Goal: Find contact information: Find contact information

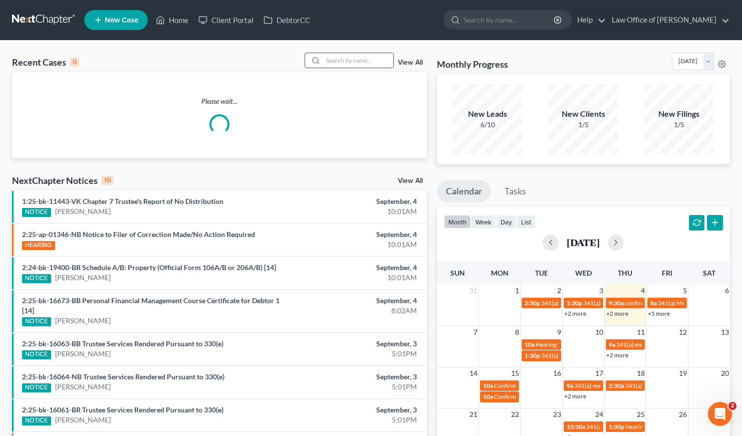
click at [340, 57] on input "search" at bounding box center [358, 60] width 70 height 15
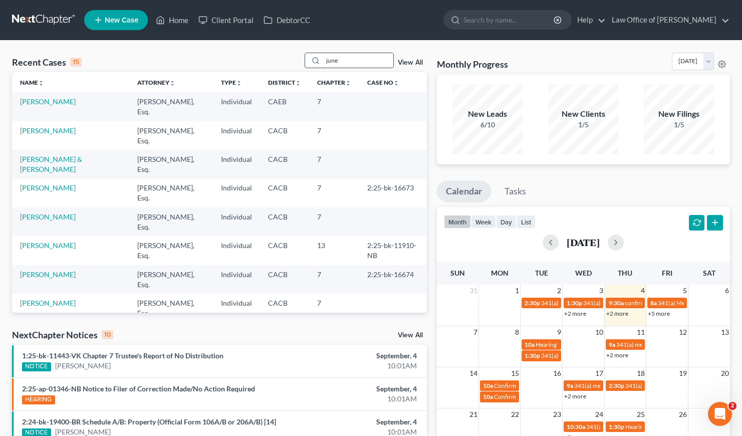
type input "june"
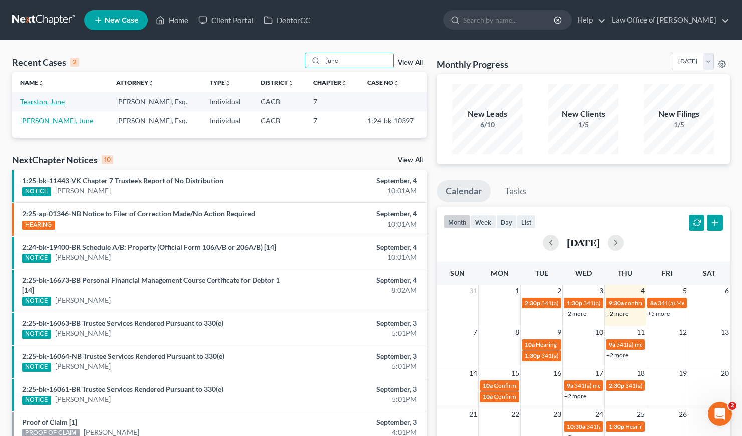
click at [37, 103] on link "Tearston, June" at bounding box center [42, 101] width 45 height 9
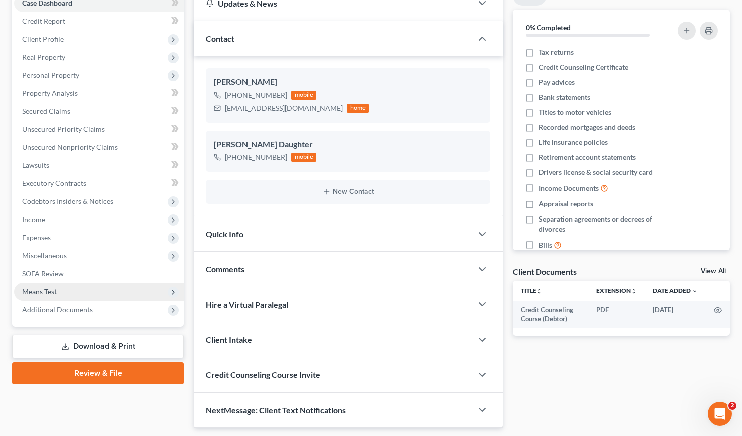
scroll to position [140, 0]
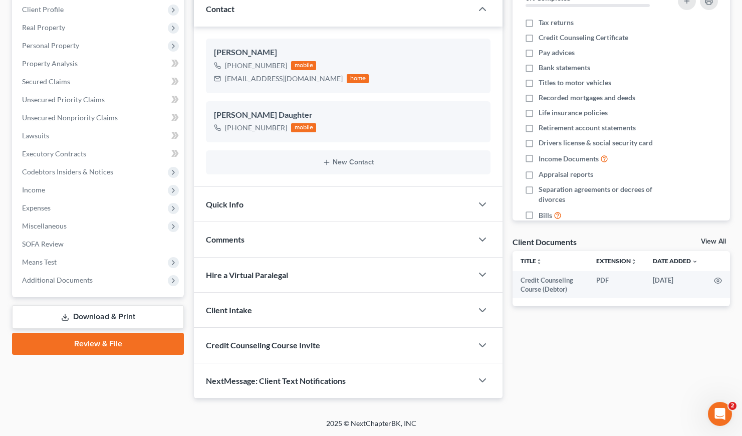
click at [103, 317] on link "Download & Print" at bounding box center [98, 317] width 172 height 24
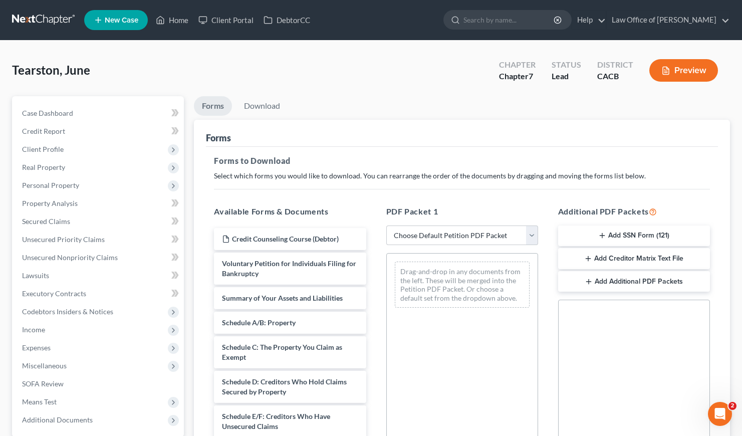
click at [454, 222] on div "PDF Packet 1 Choose Default Petition PDF Packet Complete Bankruptcy Petition (a…" at bounding box center [462, 367] width 172 height 340
click at [457, 230] on select "Choose Default Petition PDF Packet Complete Bankruptcy Petition (all forms and …" at bounding box center [462, 235] width 152 height 20
select select "6"
click at [386, 225] on select "Choose Default Petition PDF Packet Complete Bankruptcy Petition (all forms and …" at bounding box center [462, 235] width 152 height 20
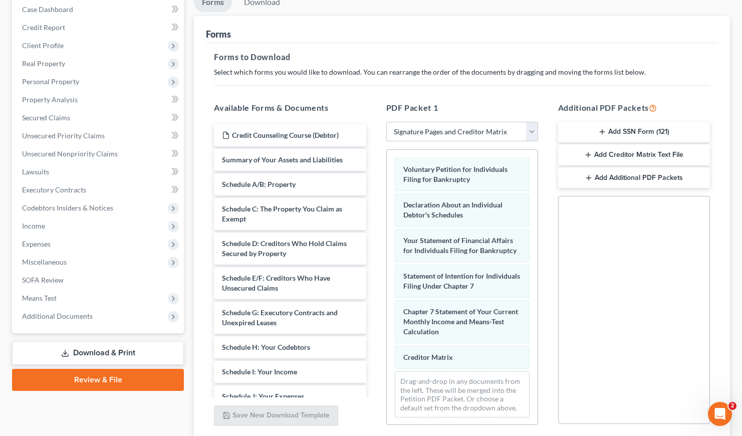
scroll to position [182, 0]
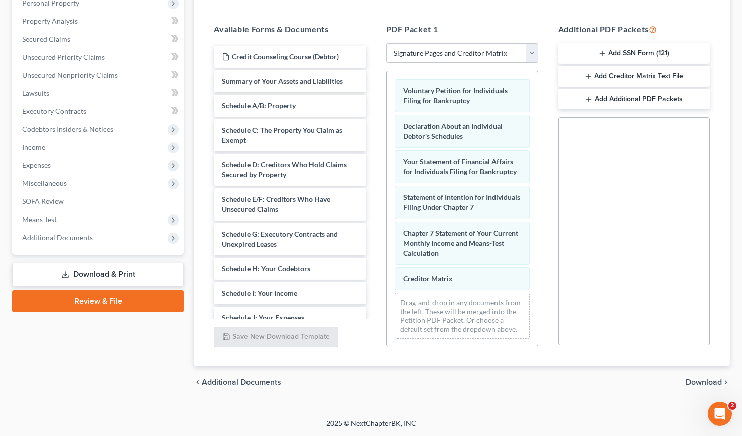
click at [706, 384] on span "Download" at bounding box center [704, 382] width 36 height 8
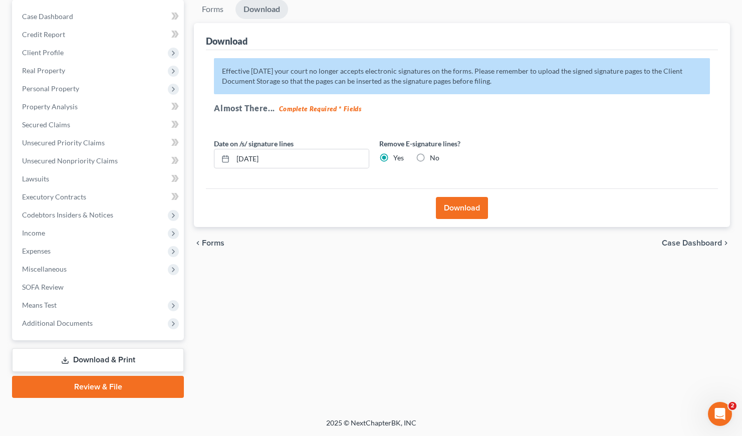
scroll to position [96, 0]
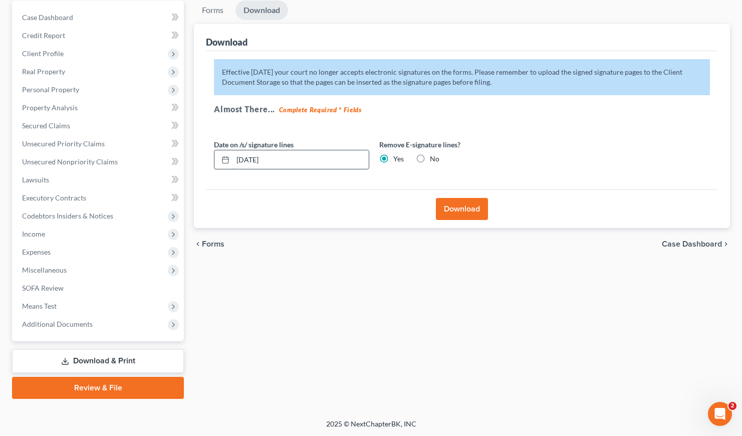
drag, startPoint x: 288, startPoint y: 157, endPoint x: 252, endPoint y: 158, distance: 36.1
click at [252, 158] on input "09/04/2025" at bounding box center [301, 159] width 136 height 19
type input "09/08/2025"
click at [469, 212] on button "Download" at bounding box center [462, 209] width 52 height 22
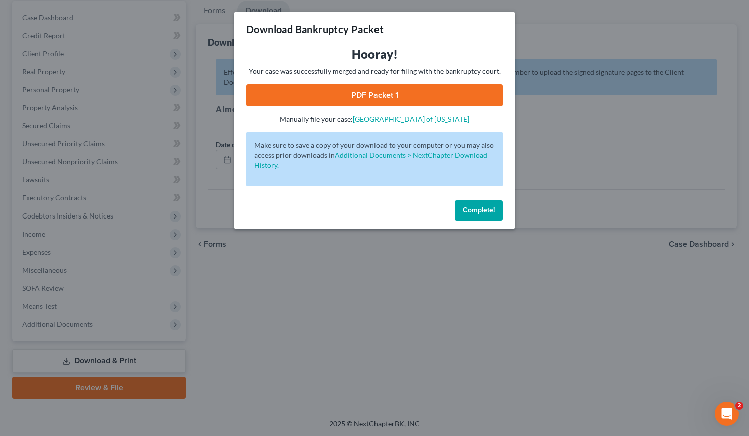
click at [372, 97] on link "PDF Packet 1" at bounding box center [374, 95] width 256 height 22
click at [479, 215] on button "Complete!" at bounding box center [479, 210] width 48 height 20
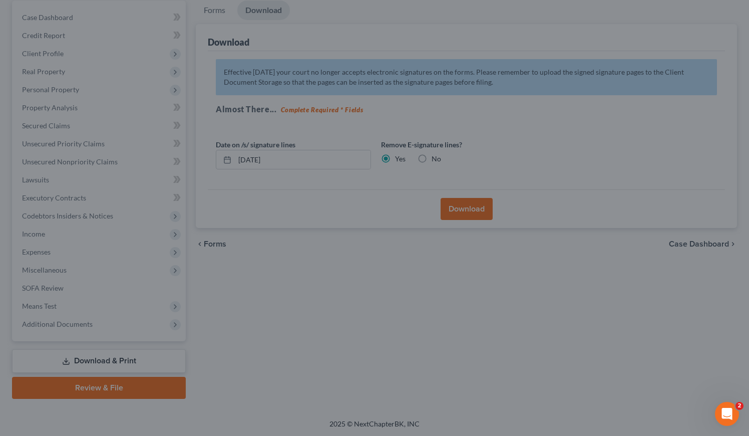
drag, startPoint x: 363, startPoint y: 269, endPoint x: 360, endPoint y: 262, distance: 7.8
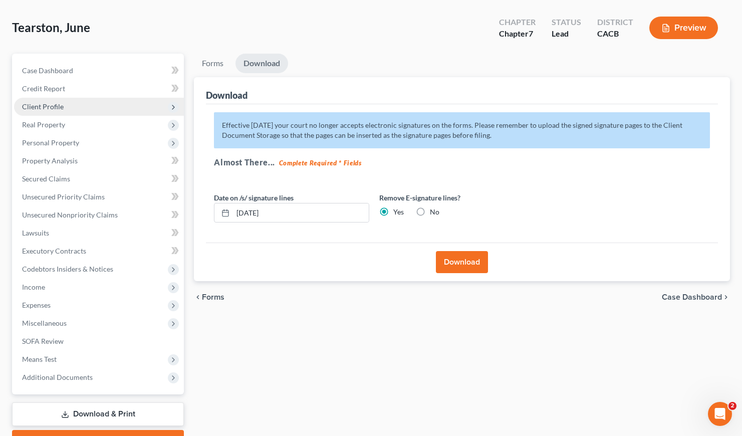
scroll to position [0, 0]
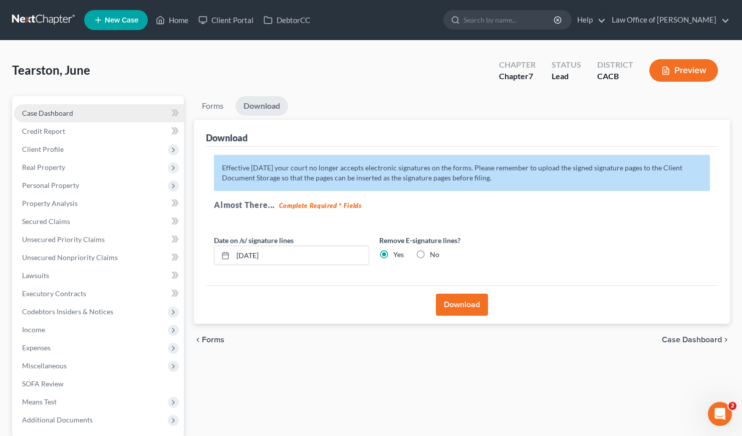
click at [60, 112] on span "Case Dashboard" at bounding box center [47, 113] width 51 height 9
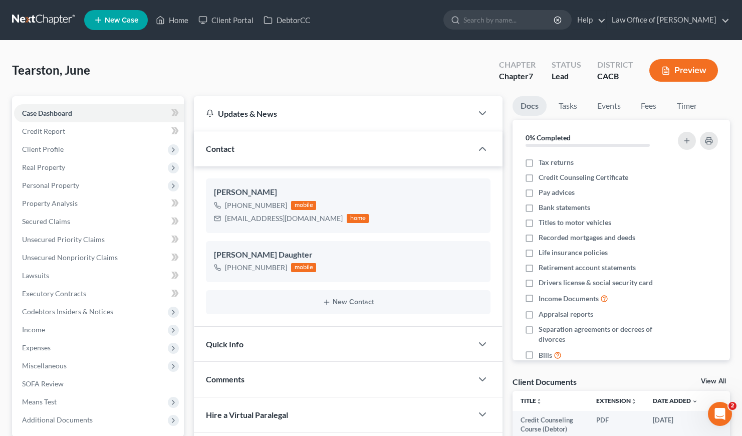
click at [53, 19] on link at bounding box center [44, 20] width 64 height 18
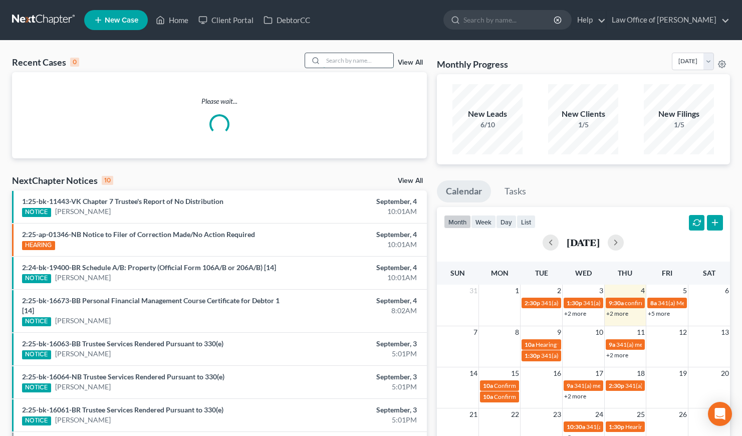
click at [344, 59] on input "search" at bounding box center [358, 60] width 70 height 15
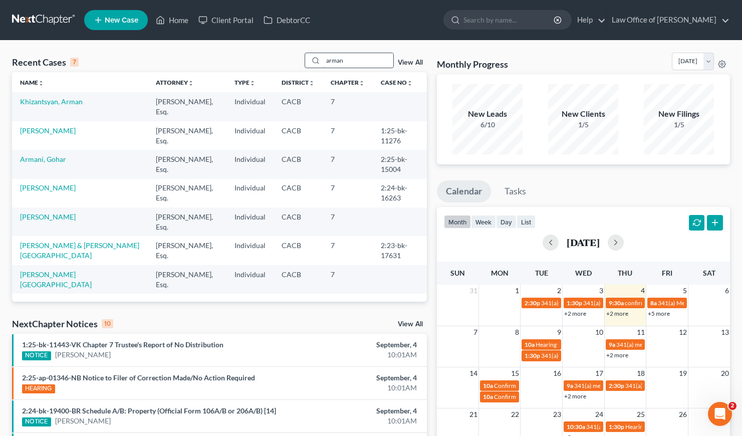
click at [356, 60] on input "arman" at bounding box center [358, 60] width 70 height 15
drag, startPoint x: 352, startPoint y: 60, endPoint x: 321, endPoint y: 61, distance: 31.1
click at [321, 60] on div "arman" at bounding box center [348, 61] width 89 height 16
type input "arman"
click at [37, 102] on link "Khizantsyan, Arman" at bounding box center [51, 101] width 63 height 9
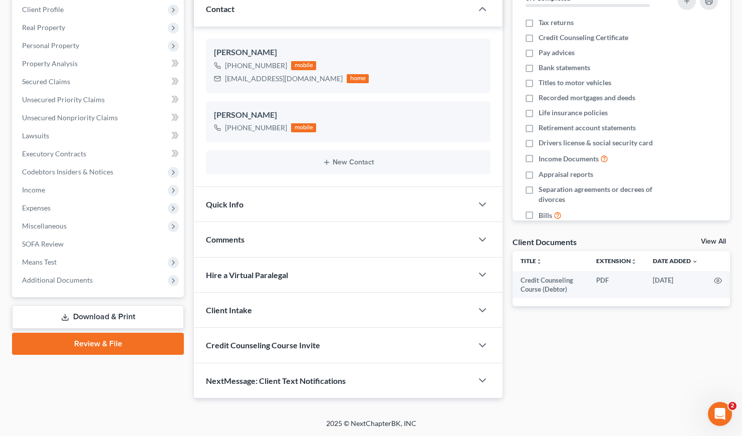
click at [103, 317] on link "Download & Print" at bounding box center [98, 317] width 172 height 24
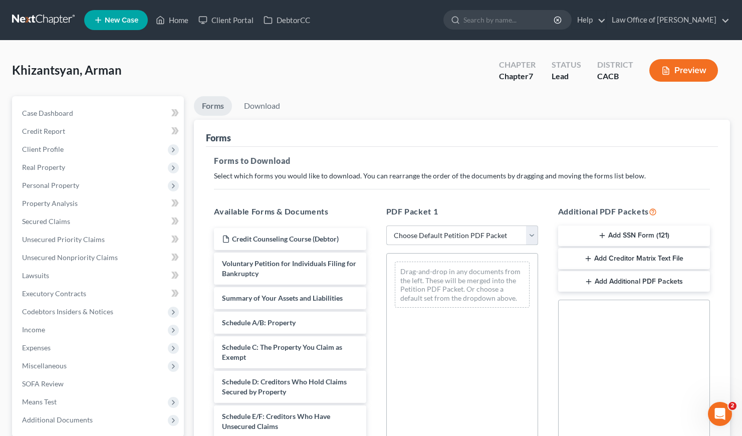
click at [467, 234] on select "Choose Default Petition PDF Packet Complete Bankruptcy Petition (all forms and …" at bounding box center [462, 235] width 152 height 20
select select "6"
click at [386, 225] on select "Choose Default Petition PDF Packet Complete Bankruptcy Petition (all forms and …" at bounding box center [462, 235] width 152 height 20
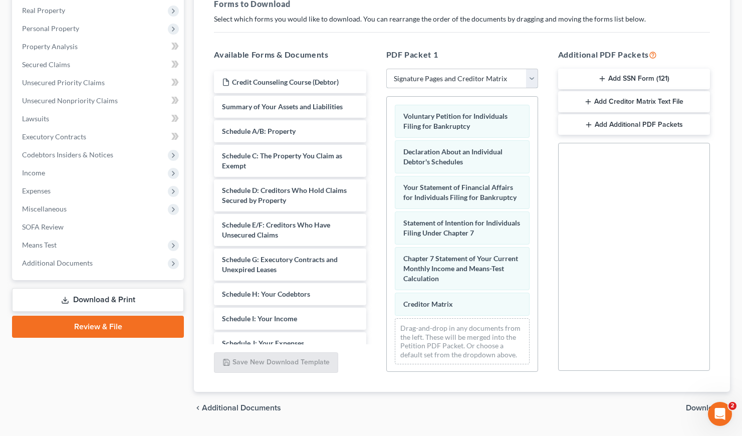
scroll to position [182, 0]
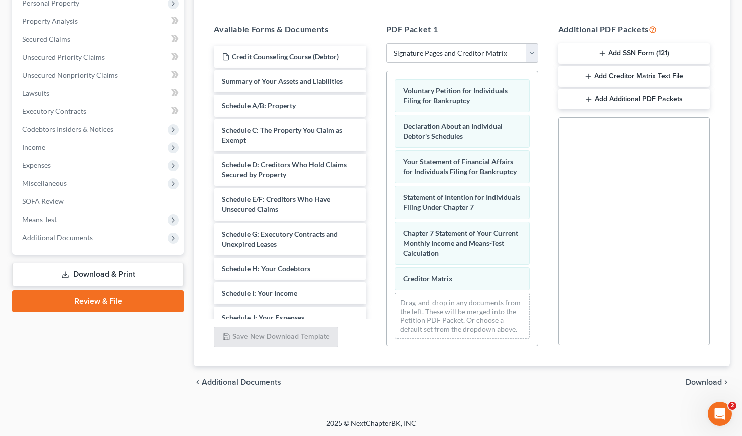
click at [714, 381] on span "Download" at bounding box center [704, 382] width 36 height 8
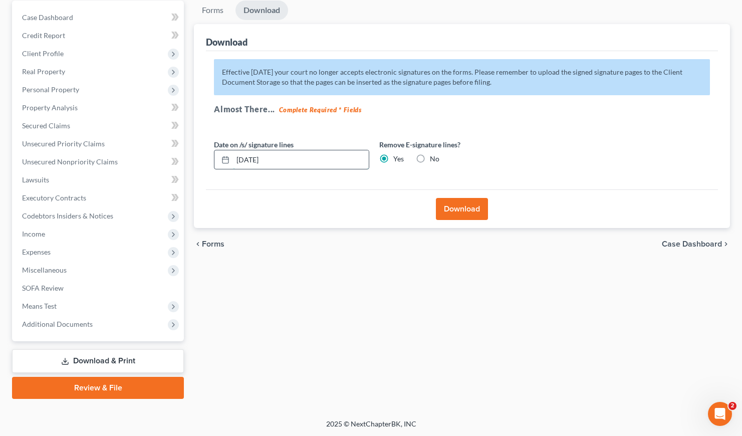
drag, startPoint x: 289, startPoint y: 158, endPoint x: 248, endPoint y: 159, distance: 41.1
click at [248, 159] on input "09/04/2025" at bounding box center [301, 159] width 136 height 19
type input "09/12/2025"
click at [458, 207] on button "Download" at bounding box center [462, 209] width 52 height 22
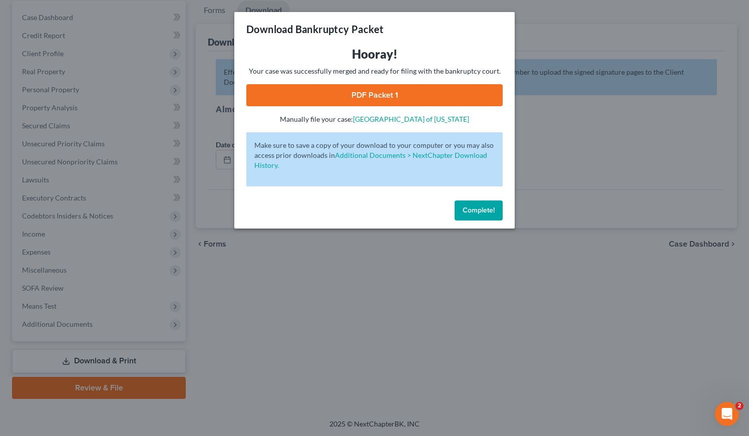
click at [380, 87] on link "PDF Packet 1" at bounding box center [374, 95] width 256 height 22
click at [468, 215] on button "Complete!" at bounding box center [479, 210] width 48 height 20
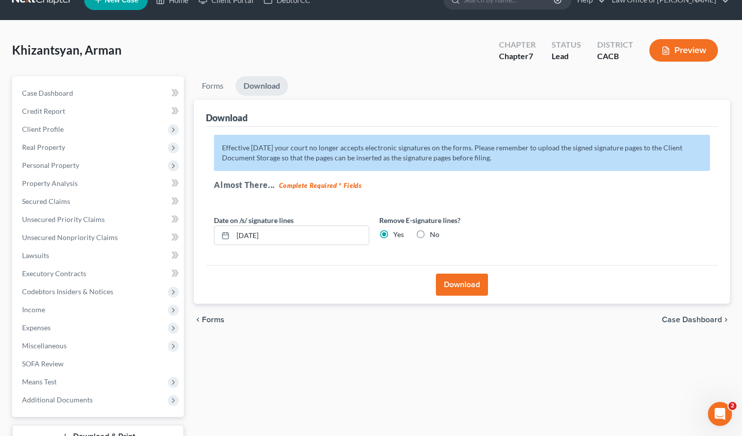
scroll to position [0, 0]
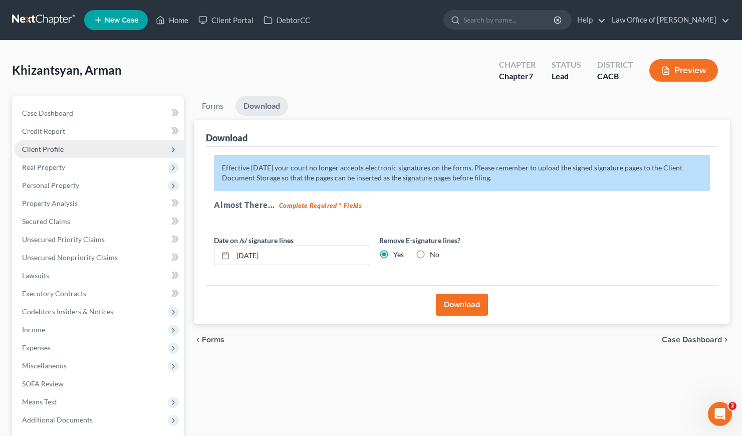
click at [53, 150] on span "Client Profile" at bounding box center [43, 149] width 42 height 9
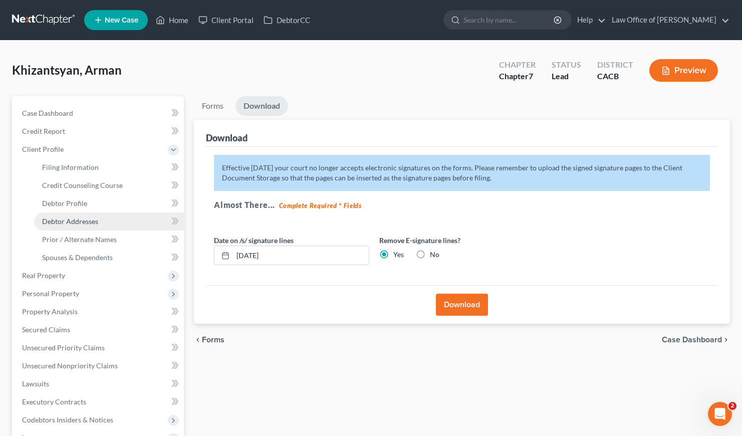
click at [80, 220] on span "Debtor Addresses" at bounding box center [70, 221] width 56 height 9
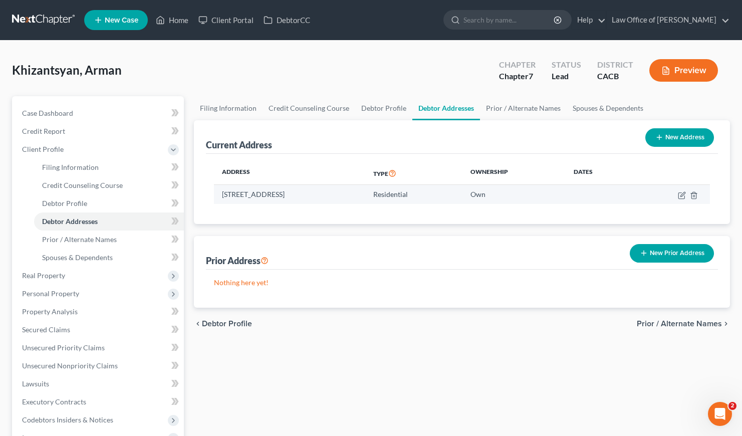
drag, startPoint x: 385, startPoint y: 198, endPoint x: 358, endPoint y: 196, distance: 27.7
click at [358, 196] on td "22905 Banyan Pl, Apt 227, Santa Clarita, CA 91390" at bounding box center [289, 194] width 151 height 19
copy td "91390"
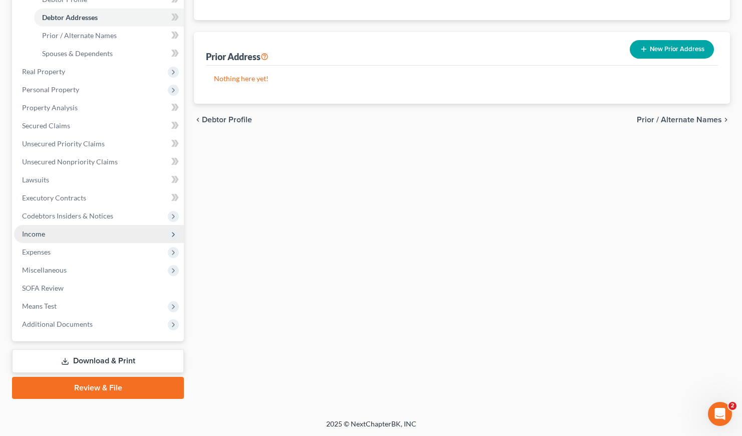
click at [35, 235] on span "Income" at bounding box center [33, 233] width 23 height 9
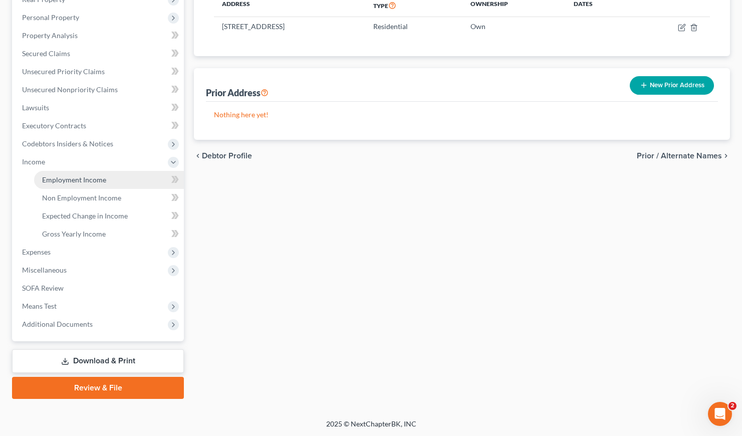
click at [77, 175] on span "Employment Income" at bounding box center [74, 179] width 64 height 9
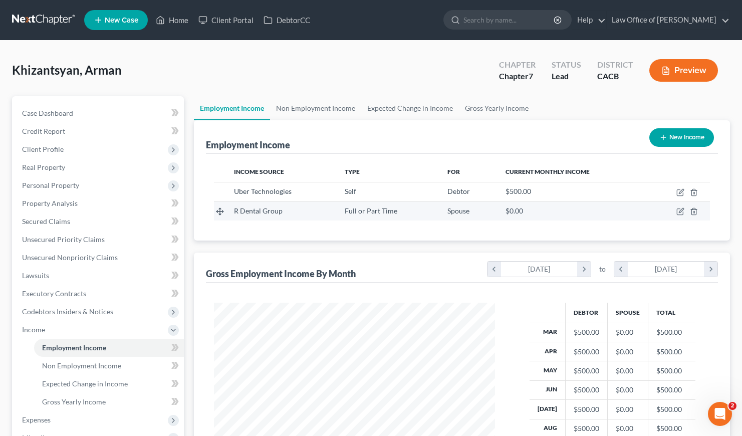
scroll to position [179, 301]
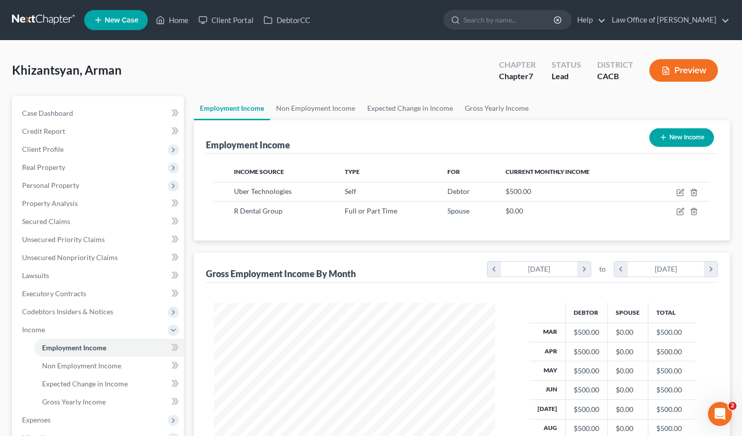
click at [47, 15] on link at bounding box center [44, 20] width 64 height 18
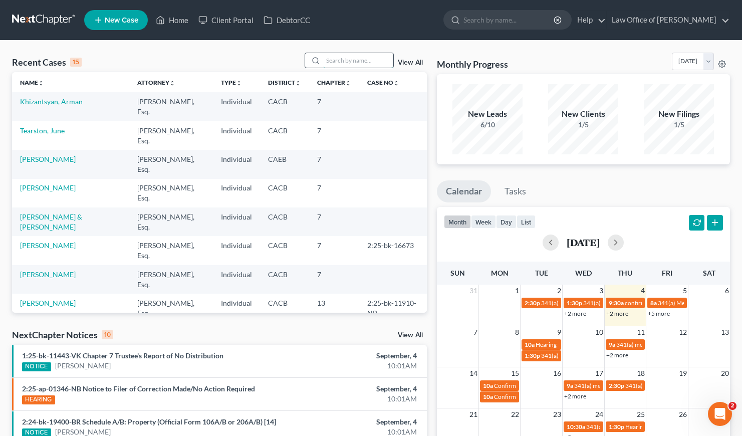
click at [362, 60] on input "search" at bounding box center [358, 60] width 70 height 15
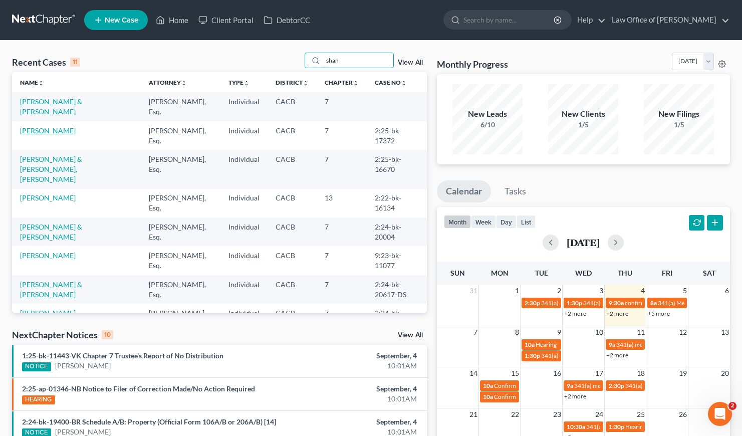
type input "shan"
click at [39, 130] on link "Graham, Shannon" at bounding box center [48, 130] width 56 height 9
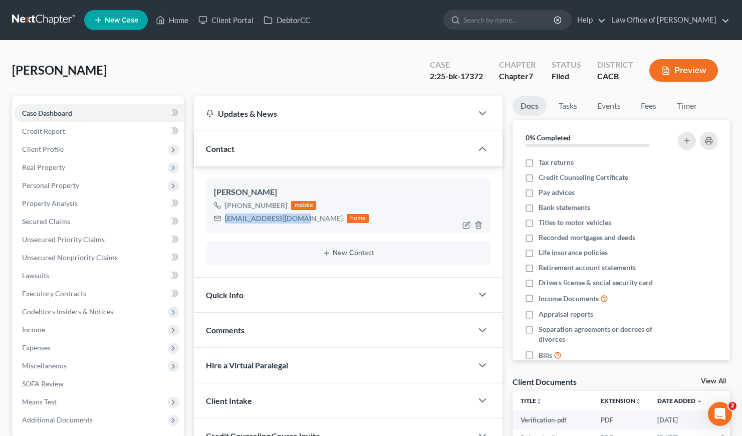
drag, startPoint x: 304, startPoint y: 218, endPoint x: 221, endPoint y: 218, distance: 83.6
click at [221, 218] on div "sgraham8604@gmail.com home" at bounding box center [291, 218] width 155 height 13
copy div "sgraham8604@gmail.com"
click at [56, 185] on span "Personal Property" at bounding box center [50, 185] width 57 height 9
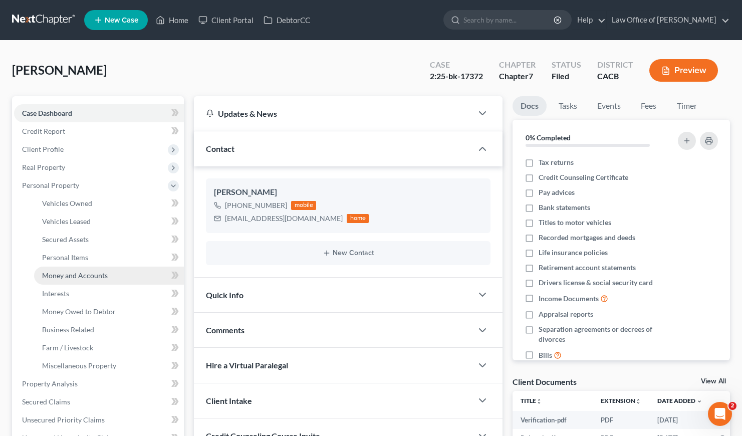
click at [65, 278] on span "Money and Accounts" at bounding box center [75, 275] width 66 height 9
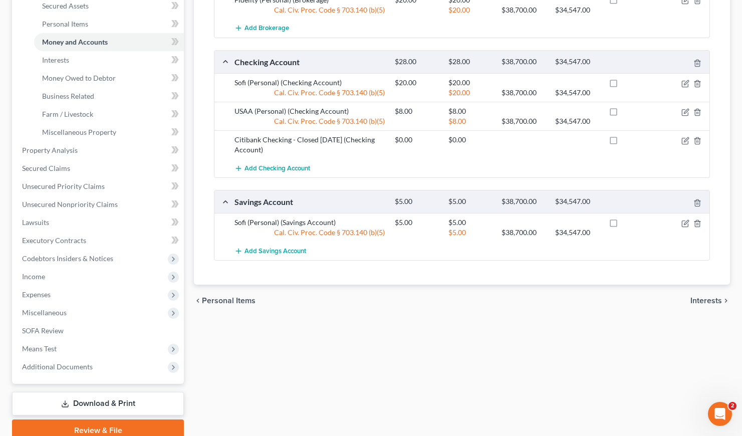
scroll to position [233, 0]
click at [73, 367] on span "Additional Documents" at bounding box center [57, 366] width 71 height 9
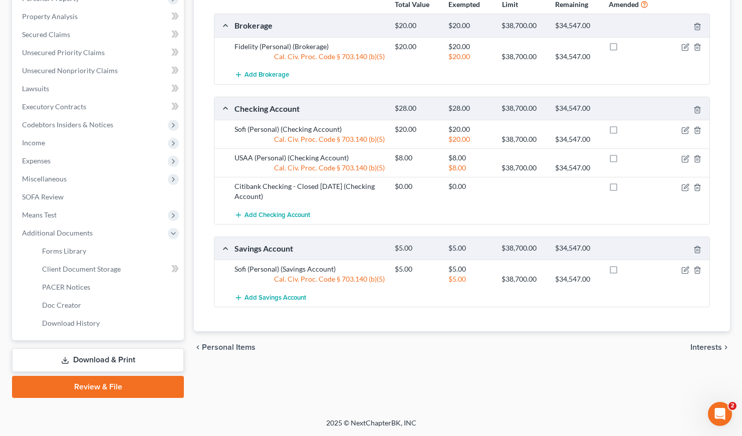
scroll to position [186, 0]
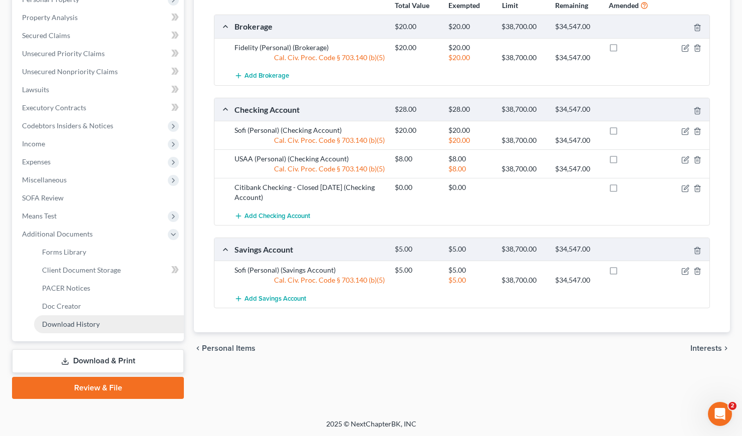
click at [76, 329] on link "Download History" at bounding box center [109, 324] width 150 height 18
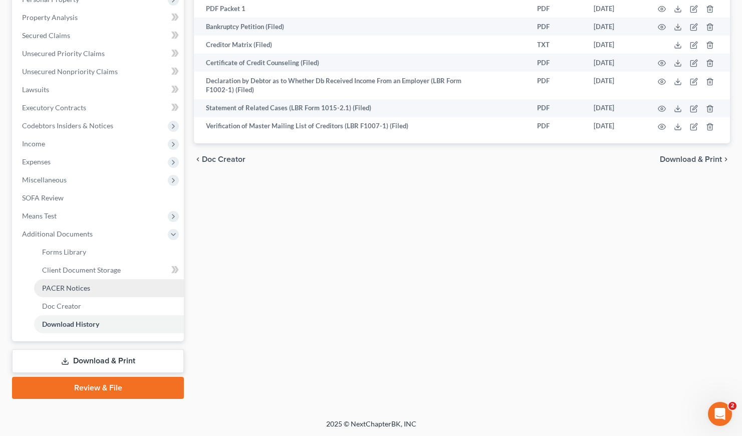
click at [73, 287] on span "PACER Notices" at bounding box center [66, 287] width 48 height 9
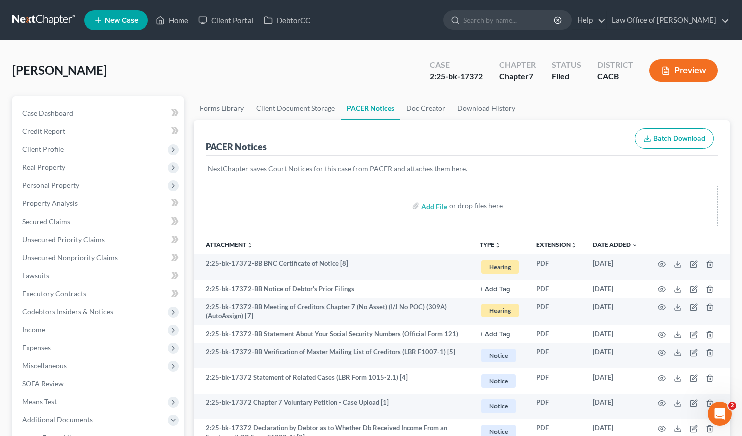
click at [256, 49] on div "Graham, Shannon Upgraded Case 2:25-bk-17372 Chapter Chapter 7 Status Filed Dist…" at bounding box center [371, 323] width 742 height 564
click at [35, 21] on link at bounding box center [44, 20] width 64 height 18
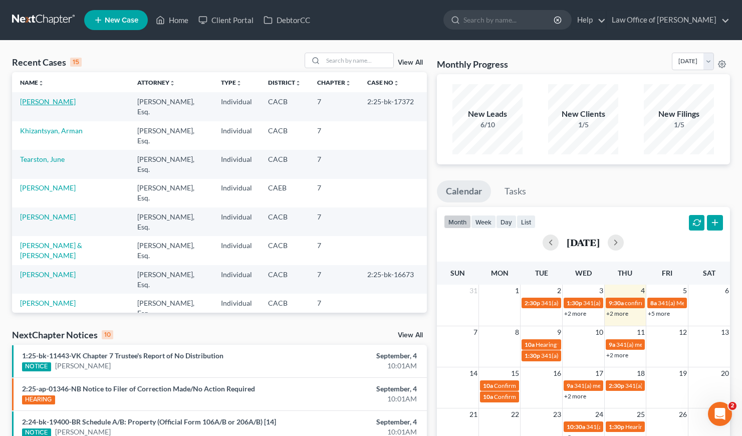
click at [55, 101] on link "Graham, Shannon" at bounding box center [48, 101] width 56 height 9
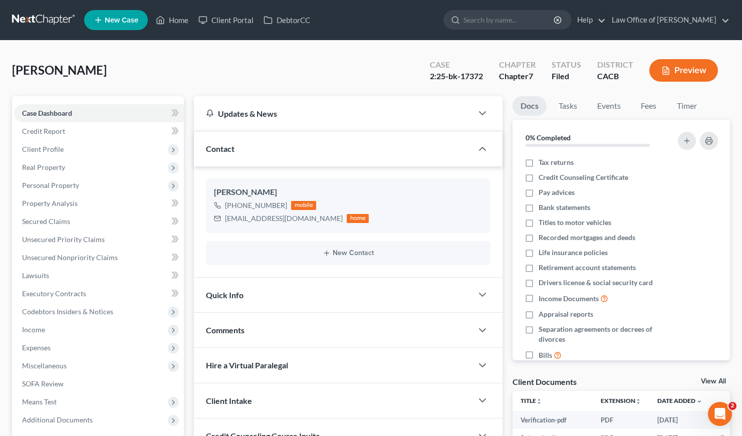
click at [329, 64] on div "Graham, Shannon Upgraded Case 2:25-bk-17372 Chapter Chapter 7 Status Filed Dist…" at bounding box center [371, 75] width 718 height 44
drag, startPoint x: 282, startPoint y: 205, endPoint x: 233, endPoint y: 207, distance: 49.1
click at [233, 207] on div "+1 (323) 559-5170" at bounding box center [256, 205] width 62 height 10
copy div "(323) 559-5170"
click at [47, 44] on div "Graham, Shannon Upgraded Case 2:25-bk-17372 Chapter Chapter 7 Status Filed Dist…" at bounding box center [371, 302] width 742 height 523
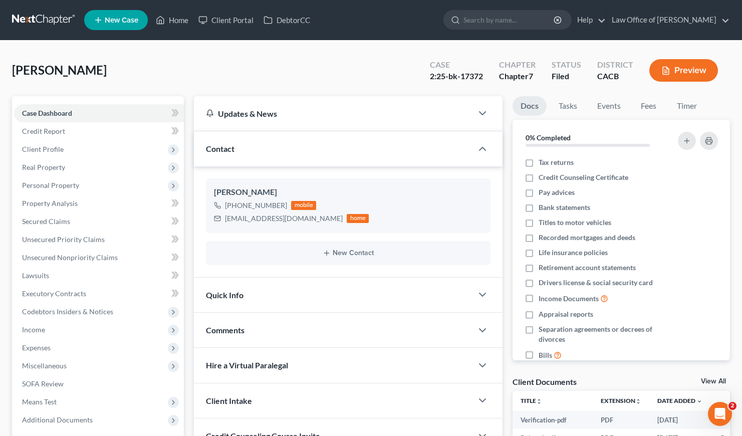
click at [45, 16] on link at bounding box center [44, 20] width 64 height 18
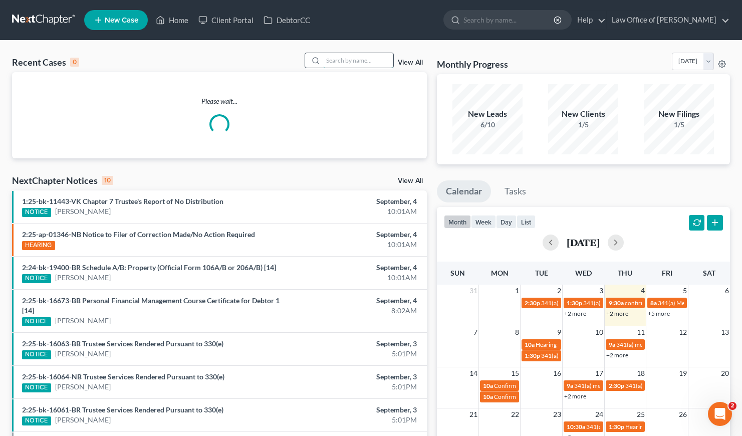
click at [345, 63] on input "search" at bounding box center [358, 60] width 70 height 15
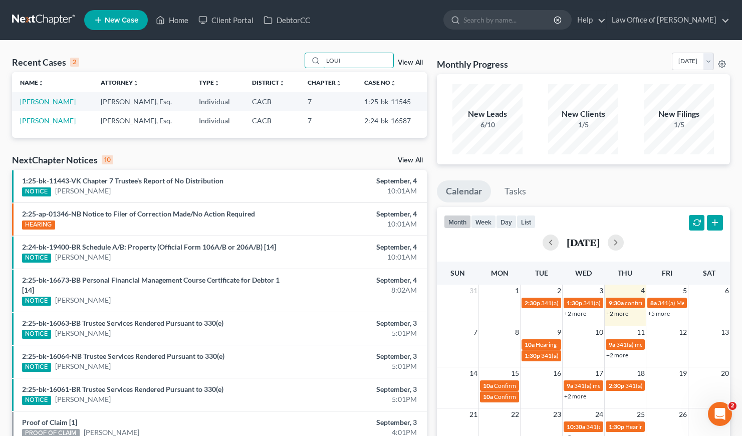
type input "LOUI"
click at [48, 101] on link "[PERSON_NAME]" at bounding box center [48, 101] width 56 height 9
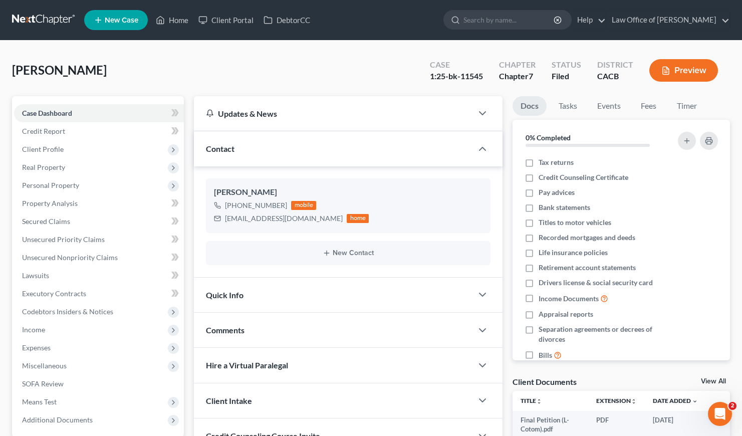
click at [168, 63] on div "[PERSON_NAME] Upgraded Case 1:25-bk-11545 Chapter Chapter 7 Status Filed Distri…" at bounding box center [371, 75] width 718 height 44
click at [54, 19] on link at bounding box center [44, 20] width 64 height 18
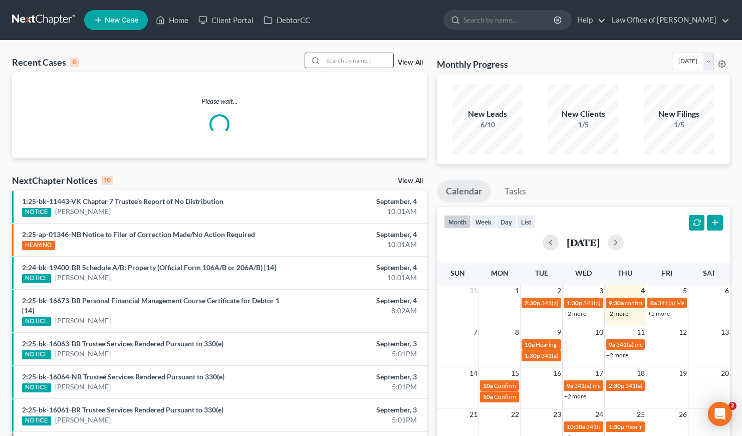
click at [352, 58] on input "search" at bounding box center [358, 60] width 70 height 15
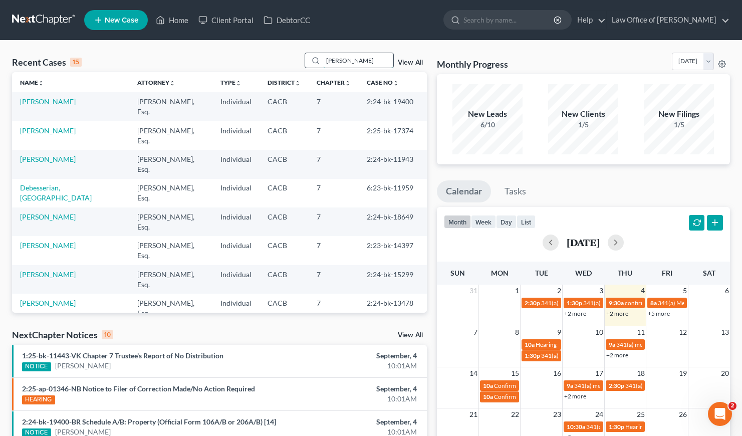
type input "[PERSON_NAME]"
click at [32, 102] on link "[PERSON_NAME]" at bounding box center [48, 101] width 56 height 9
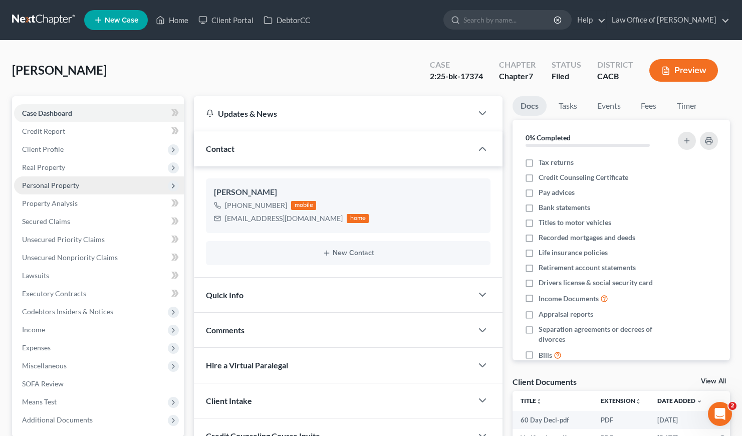
click at [56, 184] on span "Personal Property" at bounding box center [50, 185] width 57 height 9
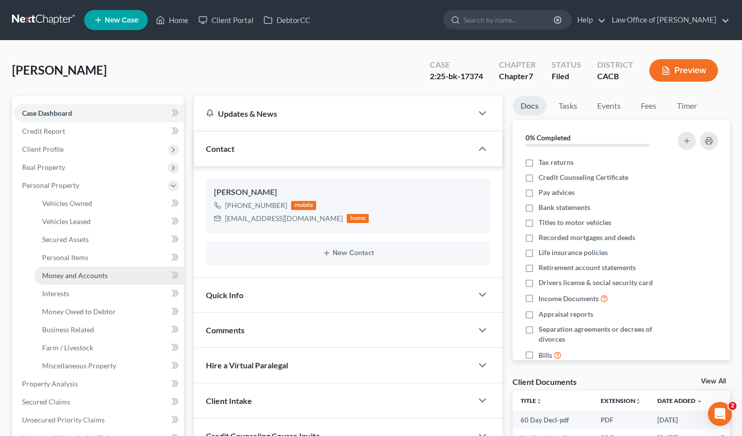
click at [81, 278] on span "Money and Accounts" at bounding box center [75, 275] width 66 height 9
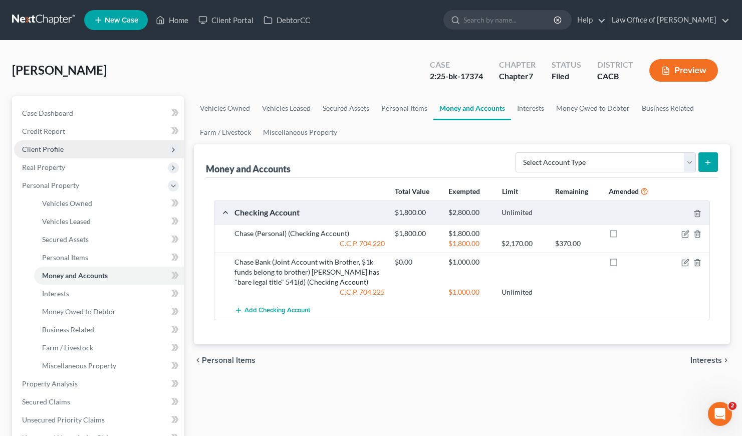
click at [36, 151] on span "Client Profile" at bounding box center [43, 149] width 42 height 9
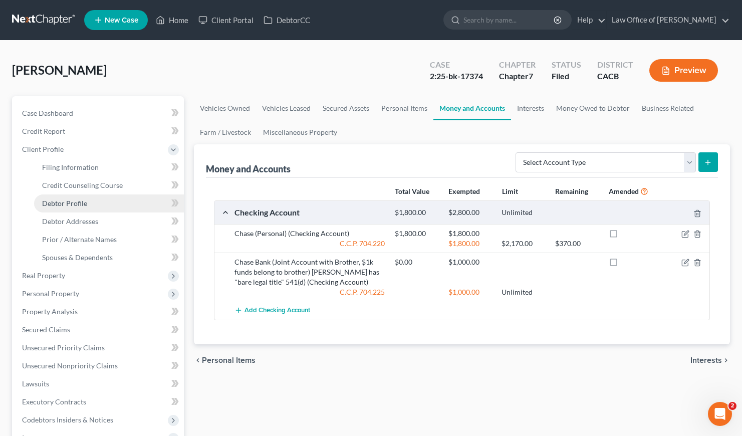
click at [81, 201] on span "Debtor Profile" at bounding box center [64, 203] width 45 height 9
select select "0"
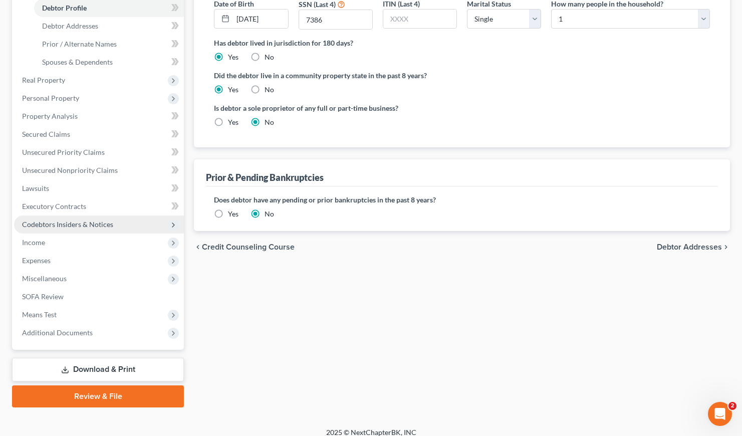
scroll to position [204, 0]
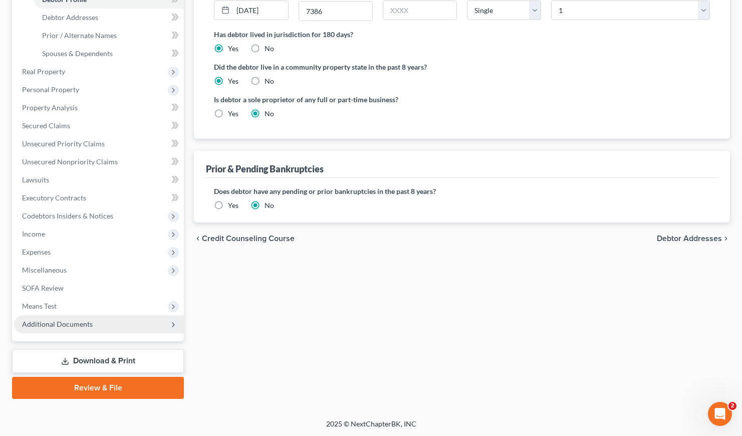
click at [47, 326] on span "Additional Documents" at bounding box center [57, 323] width 71 height 9
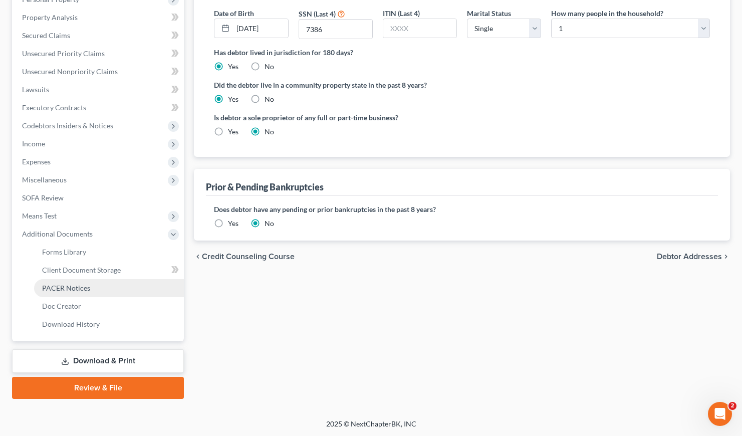
click at [57, 286] on span "PACER Notices" at bounding box center [66, 287] width 48 height 9
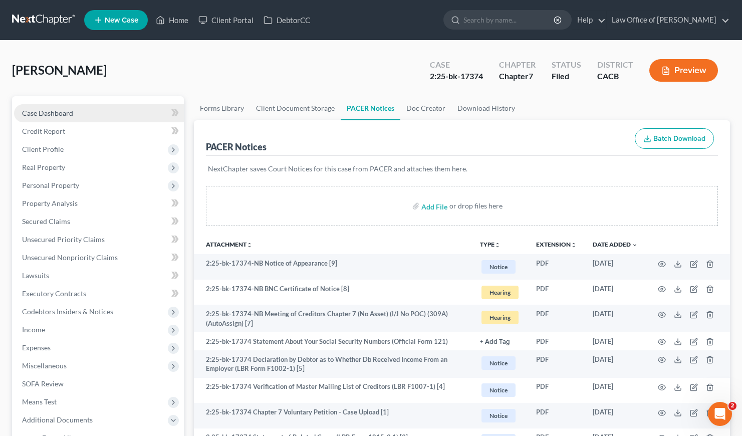
click at [54, 113] on span "Case Dashboard" at bounding box center [47, 113] width 51 height 9
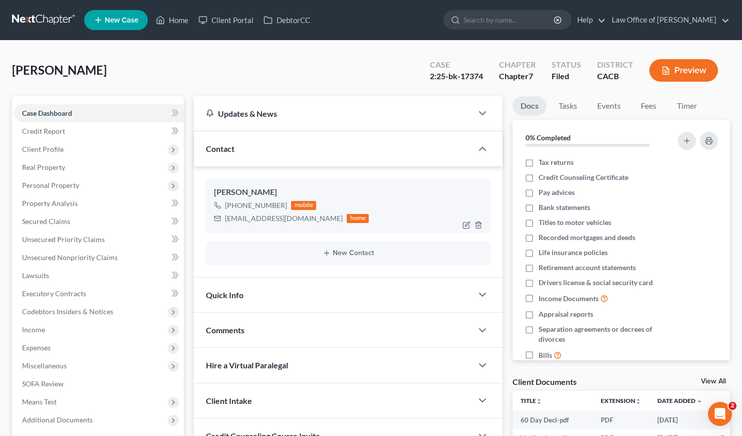
drag, startPoint x: 284, startPoint y: 203, endPoint x: 235, endPoint y: 206, distance: 49.1
click at [235, 206] on div "+1 (818) 489-8446 mobile" at bounding box center [291, 205] width 155 height 13
copy div "(818) 489-8446"
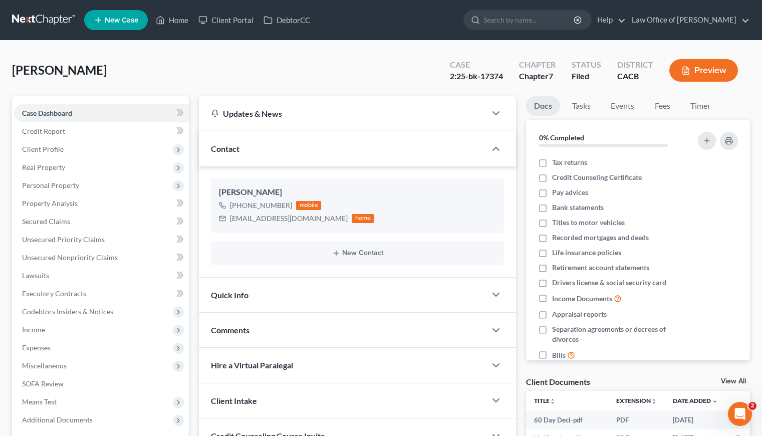
click at [37, 16] on link at bounding box center [44, 20] width 64 height 18
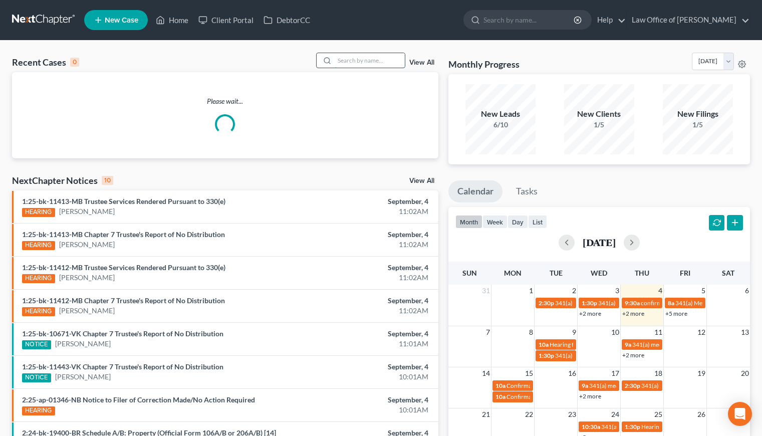
click at [376, 61] on input "search" at bounding box center [370, 60] width 70 height 15
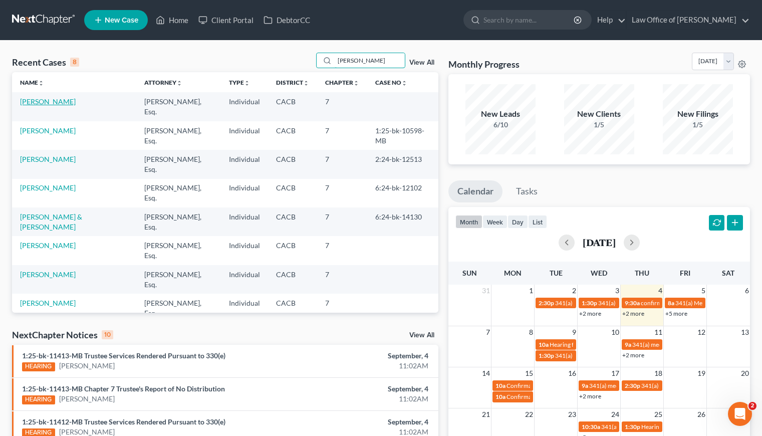
type input "kevin"
click at [35, 97] on link "[PERSON_NAME]" at bounding box center [48, 101] width 56 height 9
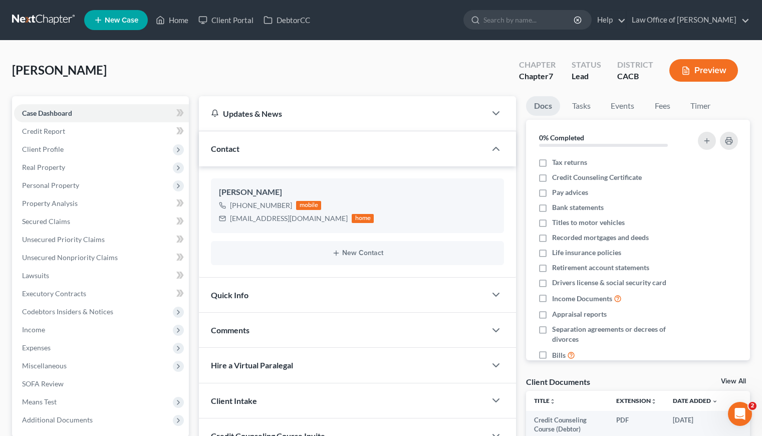
click at [43, 18] on link at bounding box center [44, 20] width 64 height 18
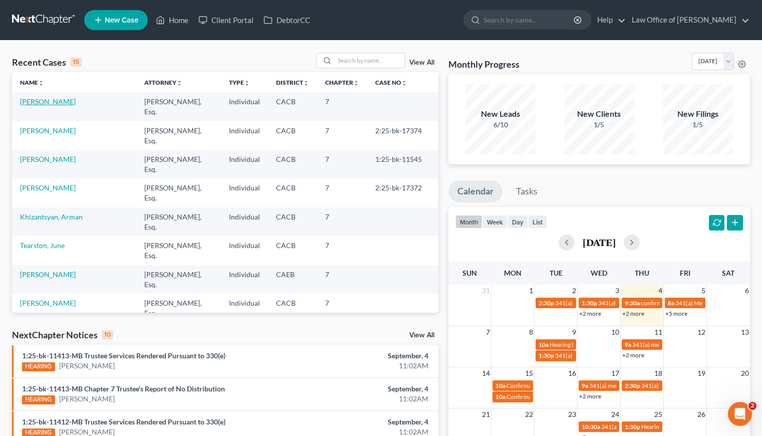
click at [32, 101] on link "[PERSON_NAME]" at bounding box center [48, 101] width 56 height 9
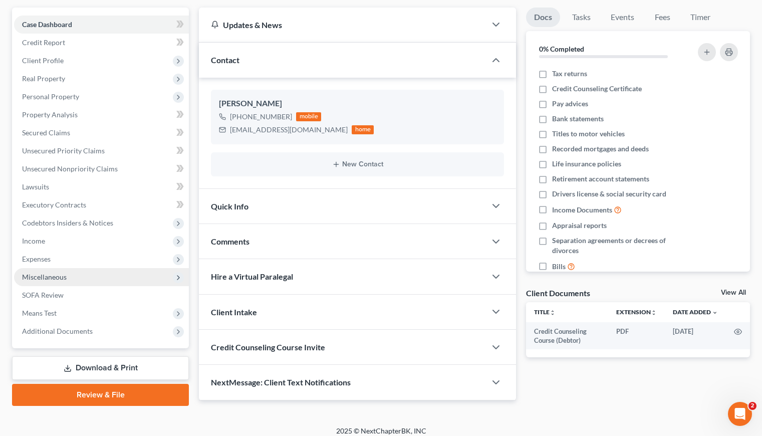
scroll to position [96, 0]
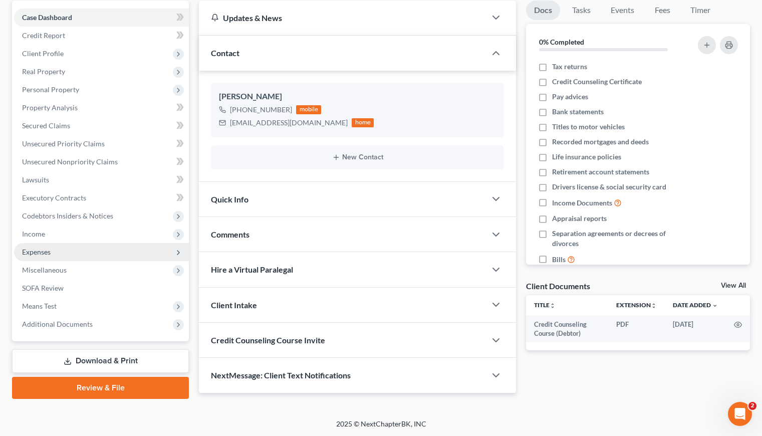
click at [40, 253] on span "Expenses" at bounding box center [36, 251] width 29 height 9
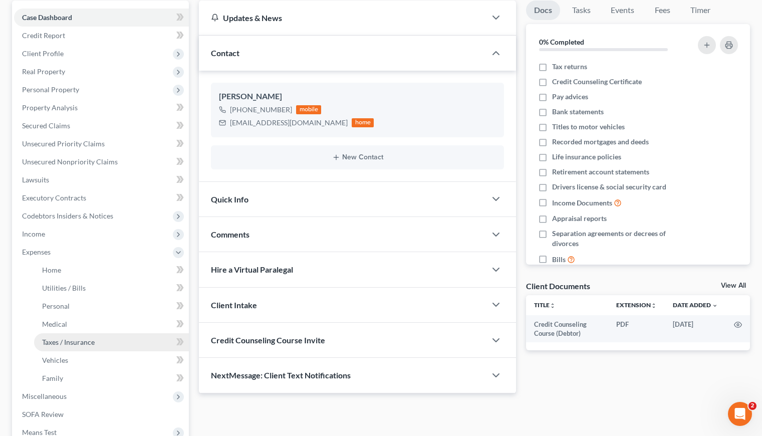
click at [77, 344] on span "Taxes / Insurance" at bounding box center [68, 342] width 53 height 9
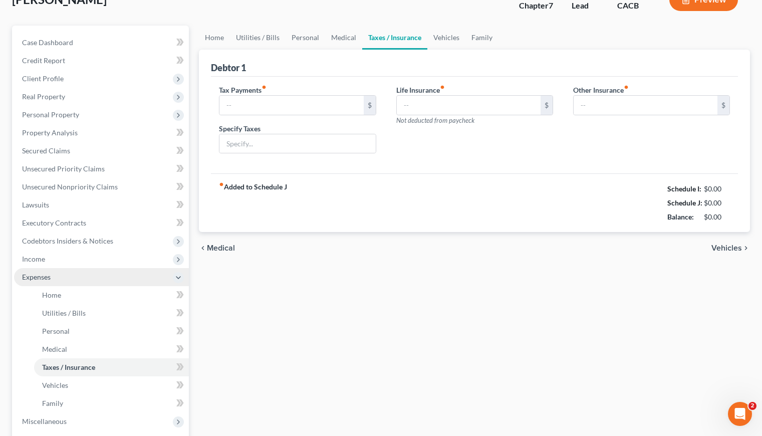
type input "0.00"
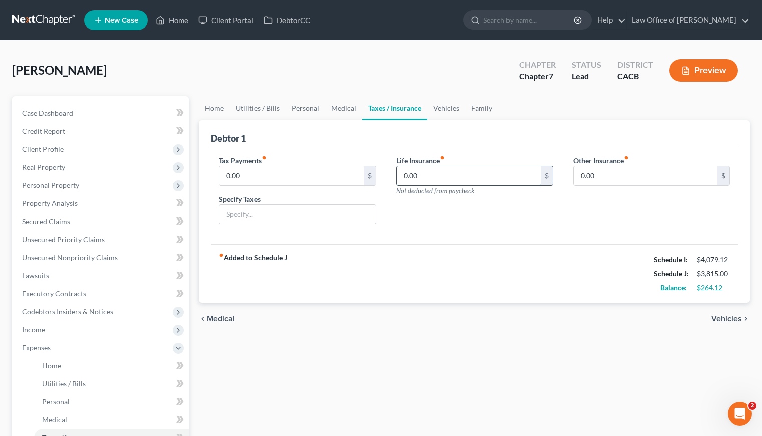
click at [469, 177] on input "0.00" at bounding box center [469, 175] width 144 height 19
type input "91.71"
click at [411, 251] on div "fiber_manual_record Added to Schedule J Schedule I: $4,079.12 Schedule J: $3,90…" at bounding box center [474, 273] width 527 height 59
click at [36, 326] on span "Income" at bounding box center [33, 329] width 23 height 9
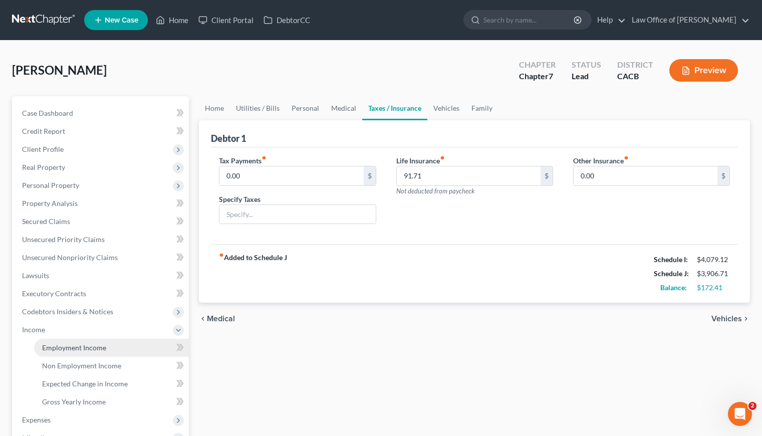
click at [93, 348] on span "Employment Income" at bounding box center [74, 347] width 64 height 9
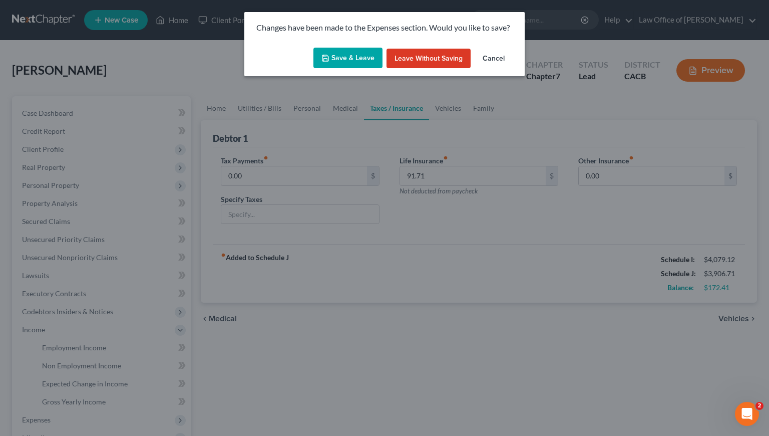
click at [343, 54] on button "Save & Leave" at bounding box center [347, 58] width 69 height 21
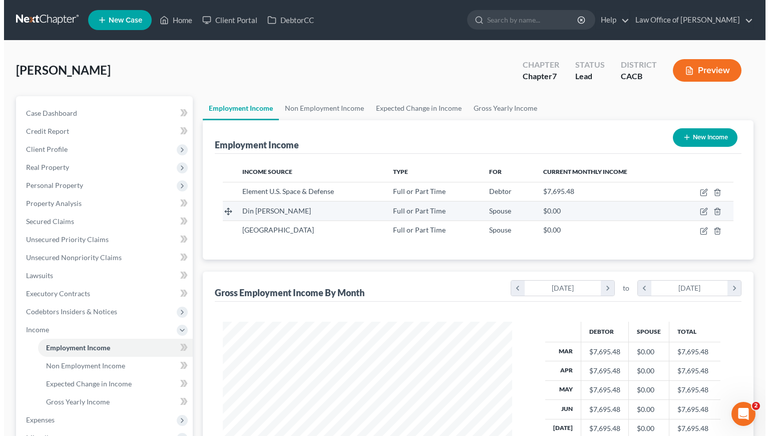
scroll to position [179, 309]
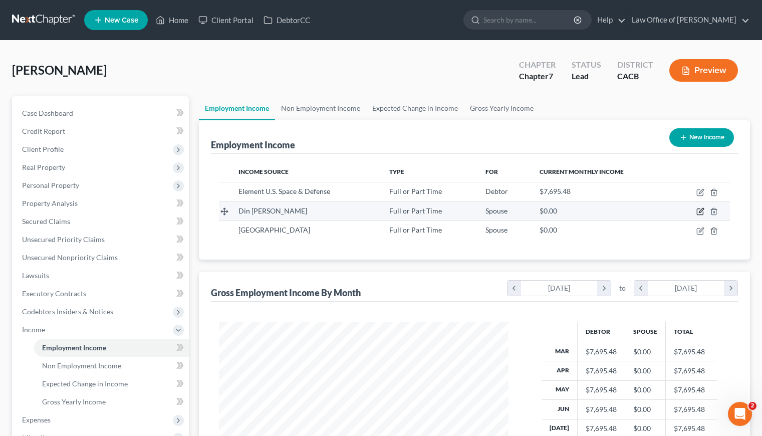
click at [700, 210] on icon "button" at bounding box center [701, 210] width 5 height 5
select select "0"
select select "4"
select select "0"
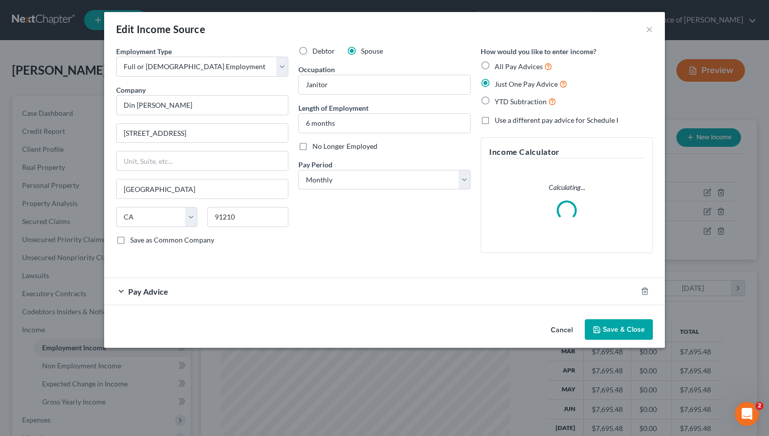
scroll to position [179, 312]
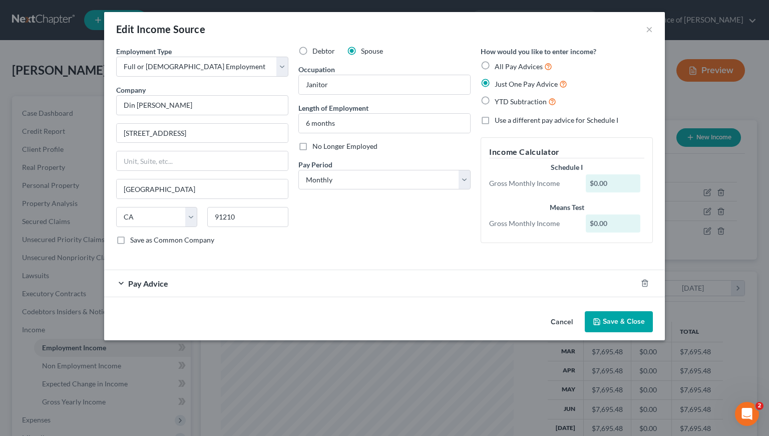
click at [333, 282] on div "Pay Advice" at bounding box center [370, 283] width 533 height 27
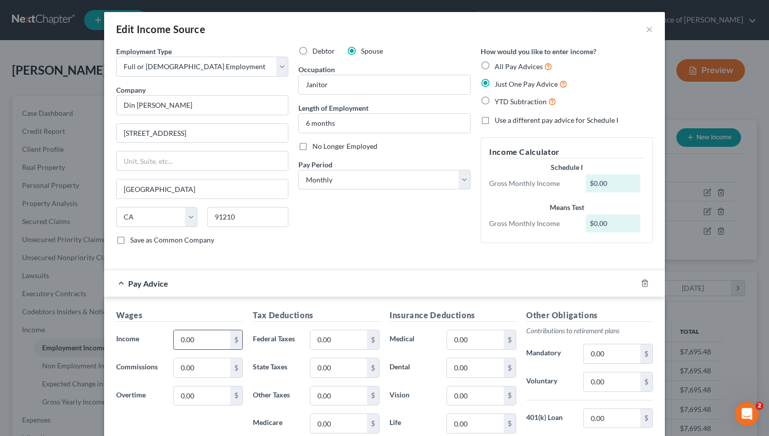
click at [197, 338] on input "0.00" at bounding box center [202, 339] width 57 height 19
type input "3,107.90"
click at [331, 396] on input "0.00" at bounding box center [338, 395] width 57 height 19
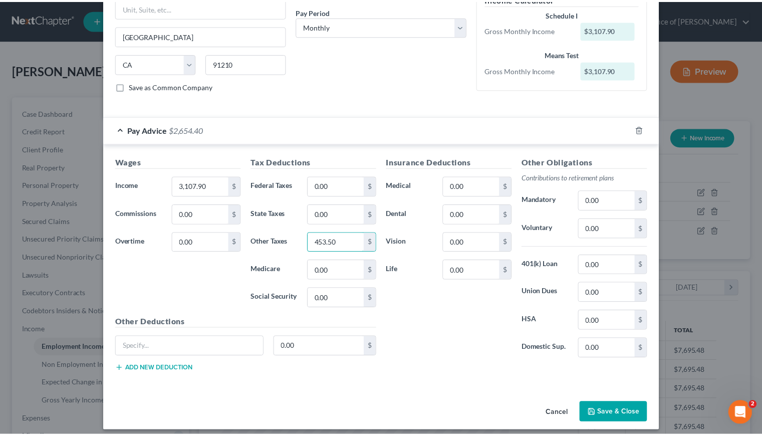
scroll to position [161, 0]
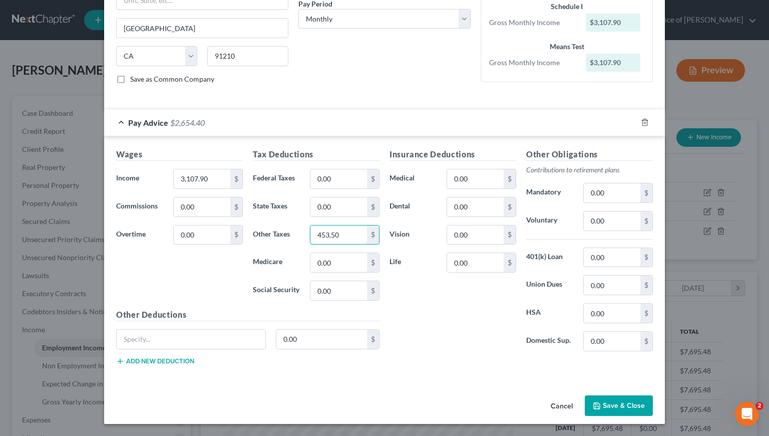
type input "453.50"
click at [616, 408] on button "Save & Close" at bounding box center [619, 405] width 68 height 21
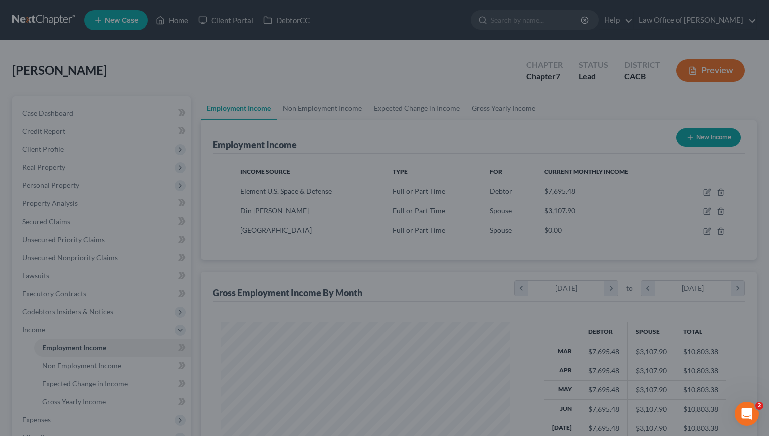
scroll to position [500583, 500453]
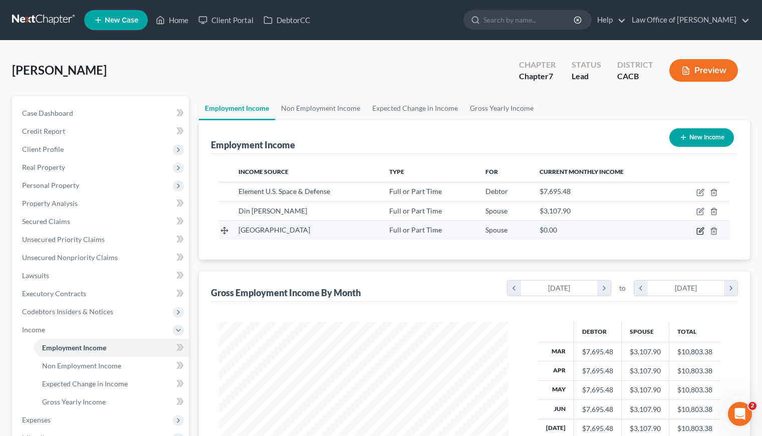
click at [699, 231] on icon "button" at bounding box center [701, 229] width 5 height 5
select select "0"
select select "4"
select select "0"
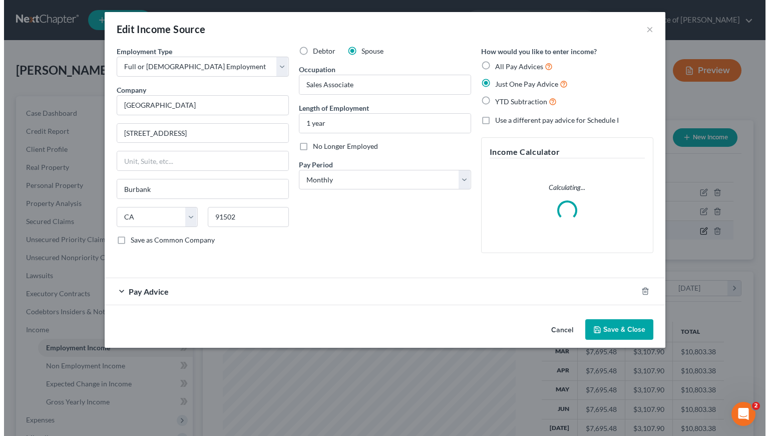
scroll to position [179, 312]
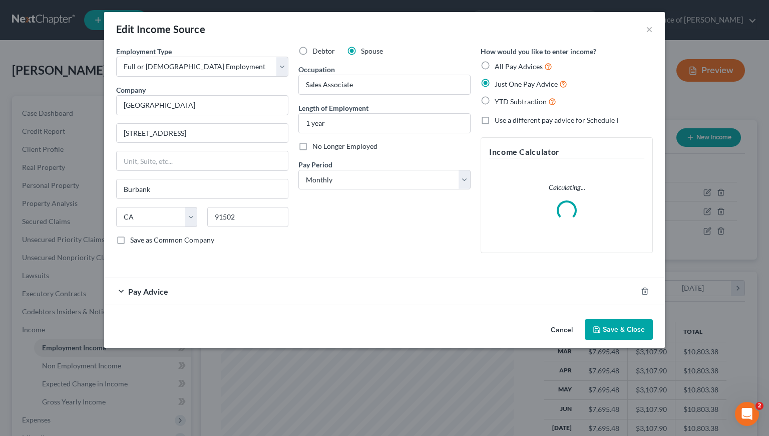
click at [256, 298] on div "Pay Advice" at bounding box center [370, 291] width 533 height 27
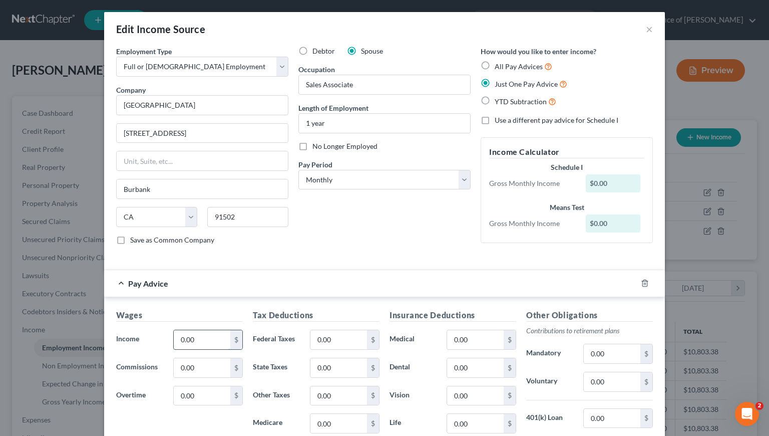
click at [207, 340] on input "0.00" at bounding box center [202, 339] width 57 height 19
type input "374.36"
click at [352, 389] on input "0.00" at bounding box center [338, 395] width 57 height 19
drag, startPoint x: 350, startPoint y: 395, endPoint x: 307, endPoint y: 395, distance: 42.1
click at [310, 395] on input "340.85" at bounding box center [338, 395] width 57 height 19
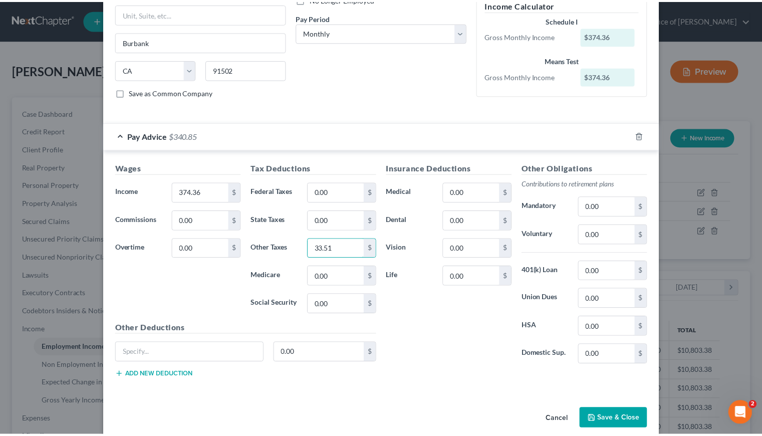
scroll to position [161, 0]
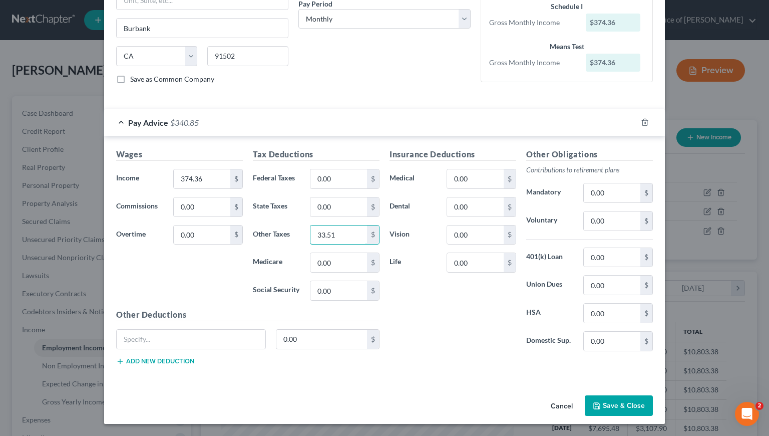
type input "33.51"
click at [616, 399] on button "Save & Close" at bounding box center [619, 405] width 68 height 21
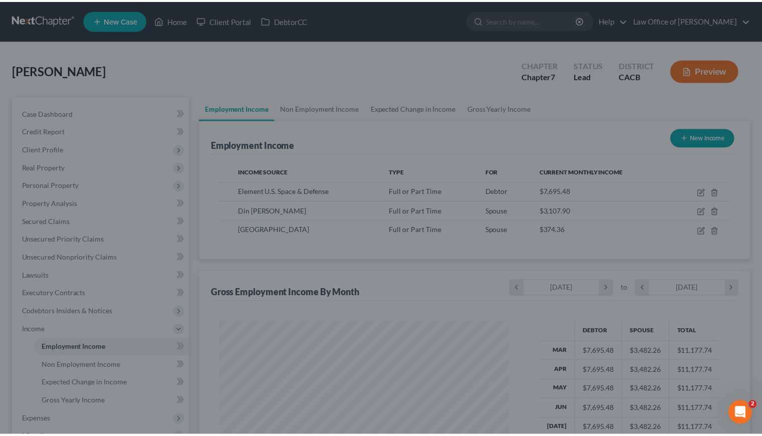
scroll to position [500583, 500453]
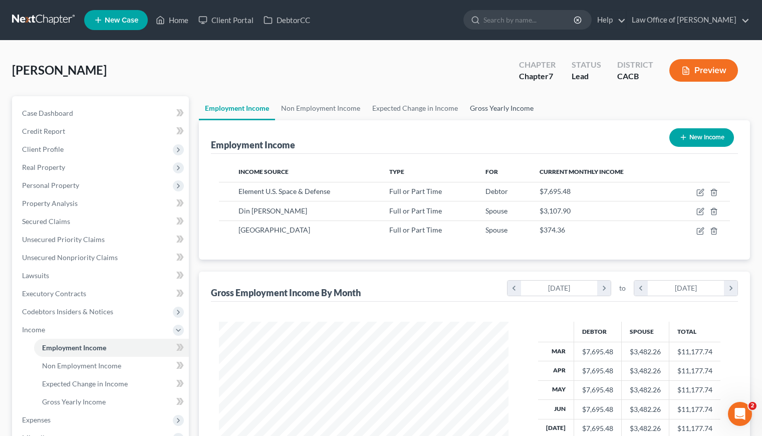
click at [492, 107] on link "Gross Yearly Income" at bounding box center [502, 108] width 76 height 24
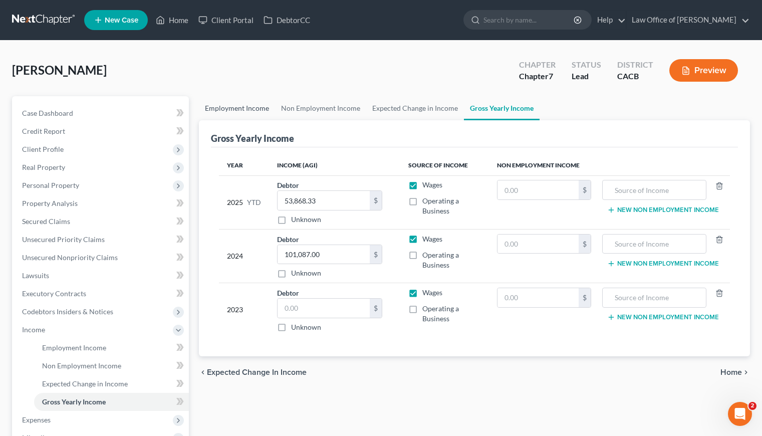
click at [231, 107] on link "Employment Income" at bounding box center [237, 108] width 76 height 24
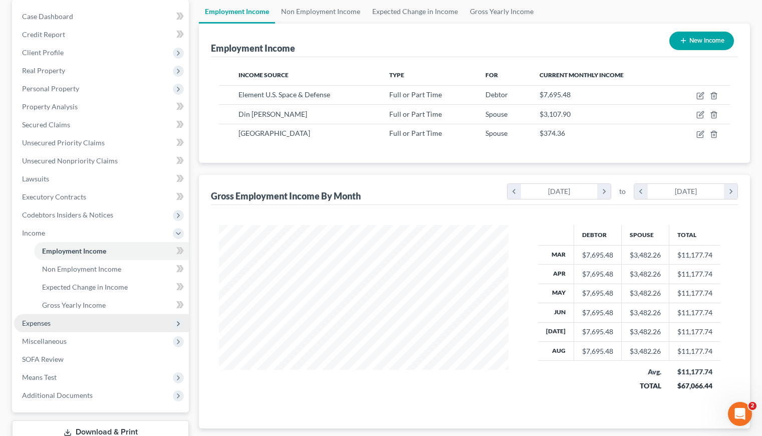
scroll to position [102, 0]
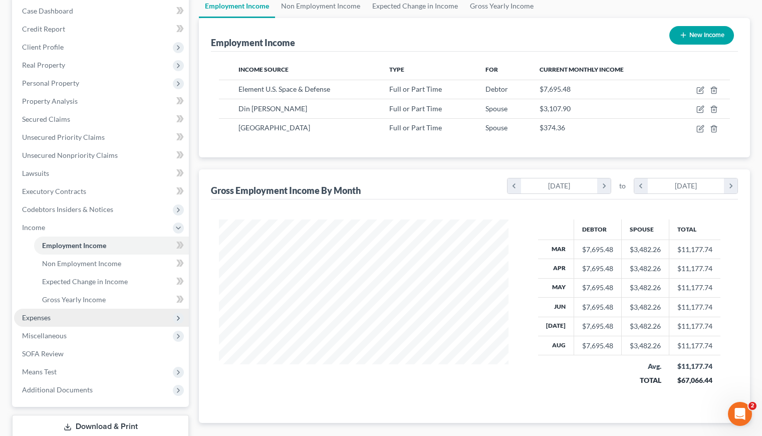
click at [44, 316] on span "Expenses" at bounding box center [36, 317] width 29 height 9
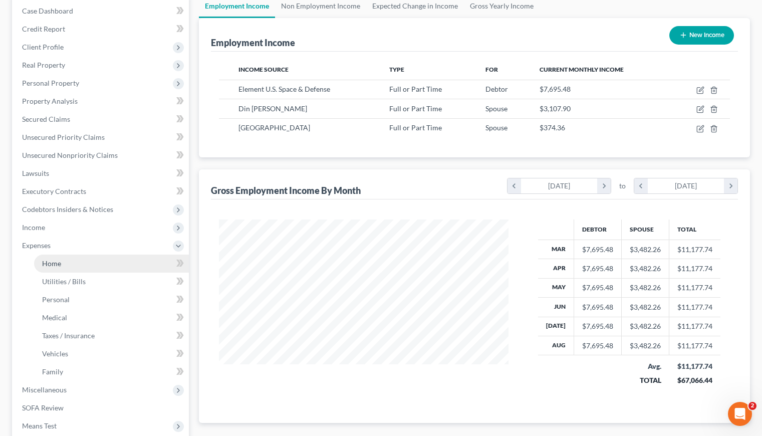
click at [53, 264] on span "Home" at bounding box center [51, 263] width 19 height 9
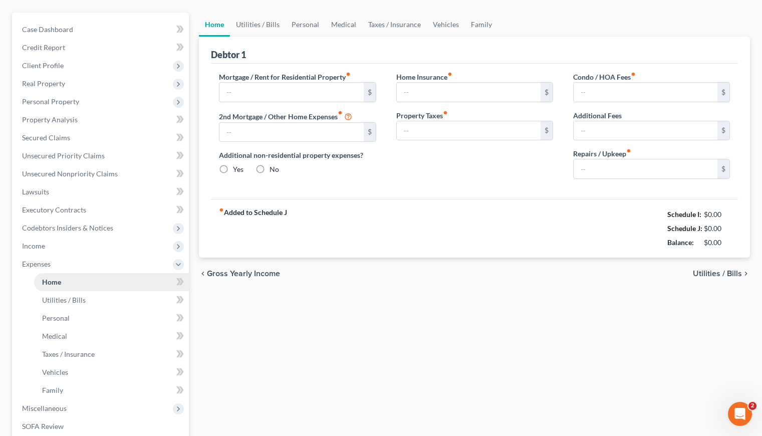
type input "2,490.00"
type input "0.00"
radio input "true"
type input "0.00"
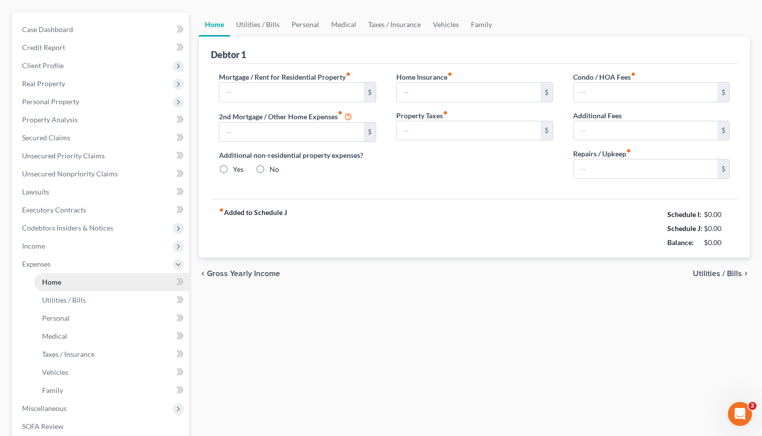
type input "0.00"
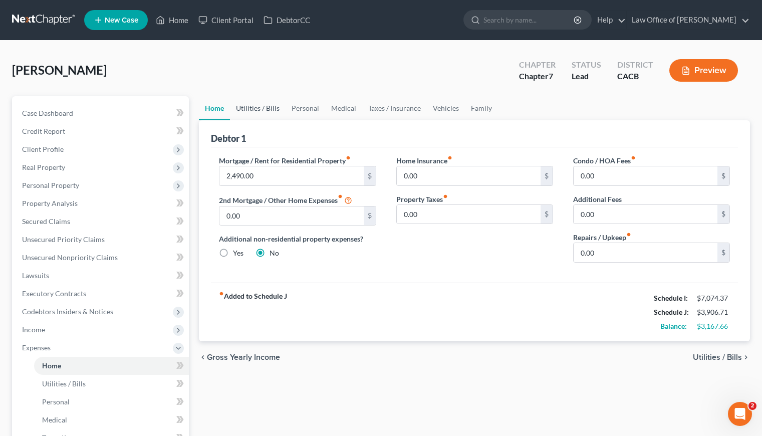
click at [240, 106] on link "Utilities / Bills" at bounding box center [258, 108] width 56 height 24
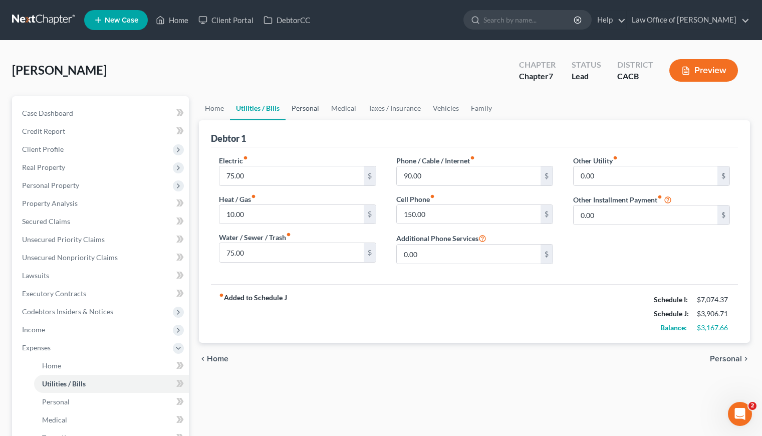
click at [299, 108] on link "Personal" at bounding box center [305, 108] width 40 height 24
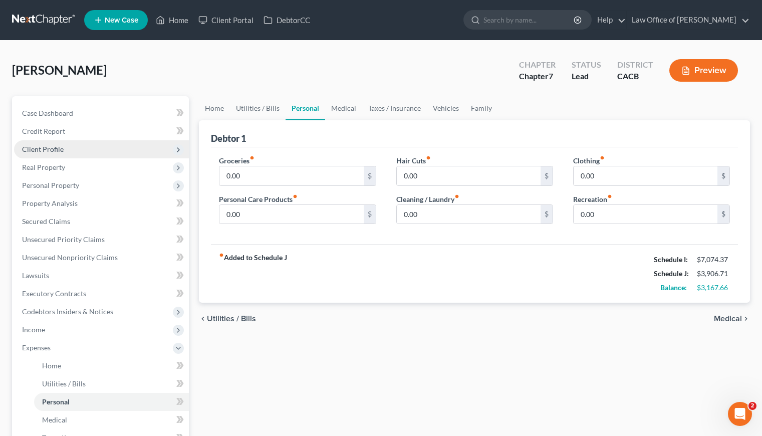
click at [47, 147] on span "Client Profile" at bounding box center [43, 149] width 42 height 9
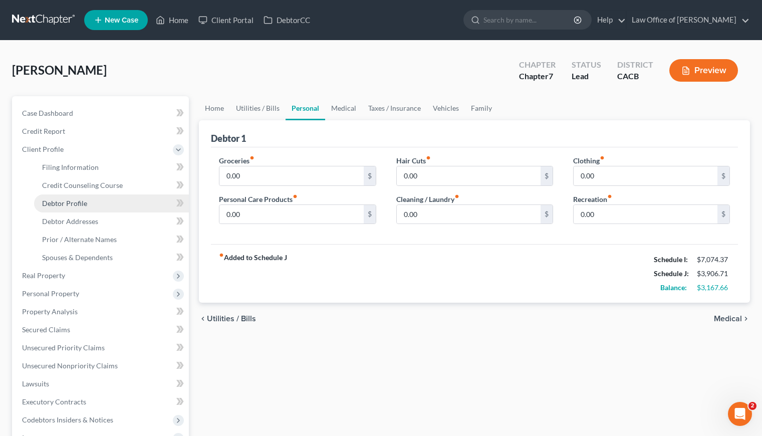
click at [76, 202] on span "Debtor Profile" at bounding box center [64, 203] width 45 height 9
select select "1"
select select "3"
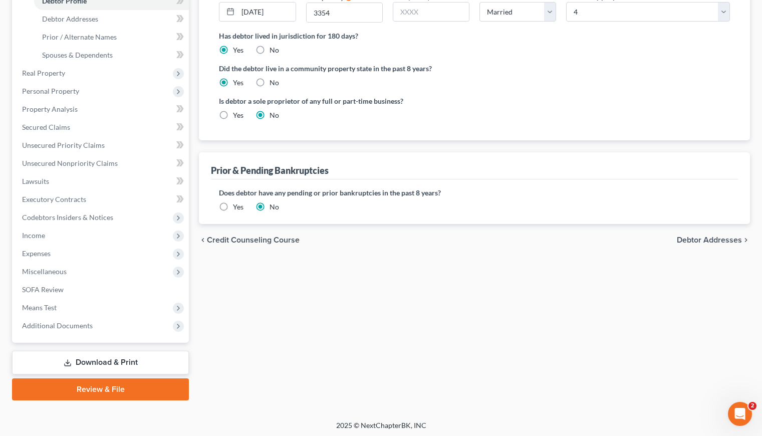
scroll to position [204, 0]
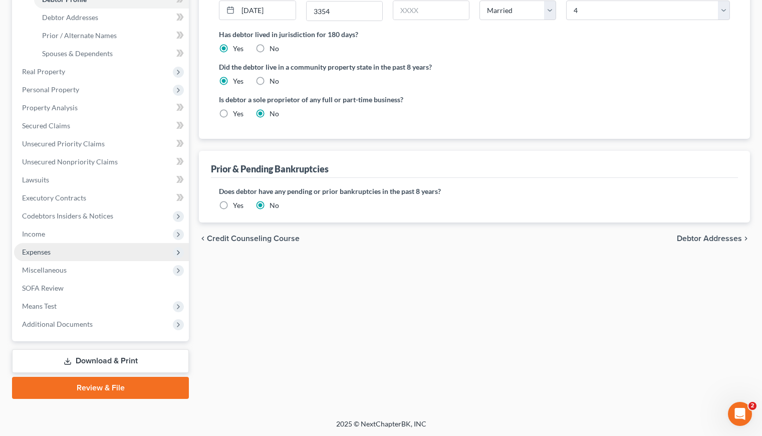
click at [40, 253] on span "Expenses" at bounding box center [36, 251] width 29 height 9
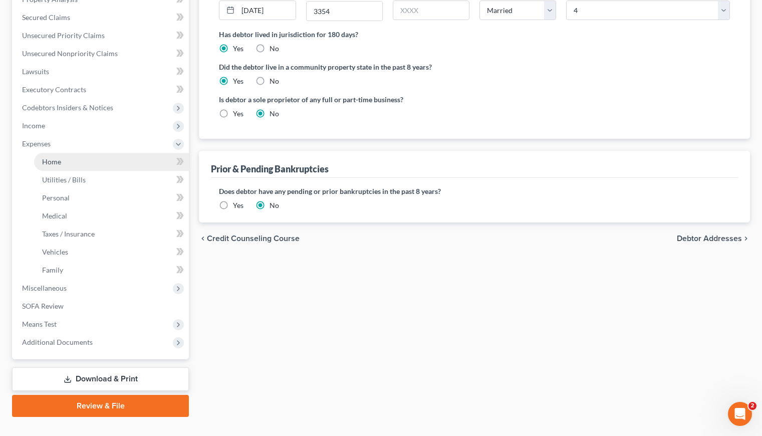
click at [51, 162] on span "Home" at bounding box center [51, 161] width 19 height 9
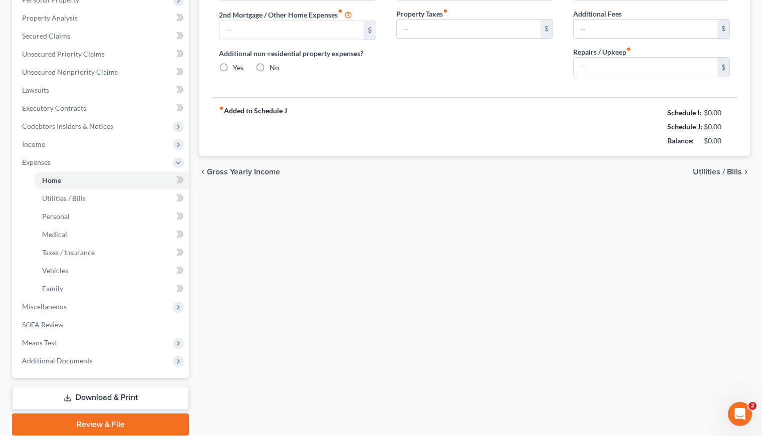
type input "2,490.00"
type input "0.00"
radio input "true"
type input "0.00"
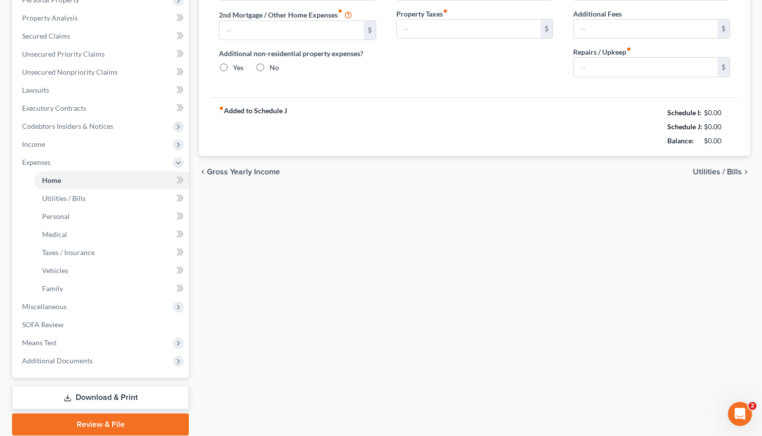
type input "0.00"
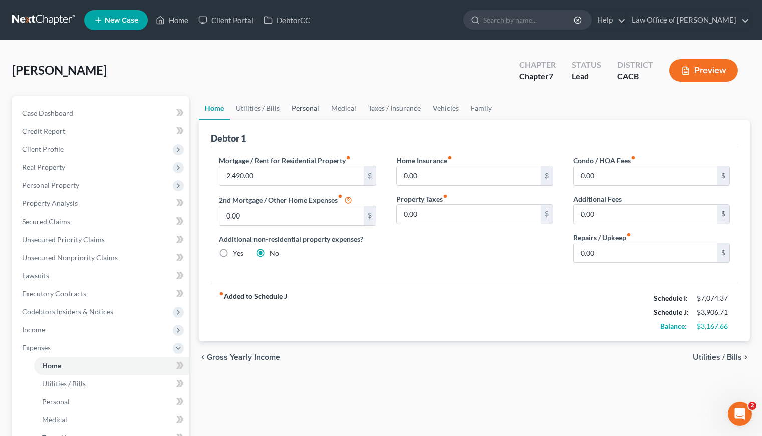
click at [299, 108] on link "Personal" at bounding box center [305, 108] width 40 height 24
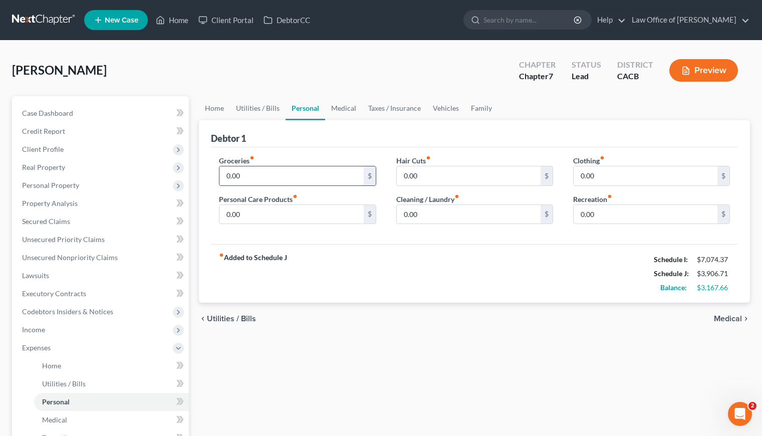
click at [262, 171] on input "0.00" at bounding box center [291, 175] width 144 height 19
type input "1,200"
click at [453, 216] on input "0.00" at bounding box center [469, 214] width 144 height 19
type input "90"
click at [270, 208] on input "0.00" at bounding box center [291, 214] width 144 height 19
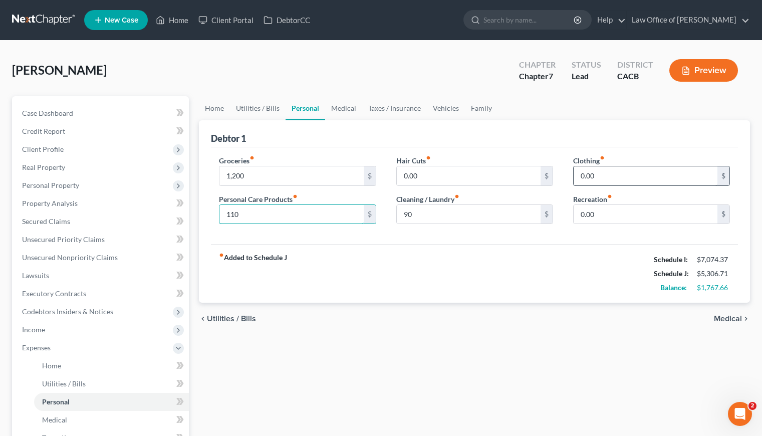
type input "110"
click at [596, 172] on input "0.00" at bounding box center [645, 175] width 144 height 19
type input "270"
click at [436, 176] on input "0.00" at bounding box center [469, 175] width 144 height 19
type input "20"
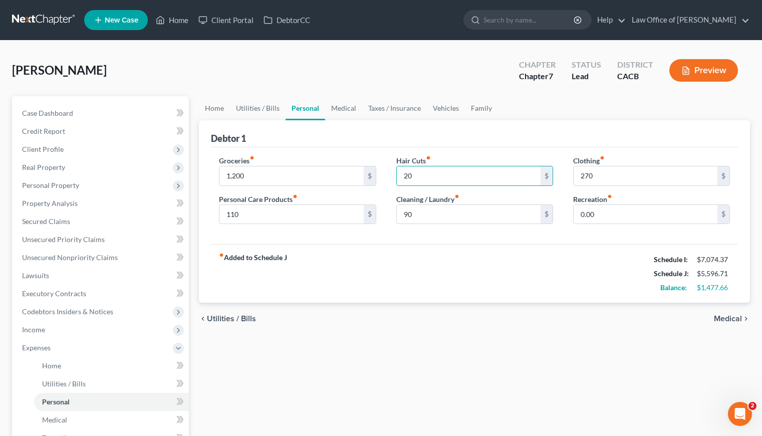
click at [407, 266] on div "fiber_manual_record Added to Schedule J Schedule I: $7,074.37 Schedule J: $5,59…" at bounding box center [474, 273] width 527 height 59
click at [348, 111] on link "Medical" at bounding box center [343, 108] width 37 height 24
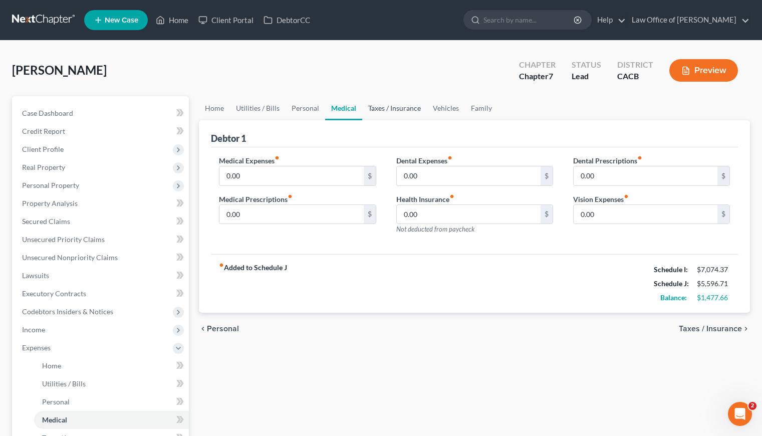
click at [383, 104] on link "Taxes / Insurance" at bounding box center [394, 108] width 65 height 24
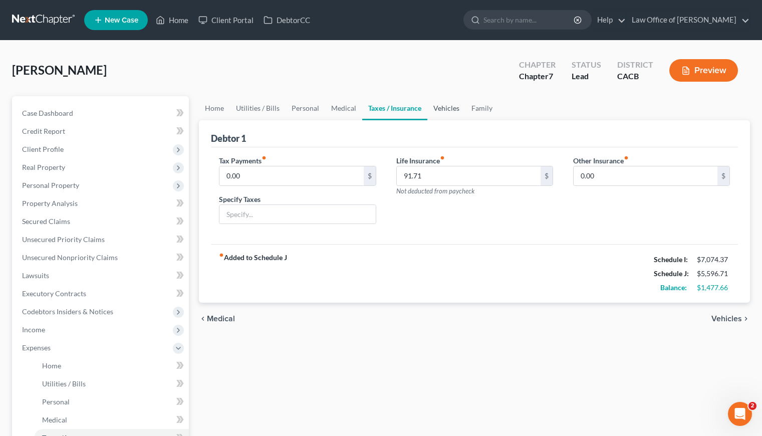
click at [446, 109] on link "Vehicles" at bounding box center [446, 108] width 38 height 24
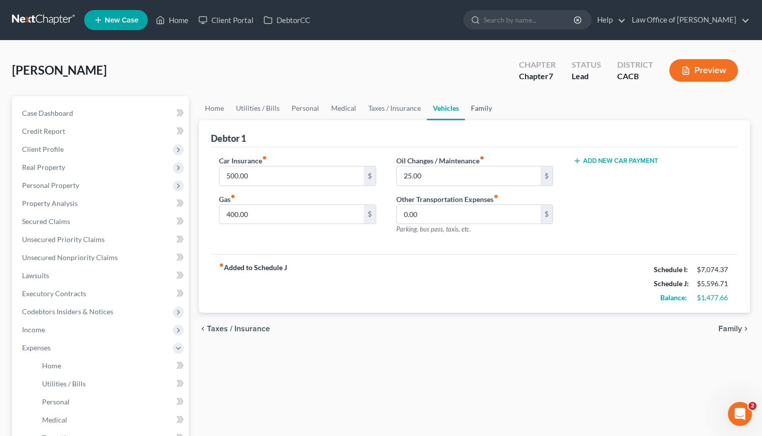
click at [476, 102] on link "Family" at bounding box center [481, 108] width 33 height 24
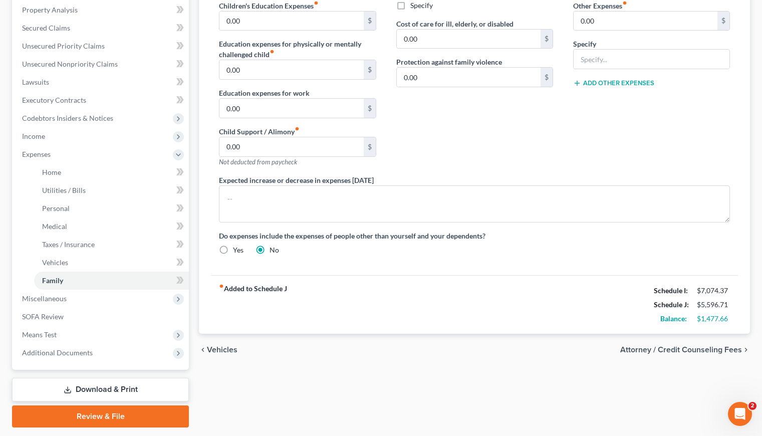
scroll to position [222, 0]
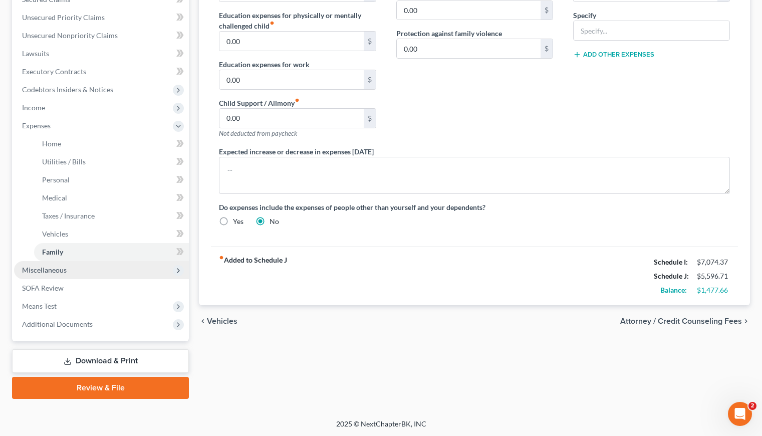
click at [51, 268] on span "Miscellaneous" at bounding box center [44, 269] width 45 height 9
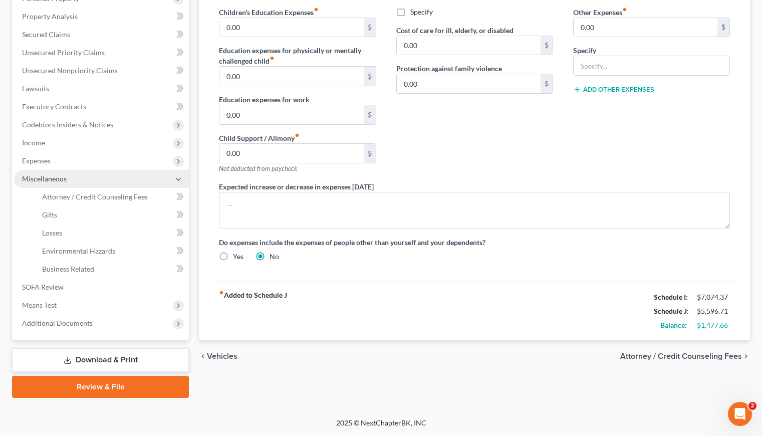
scroll to position [186, 0]
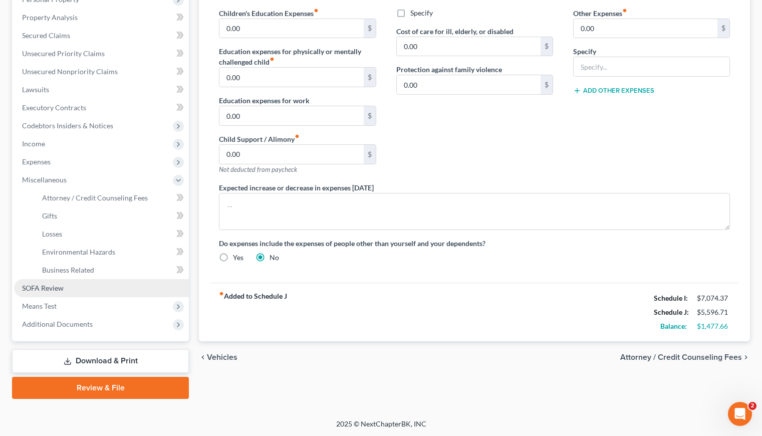
click at [38, 286] on span "SOFA Review" at bounding box center [43, 287] width 42 height 9
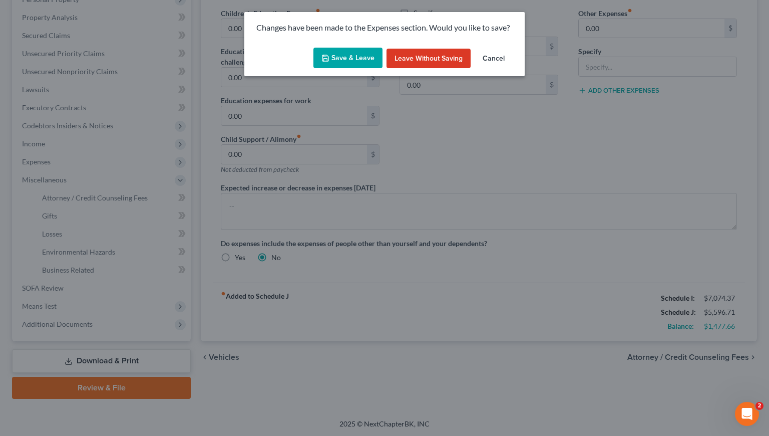
click at [355, 55] on button "Save & Leave" at bounding box center [347, 58] width 69 height 21
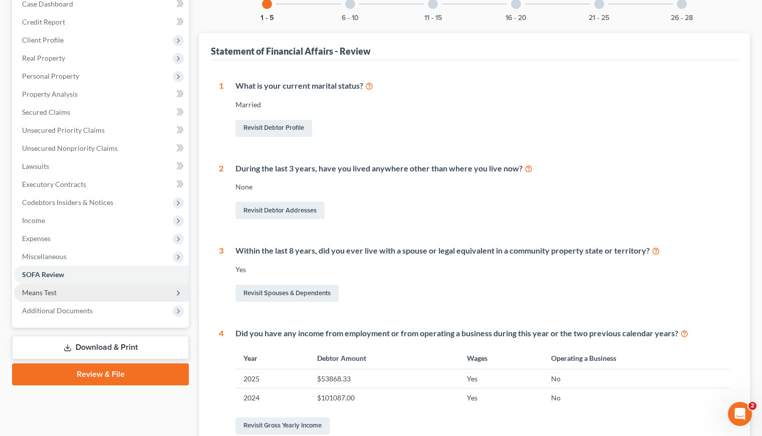
scroll to position [113, 0]
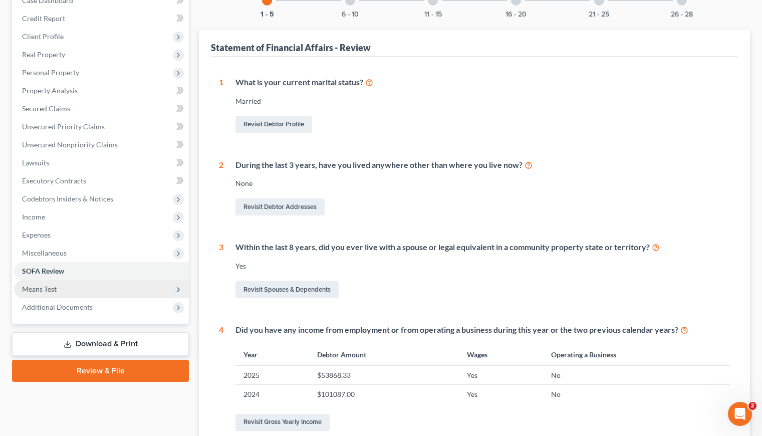
click at [45, 290] on span "Means Test" at bounding box center [39, 288] width 35 height 9
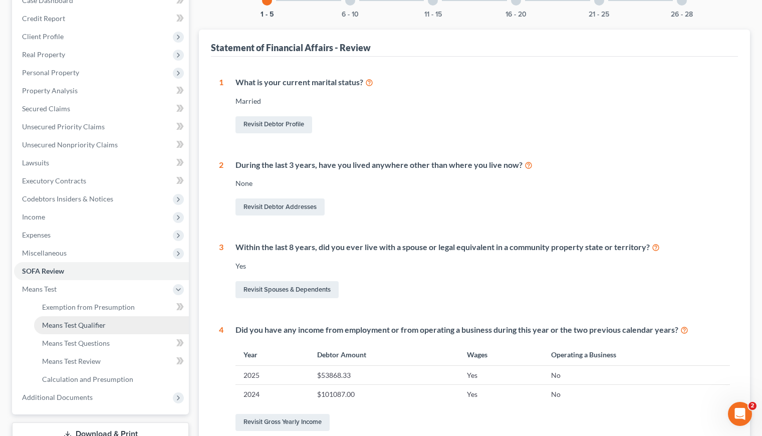
click at [97, 326] on span "Means Test Qualifier" at bounding box center [74, 324] width 64 height 9
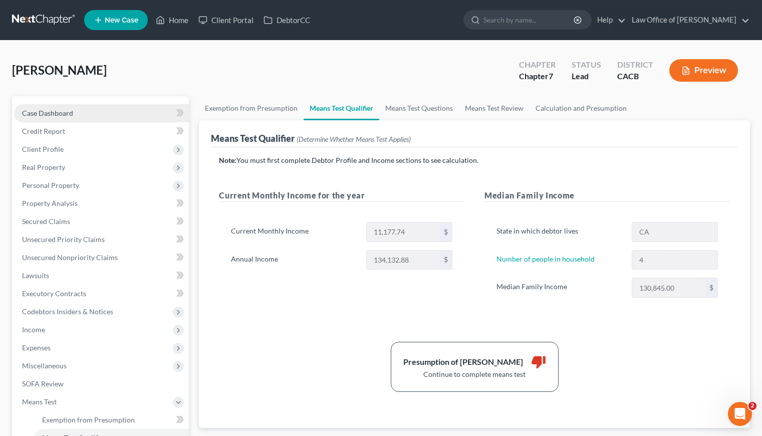
click at [48, 114] on span "Case Dashboard" at bounding box center [47, 113] width 51 height 9
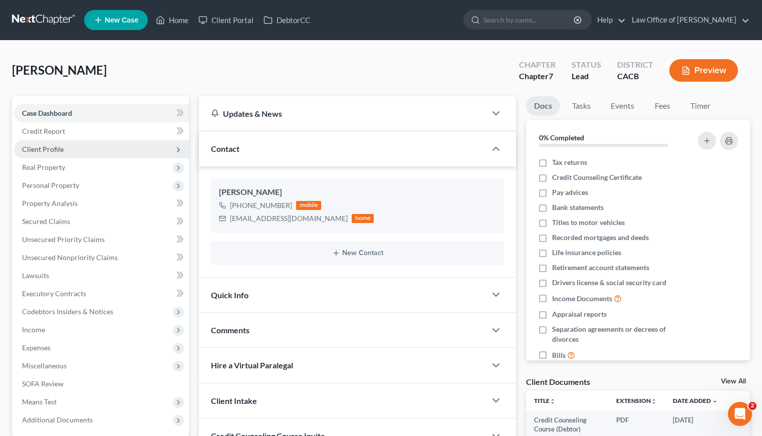
click at [50, 153] on span "Client Profile" at bounding box center [43, 149] width 42 height 9
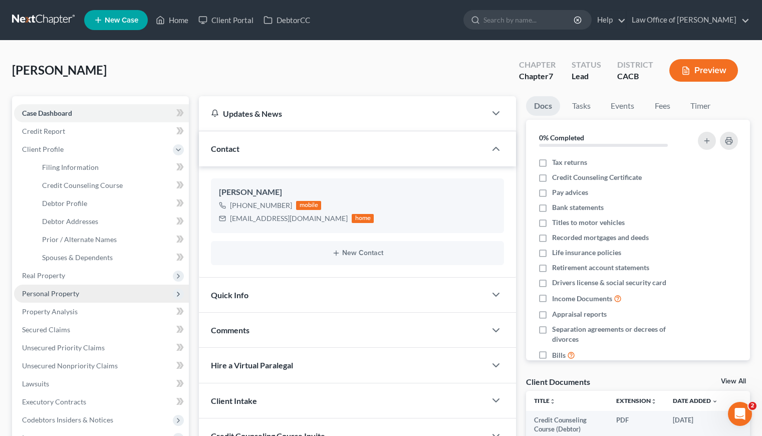
click at [52, 287] on span "Personal Property" at bounding box center [101, 293] width 175 height 18
click at [61, 296] on span "Interests" at bounding box center [55, 293] width 27 height 9
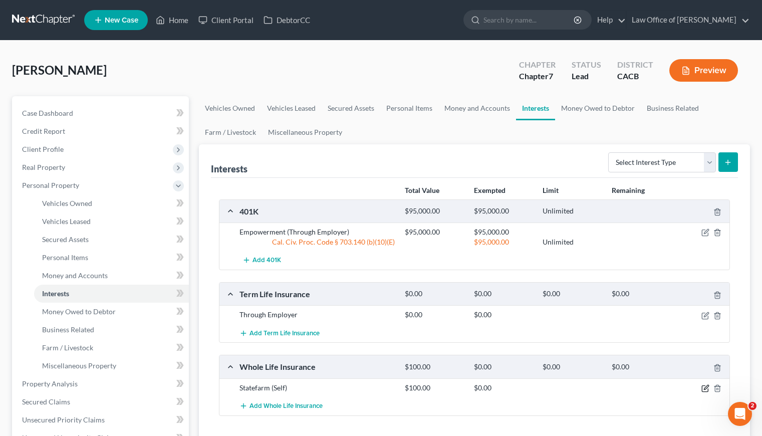
click at [705, 388] on icon "button" at bounding box center [705, 388] width 8 height 8
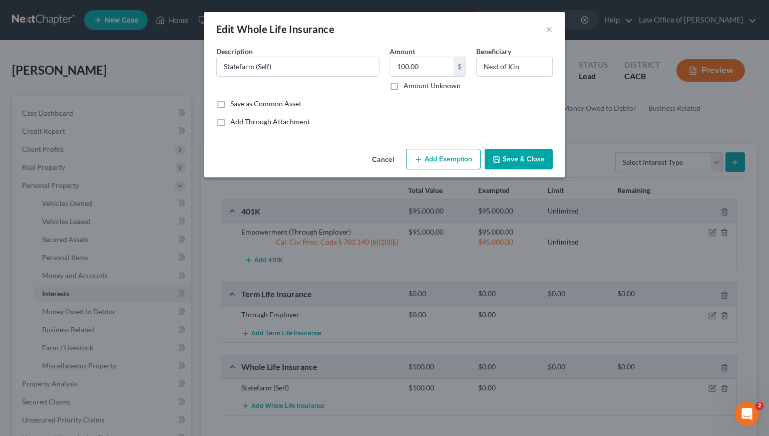
click at [431, 164] on button "Add Exemption" at bounding box center [443, 159] width 75 height 21
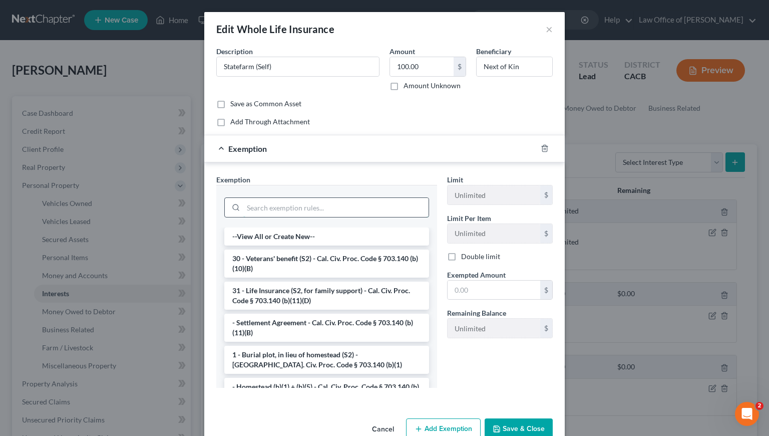
click at [256, 208] on input "search" at bounding box center [335, 207] width 185 height 19
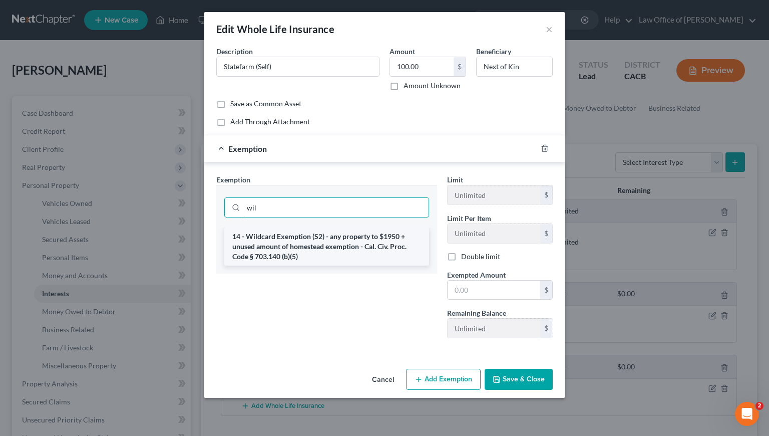
type input "wil"
click at [291, 250] on li "14 - Wildcard Exemption (S2) - any property to $1950 + unused amount of homeste…" at bounding box center [326, 246] width 205 height 38
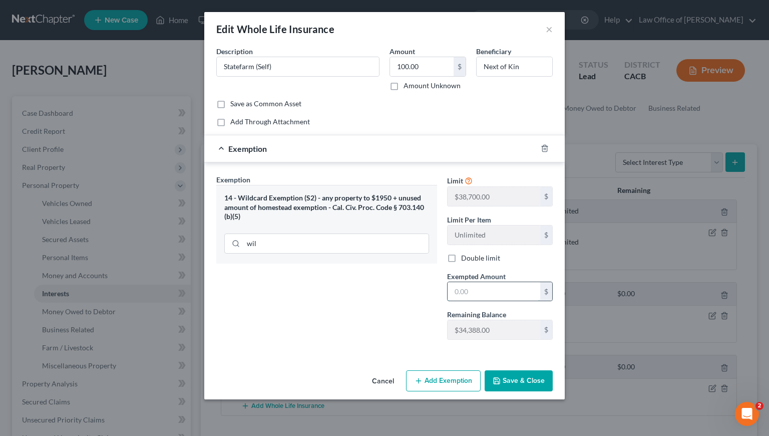
click at [484, 289] on input "text" at bounding box center [494, 291] width 93 height 19
type input "100"
click at [530, 377] on button "Save & Close" at bounding box center [519, 380] width 68 height 21
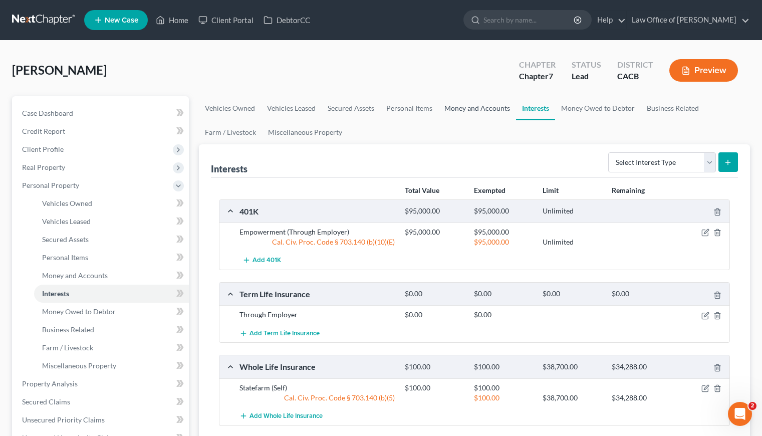
click at [478, 106] on link "Money and Accounts" at bounding box center [477, 108] width 78 height 24
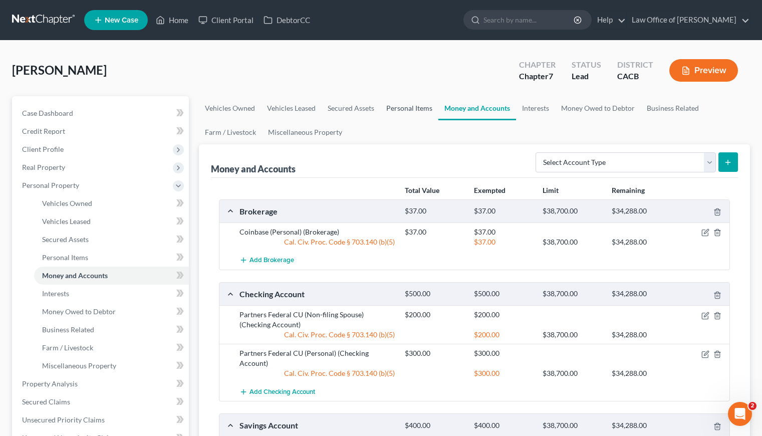
click at [398, 107] on link "Personal Items" at bounding box center [409, 108] width 58 height 24
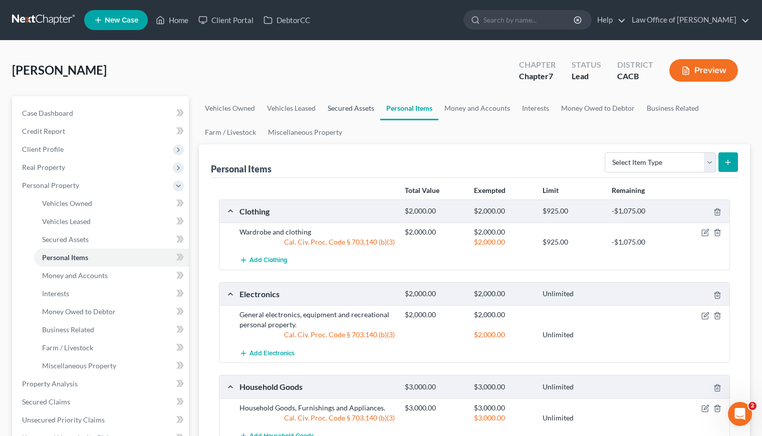
click at [338, 108] on link "Secured Assets" at bounding box center [350, 108] width 59 height 24
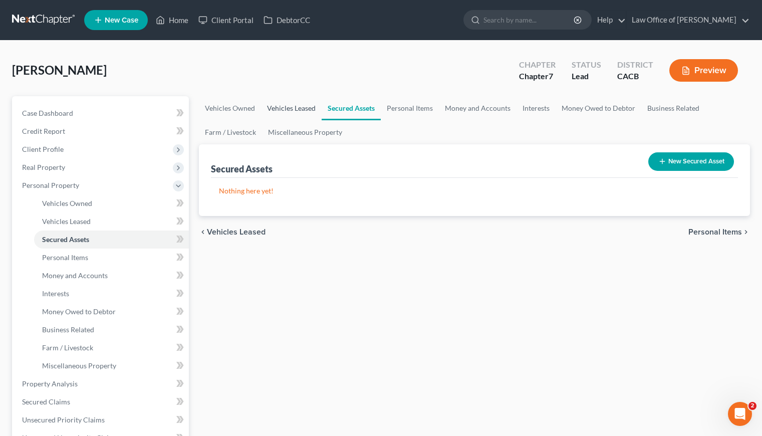
click at [292, 108] on link "Vehicles Leased" at bounding box center [291, 108] width 61 height 24
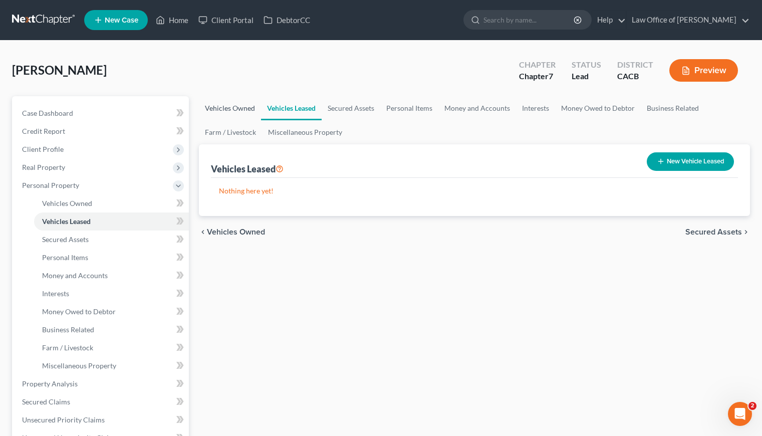
click at [230, 107] on link "Vehicles Owned" at bounding box center [230, 108] width 62 height 24
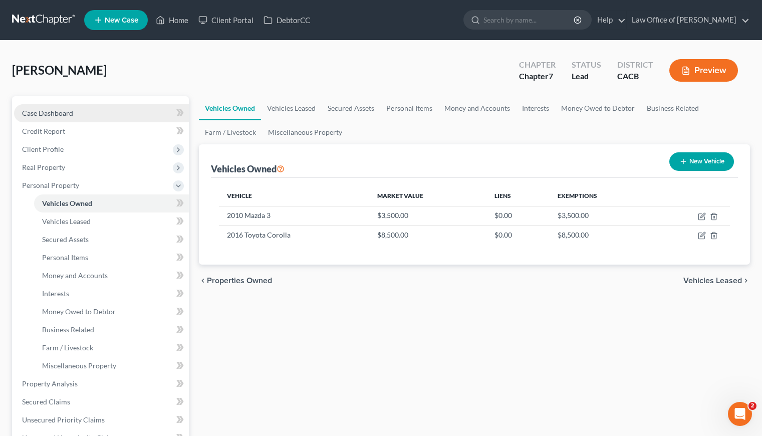
click at [55, 104] on link "Case Dashboard" at bounding box center [101, 113] width 175 height 18
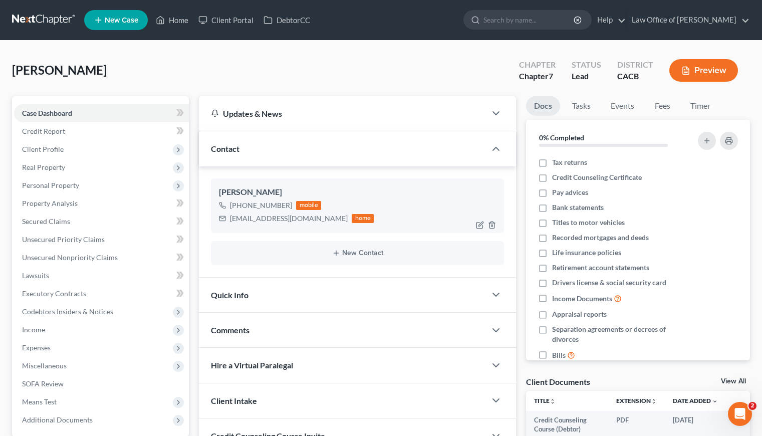
drag, startPoint x: 284, startPoint y: 203, endPoint x: 240, endPoint y: 203, distance: 44.6
click at [240, 203] on div "+1 (818) 967-0678 mobile" at bounding box center [296, 205] width 155 height 13
copy div "(818) 967-0678"
click at [26, 14] on link at bounding box center [44, 20] width 64 height 18
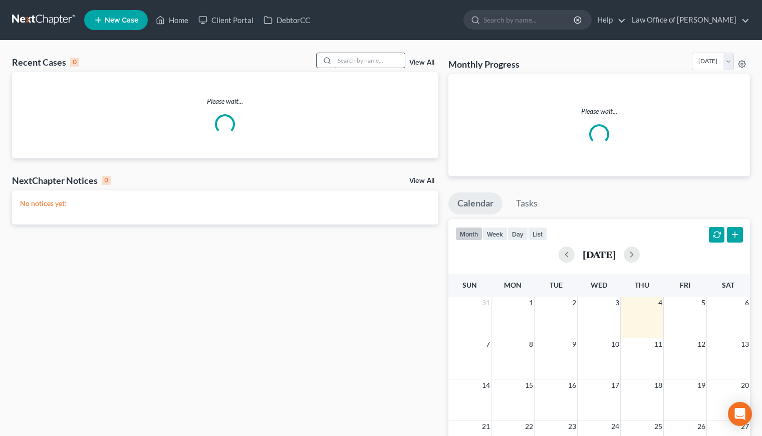
click at [362, 64] on input "search" at bounding box center [370, 60] width 70 height 15
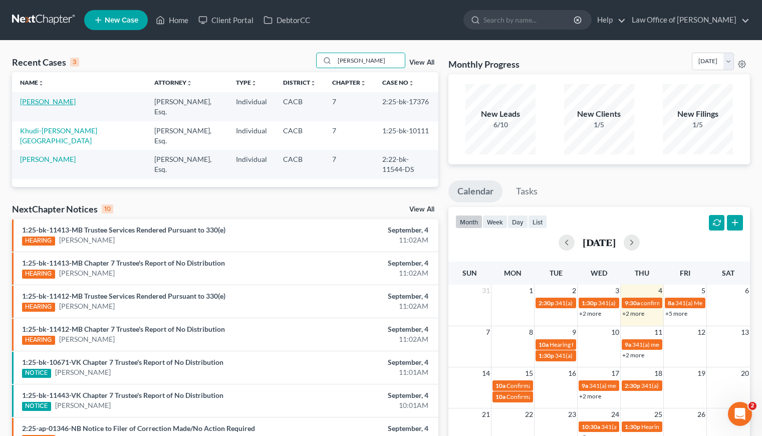
type input "[PERSON_NAME]"
click at [50, 102] on link "[PERSON_NAME]" at bounding box center [48, 101] width 56 height 9
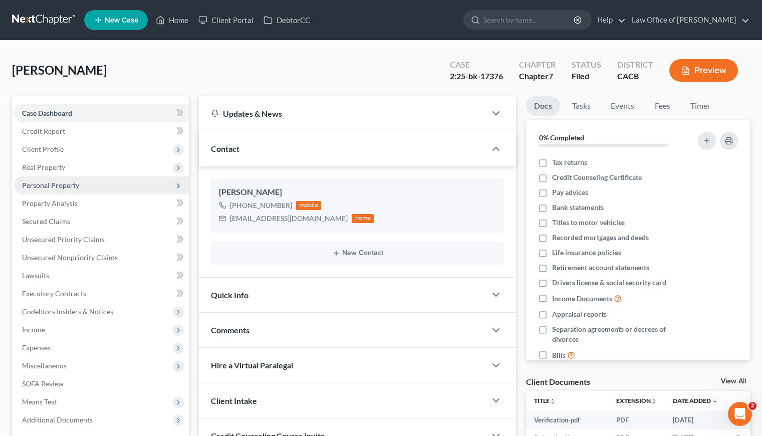
click at [57, 187] on span "Personal Property" at bounding box center [50, 185] width 57 height 9
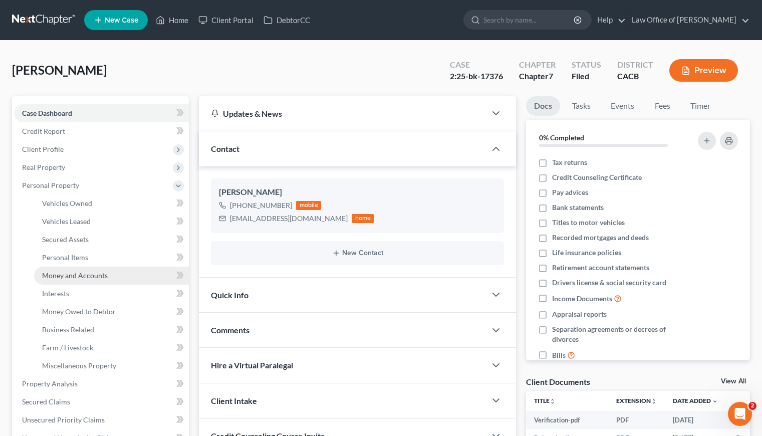
click at [77, 275] on span "Money and Accounts" at bounding box center [75, 275] width 66 height 9
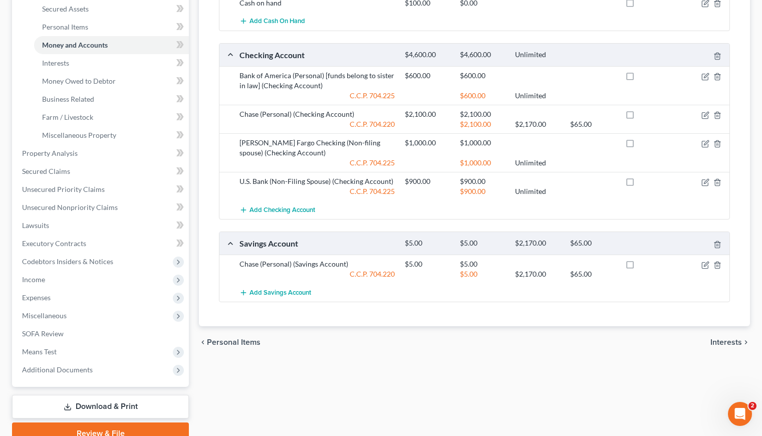
scroll to position [182, 0]
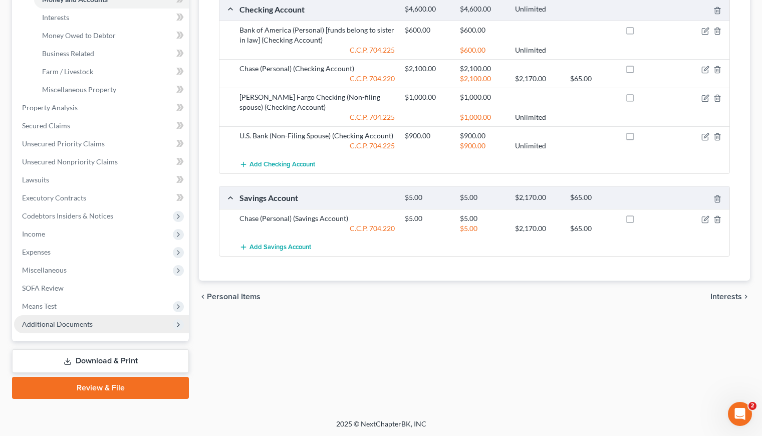
click at [61, 324] on span "Additional Documents" at bounding box center [57, 323] width 71 height 9
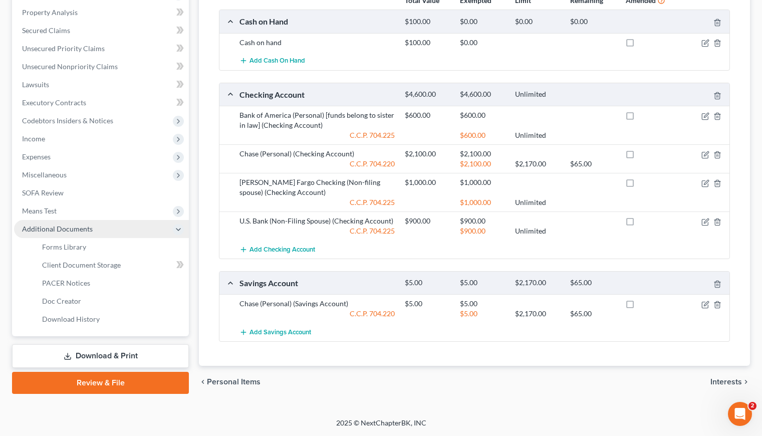
scroll to position [190, 0]
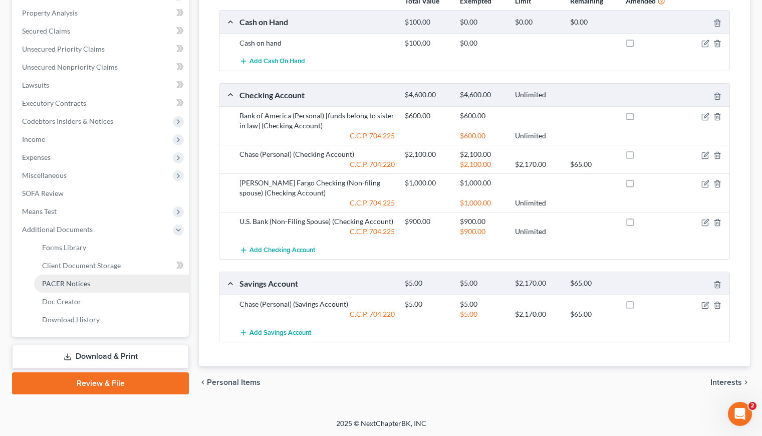
click at [64, 284] on span "PACER Notices" at bounding box center [66, 283] width 48 height 9
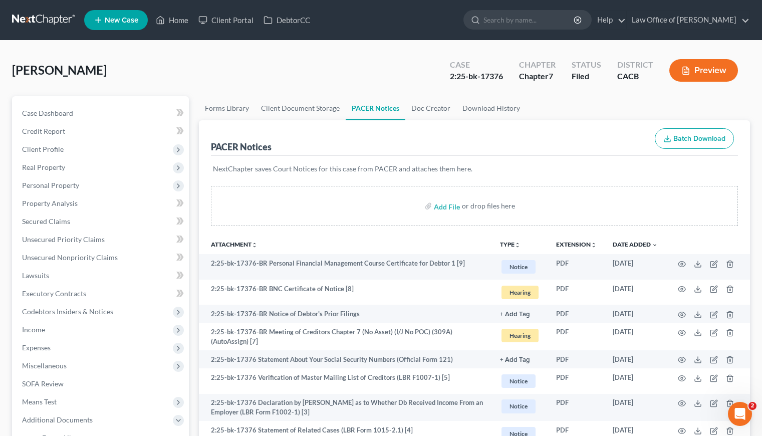
click at [157, 54] on div "Garibyan, Anush Upgraded Case 2:25-bk-17376 Chapter Chapter 7 Status Filed Dist…" at bounding box center [381, 75] width 738 height 44
click at [45, 145] on span "Client Profile" at bounding box center [43, 149] width 42 height 9
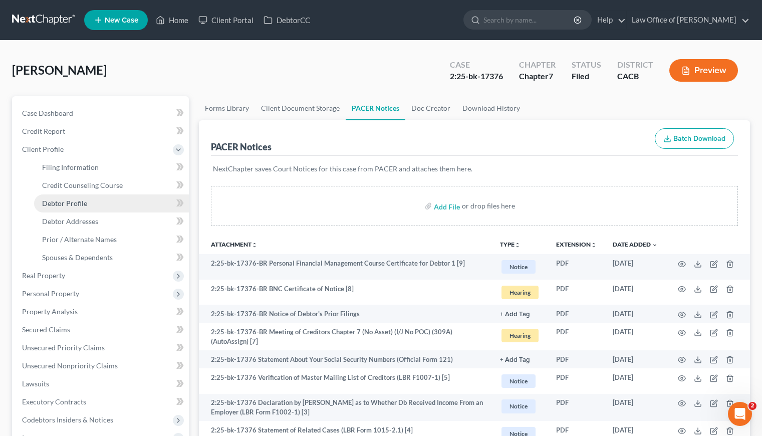
click at [78, 203] on span "Debtor Profile" at bounding box center [64, 203] width 45 height 9
select select "1"
select select "4"
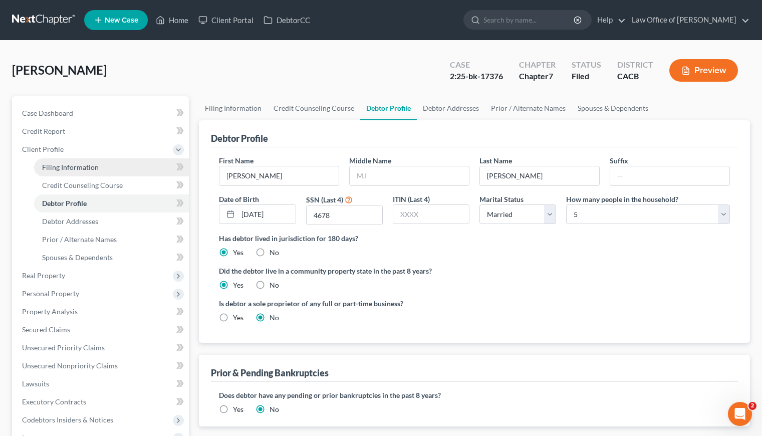
click at [71, 161] on link "Filing Information" at bounding box center [111, 167] width 155 height 18
select select "1"
select select "0"
select select "4"
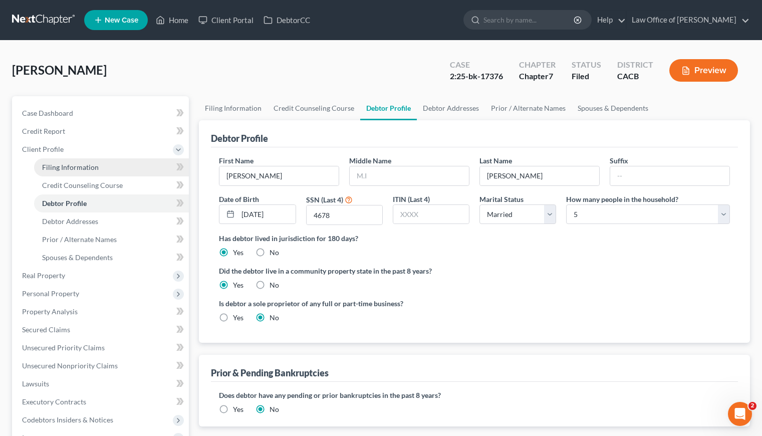
select select "1"
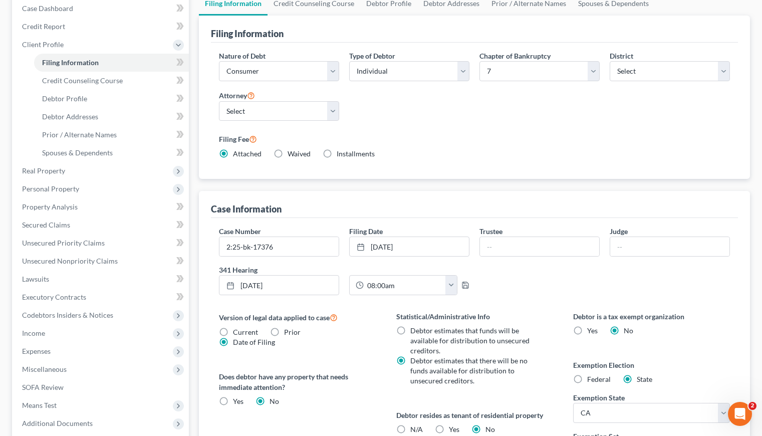
scroll to position [15, 0]
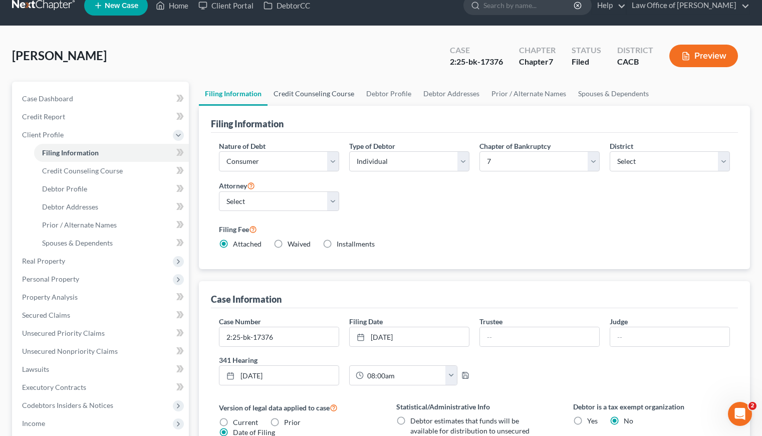
click at [309, 94] on link "Credit Counseling Course" at bounding box center [313, 94] width 93 height 24
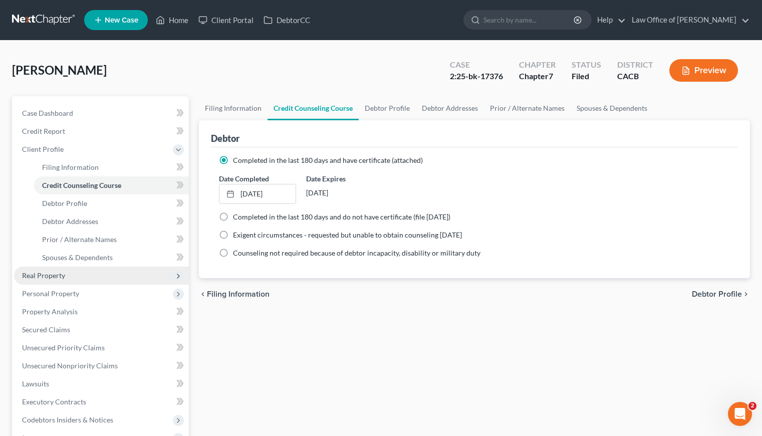
click at [34, 277] on span "Real Property" at bounding box center [43, 275] width 43 height 9
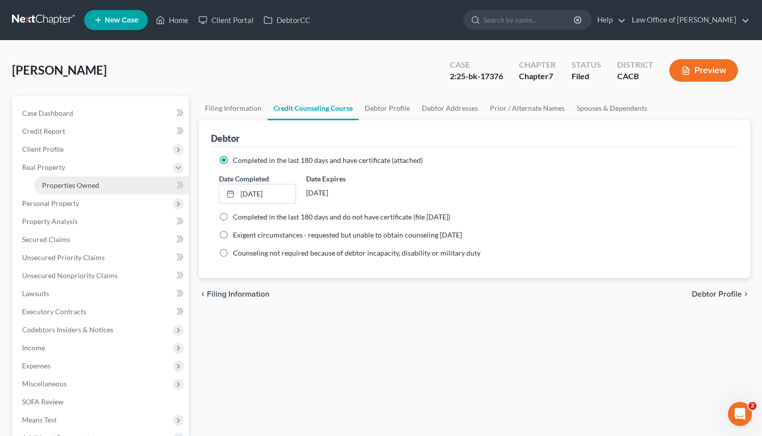
click at [83, 181] on span "Properties Owned" at bounding box center [70, 185] width 57 height 9
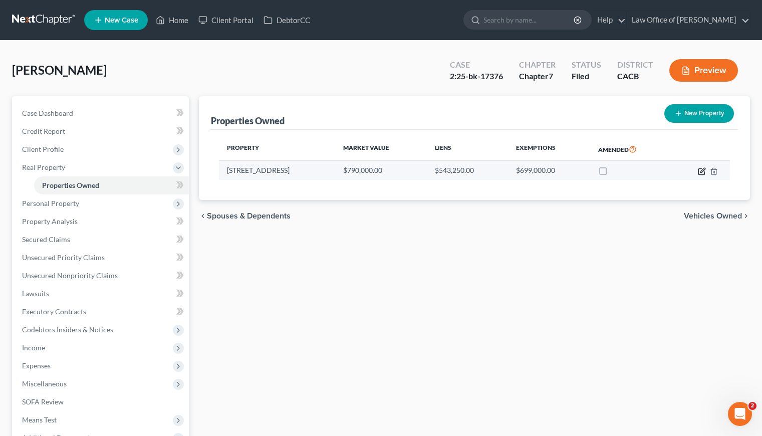
click at [701, 172] on icon "button" at bounding box center [702, 170] width 5 height 5
select select "4"
select select "0"
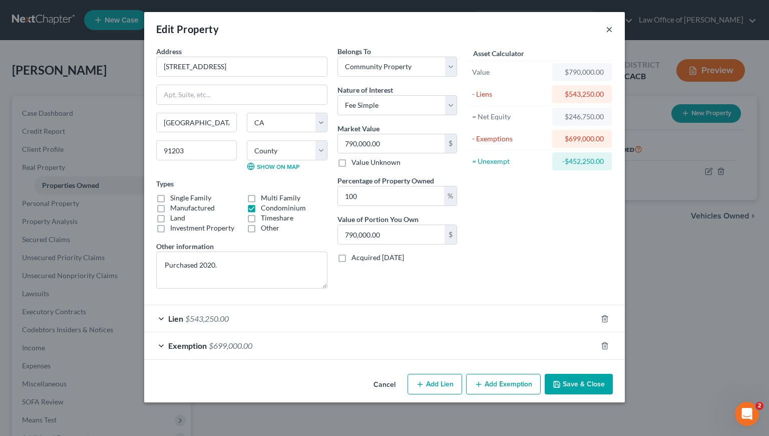
click at [610, 29] on button "×" at bounding box center [609, 29] width 7 height 12
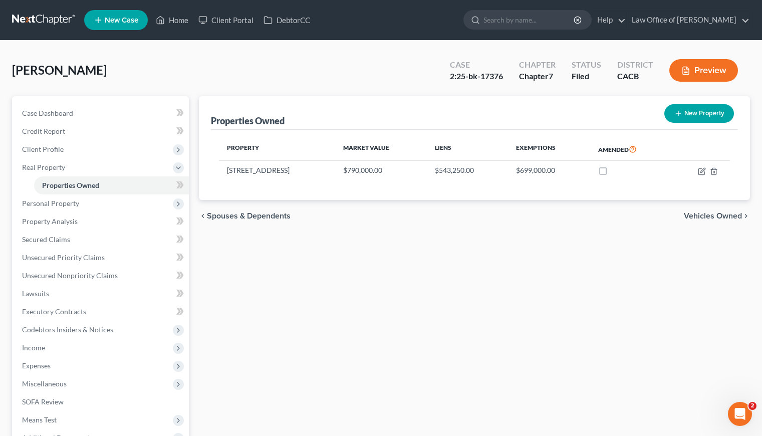
drag, startPoint x: 292, startPoint y: 266, endPoint x: 200, endPoint y: 231, distance: 98.6
click at [290, 262] on div "Properties Owned New Property Property Market Value Liens Exemptions Amended 66…" at bounding box center [474, 304] width 561 height 416
click at [48, 107] on link "Case Dashboard" at bounding box center [101, 113] width 175 height 18
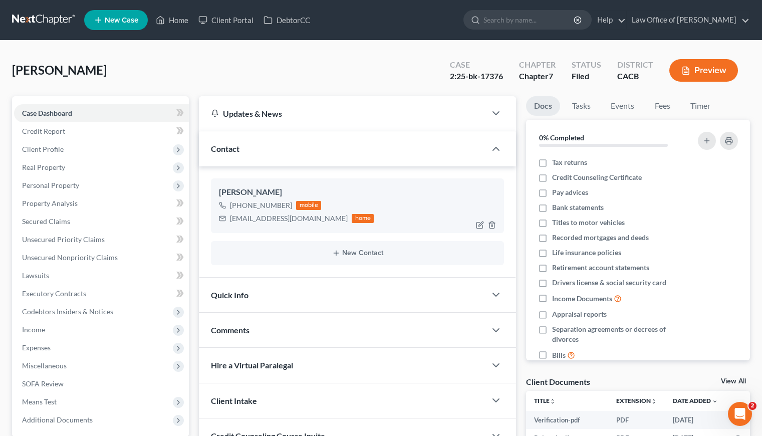
drag, startPoint x: 288, startPoint y: 205, endPoint x: 240, endPoint y: 205, distance: 48.6
click at [240, 205] on div "+1 (818) 726-0607 mobile" at bounding box center [296, 205] width 155 height 13
copy div "(818) 726-0607"
click at [38, 14] on link at bounding box center [44, 20] width 64 height 18
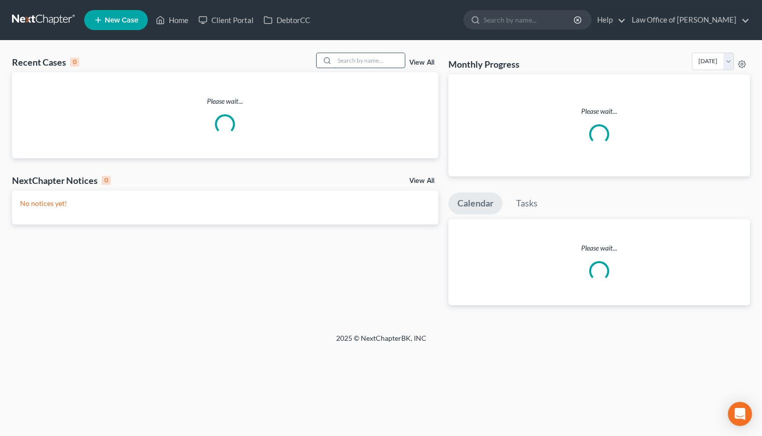
click at [386, 63] on input "search" at bounding box center [370, 60] width 70 height 15
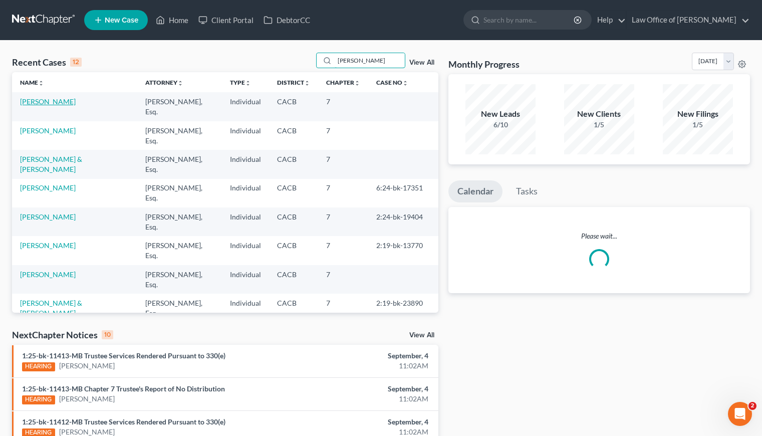
type input "[PERSON_NAME]"
click at [39, 101] on link "[PERSON_NAME]" at bounding box center [48, 101] width 56 height 9
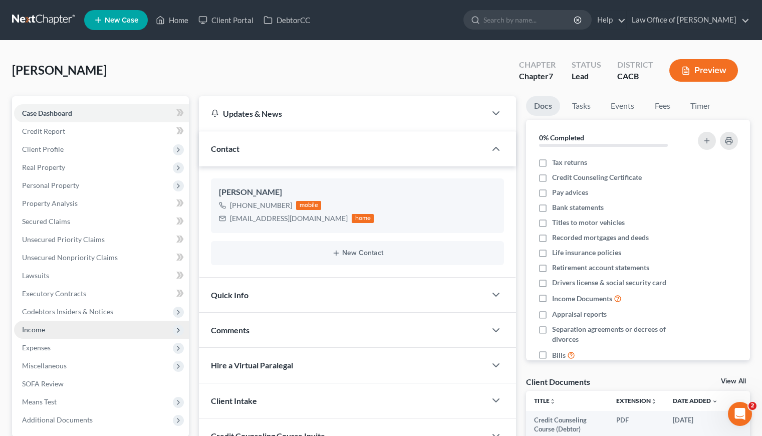
click at [41, 331] on span "Income" at bounding box center [33, 329] width 23 height 9
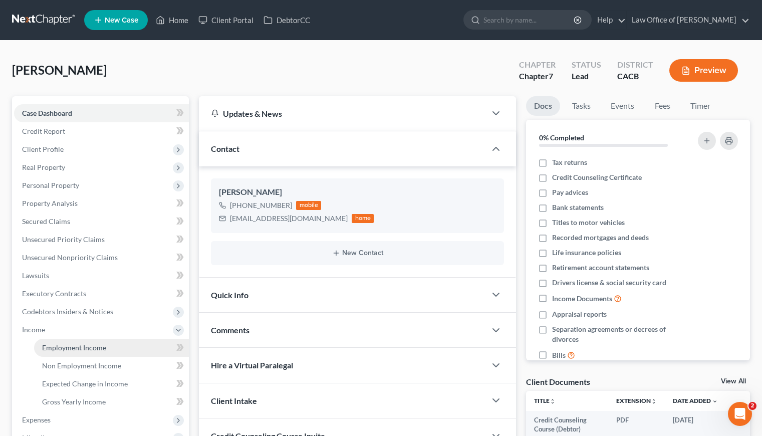
click at [69, 345] on span "Employment Income" at bounding box center [74, 347] width 64 height 9
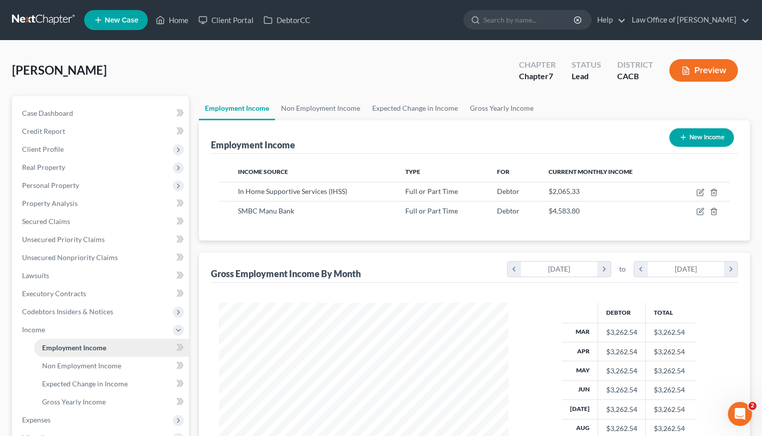
scroll to position [179, 309]
click at [61, 21] on link at bounding box center [44, 20] width 64 height 18
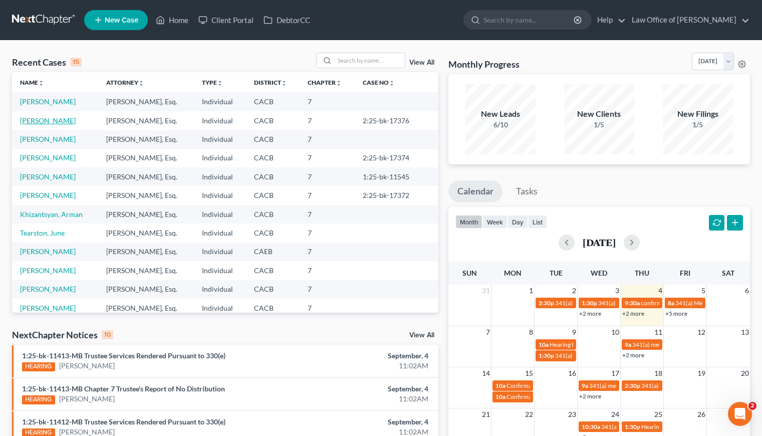
click at [46, 124] on link "[PERSON_NAME]" at bounding box center [48, 120] width 56 height 9
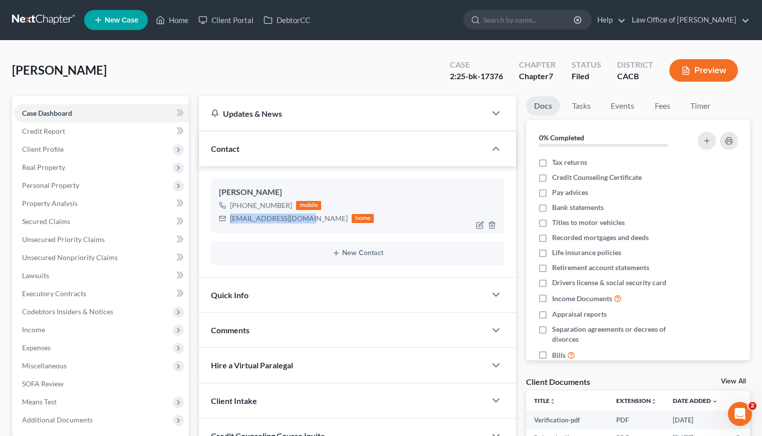
drag, startPoint x: 306, startPoint y: 218, endPoint x: 230, endPoint y: 219, distance: 76.1
click at [230, 219] on div "[EMAIL_ADDRESS][DOMAIN_NAME]" at bounding box center [289, 218] width 118 height 10
copy div "[EMAIL_ADDRESS][DOMAIN_NAME]"
click at [31, 13] on link at bounding box center [44, 20] width 64 height 18
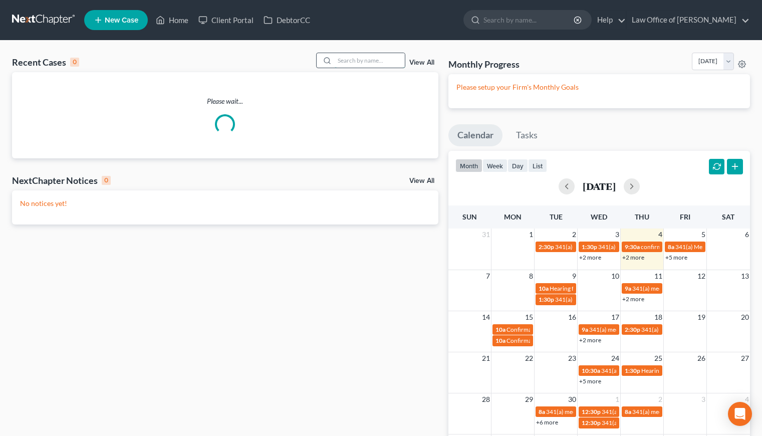
click at [375, 60] on input "search" at bounding box center [370, 60] width 70 height 15
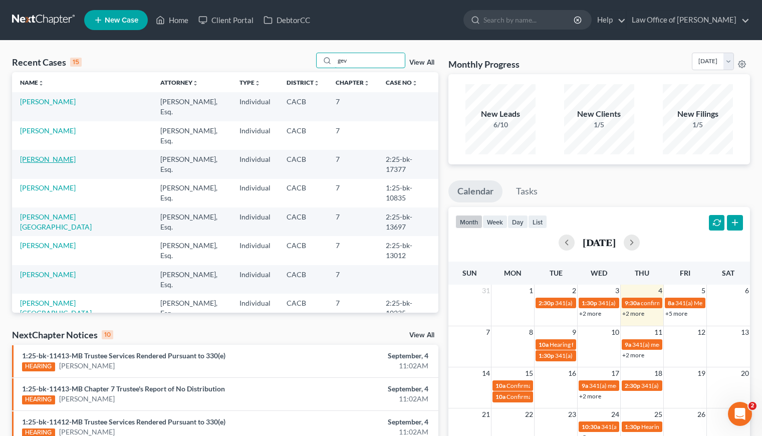
type input "gev"
click at [57, 161] on link "[PERSON_NAME]" at bounding box center [48, 159] width 56 height 9
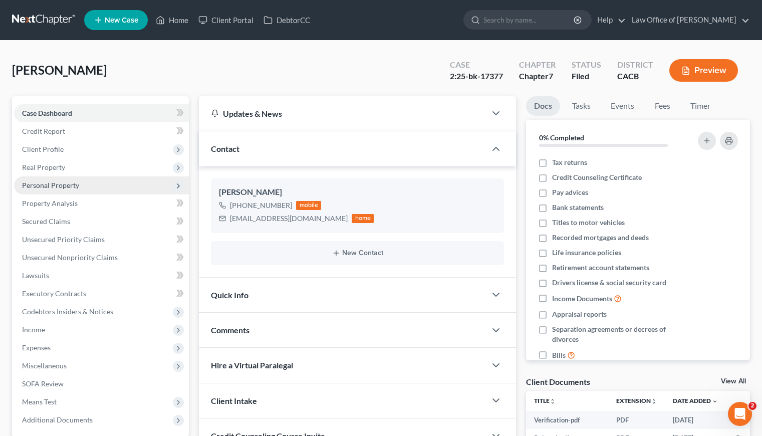
click at [67, 185] on span "Personal Property" at bounding box center [50, 185] width 57 height 9
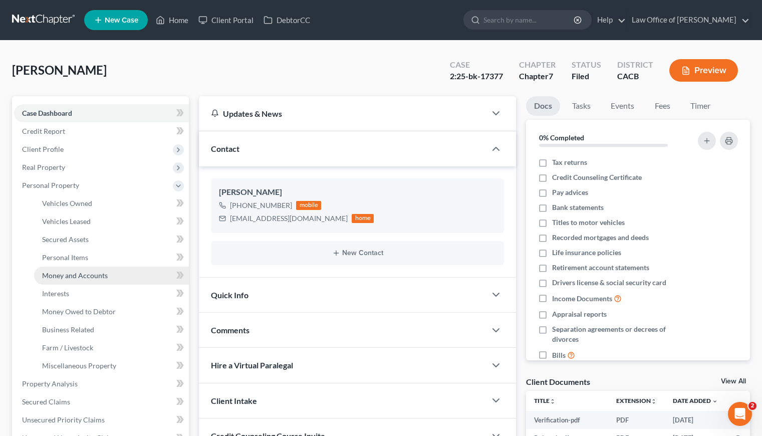
click at [76, 277] on span "Money and Accounts" at bounding box center [75, 275] width 66 height 9
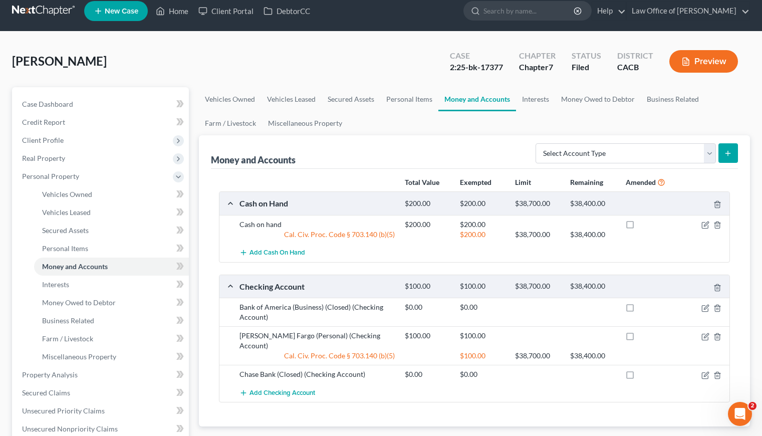
scroll to position [22, 0]
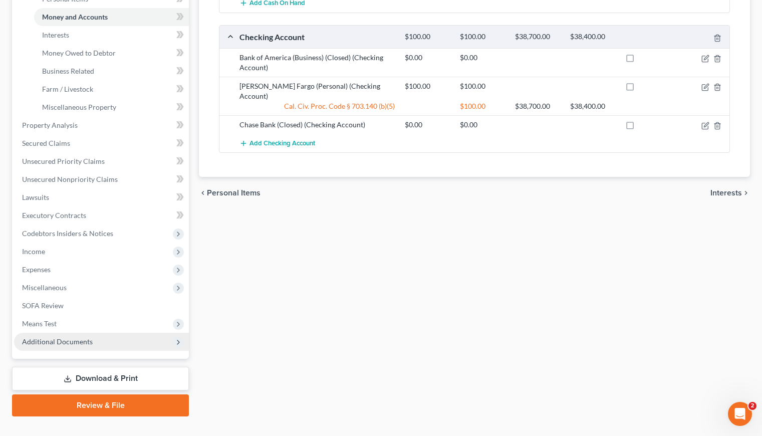
click at [65, 344] on span "Additional Documents" at bounding box center [57, 341] width 71 height 9
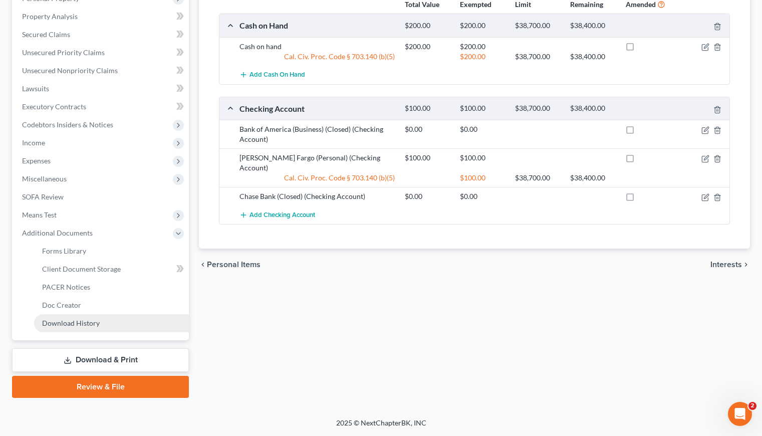
scroll to position [186, 0]
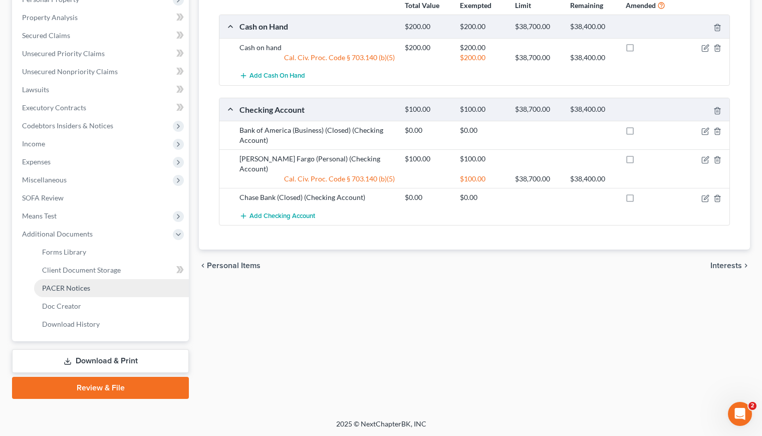
click at [62, 288] on span "PACER Notices" at bounding box center [66, 287] width 48 height 9
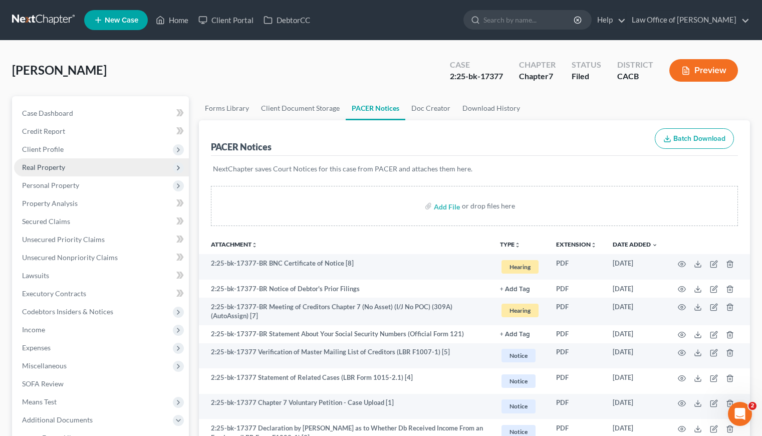
click at [38, 166] on span "Real Property" at bounding box center [43, 167] width 43 height 9
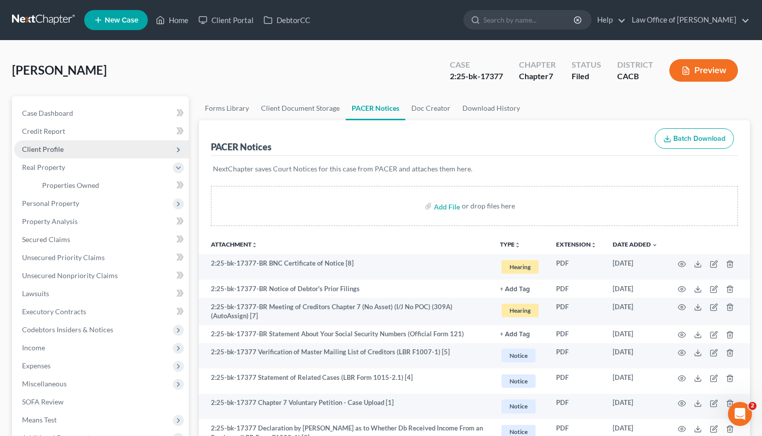
click at [41, 148] on span "Client Profile" at bounding box center [43, 149] width 42 height 9
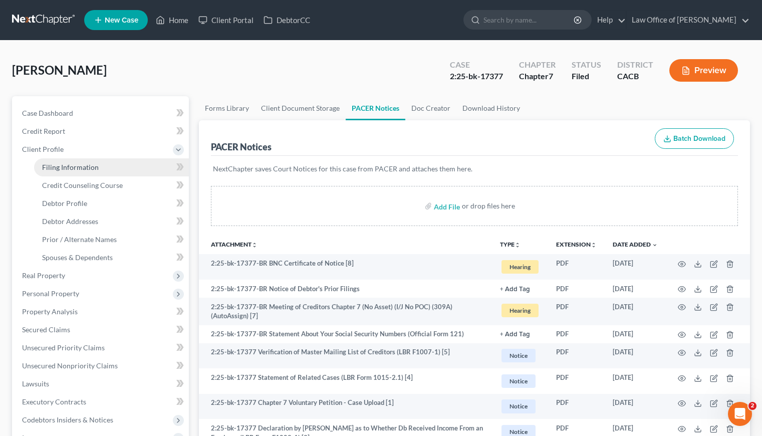
click at [81, 171] on link "Filing Information" at bounding box center [111, 167] width 155 height 18
select select "0"
select select "3"
select select "0"
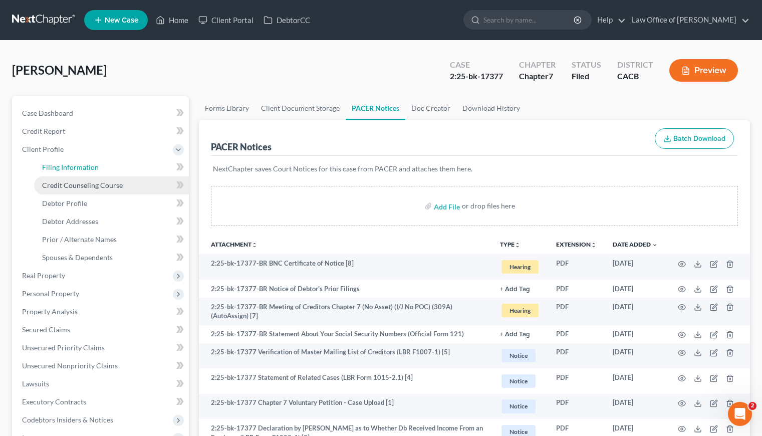
select select "4"
select select "0"
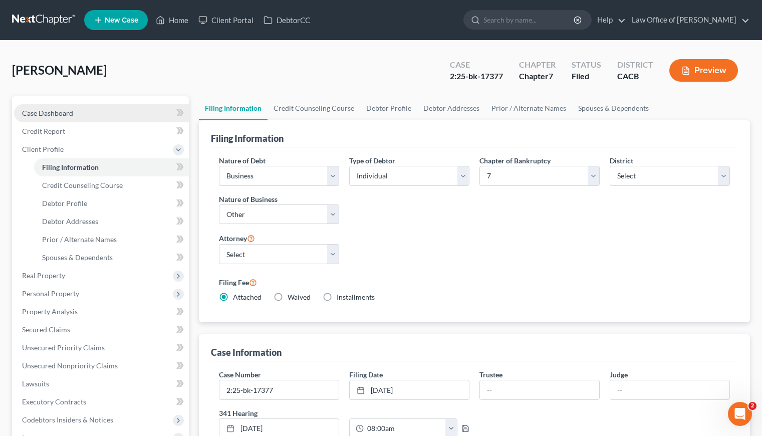
click at [33, 112] on span "Case Dashboard" at bounding box center [47, 113] width 51 height 9
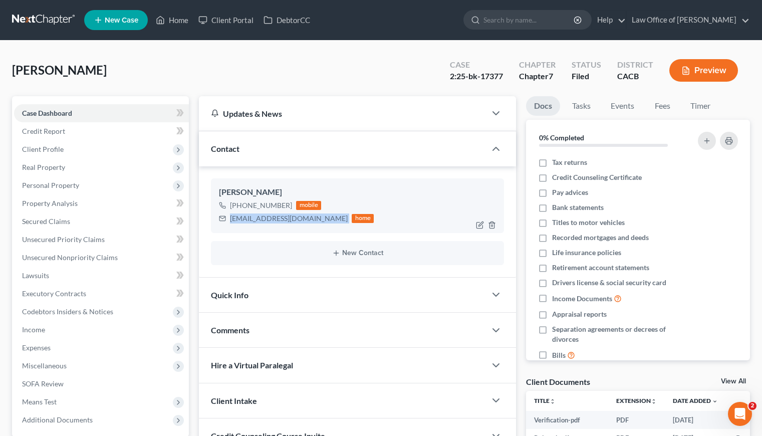
drag, startPoint x: 303, startPoint y: 219, endPoint x: 230, endPoint y: 221, distance: 73.7
click at [230, 221] on div "lanatrans1@yahoo.com home" at bounding box center [296, 218] width 155 height 13
copy div "lanatrans1@yahoo.com"
click at [282, 78] on div "Piloyan, Gevorg Upgraded Case 2:25-bk-17377 Chapter Chapter 7 Status Filed Dist…" at bounding box center [381, 75] width 738 height 44
drag, startPoint x: 288, startPoint y: 206, endPoint x: 240, endPoint y: 207, distance: 48.1
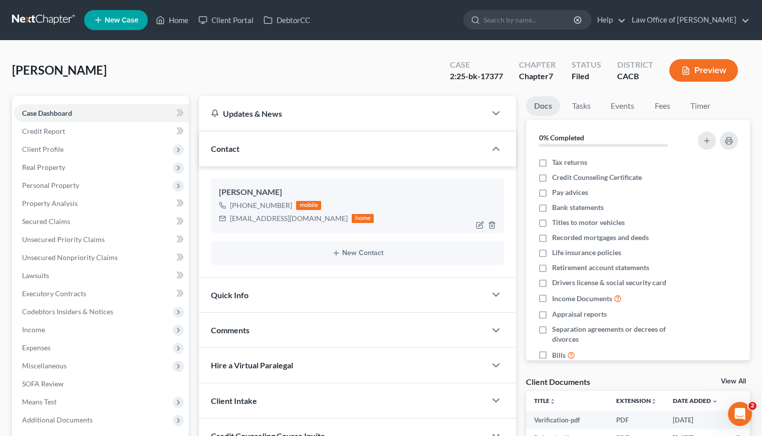
click at [240, 207] on div "+1 (323) 413-8888 mobile" at bounding box center [296, 205] width 155 height 13
copy div "(323) 413-8888"
click at [275, 77] on div "Piloyan, Gevorg Upgraded Case 2:25-bk-17377 Chapter Chapter 7 Status Filed Dist…" at bounding box center [381, 75] width 738 height 44
click at [51, 110] on span "Case Dashboard" at bounding box center [47, 113] width 50 height 9
click at [35, 19] on link at bounding box center [44, 20] width 64 height 18
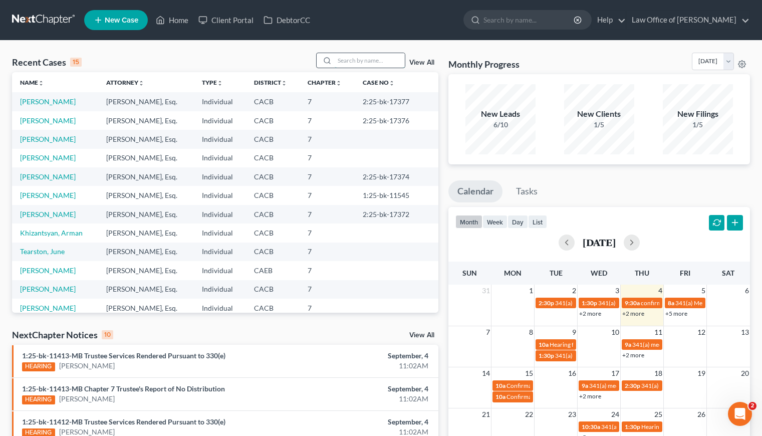
click at [357, 60] on input "search" at bounding box center [370, 60] width 70 height 15
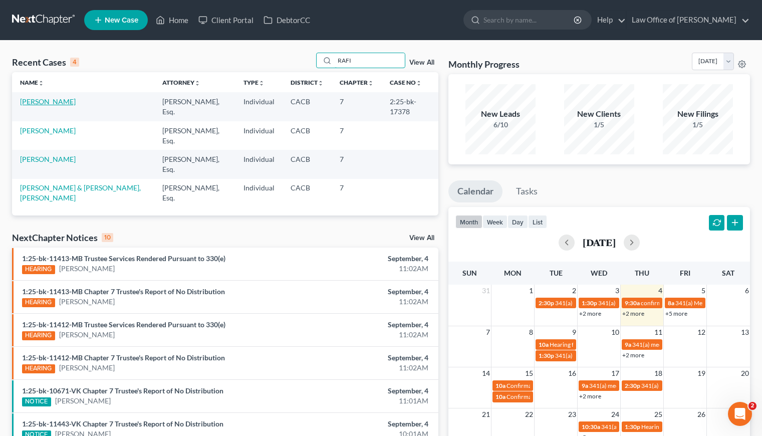
type input "RAFI"
click at [42, 100] on link "Tarkhanians, Rafik" at bounding box center [48, 101] width 56 height 9
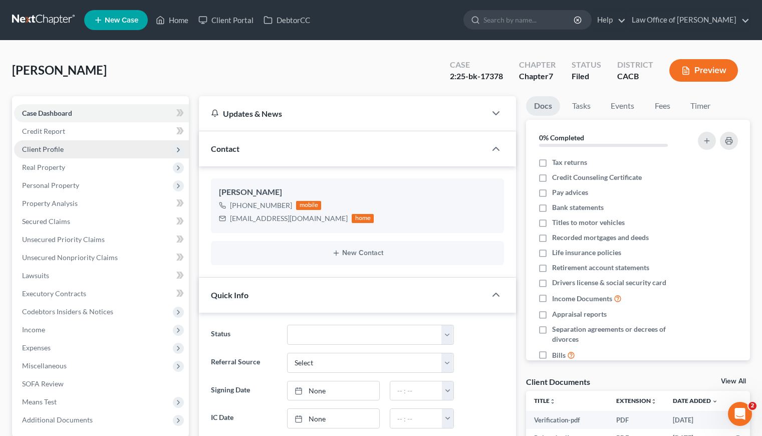
click at [42, 147] on span "Client Profile" at bounding box center [43, 149] width 42 height 9
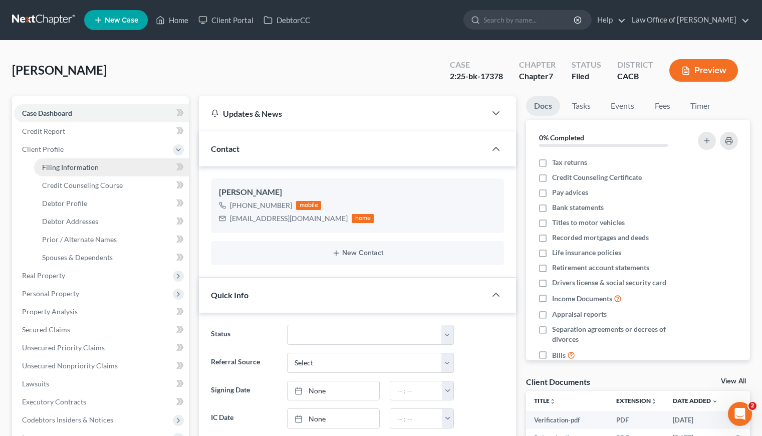
click at [67, 166] on span "Filing Information" at bounding box center [70, 167] width 57 height 9
select select "1"
select select "0"
select select "4"
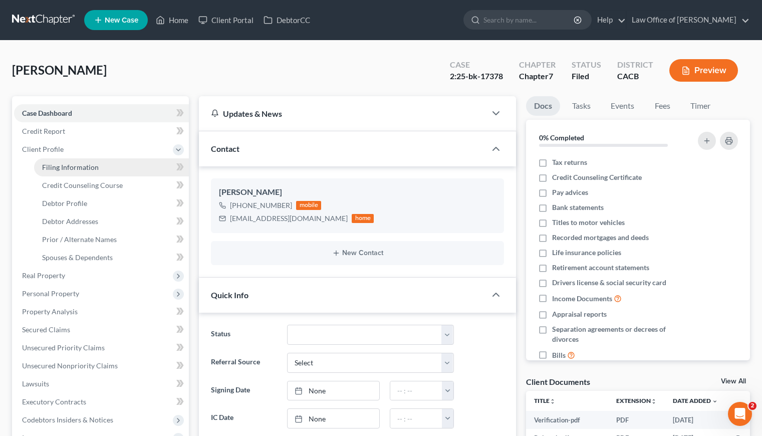
select select "0"
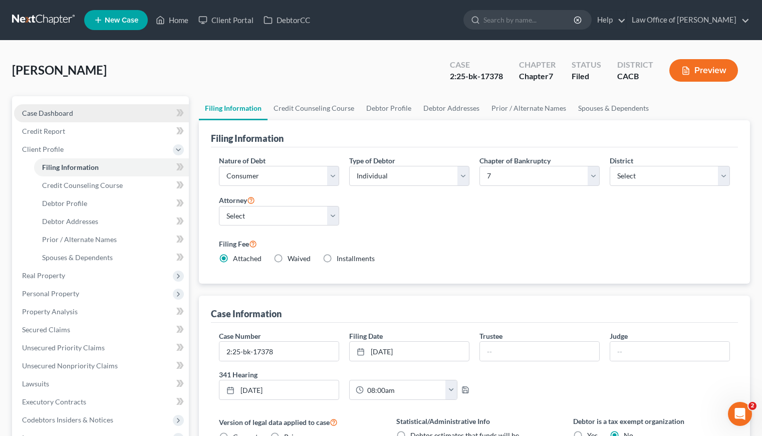
click at [63, 116] on span "Case Dashboard" at bounding box center [47, 113] width 51 height 9
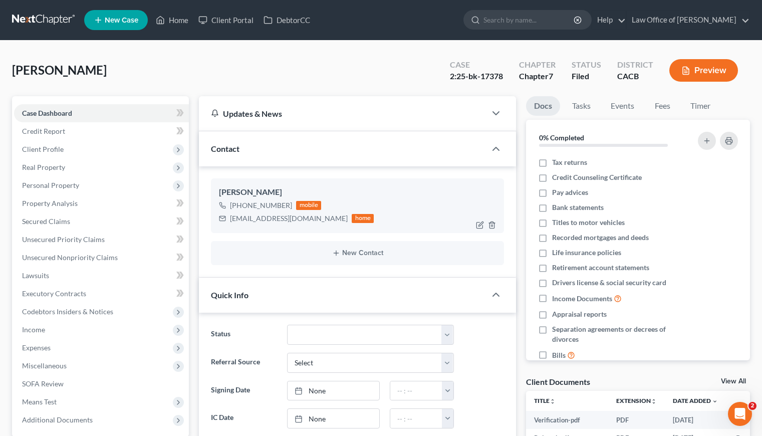
drag, startPoint x: 287, startPoint y: 205, endPoint x: 239, endPoint y: 205, distance: 48.6
click at [239, 205] on div "+1 (818) 219-4544" at bounding box center [261, 205] width 62 height 10
copy div "(818) 219-4544"
click at [281, 71] on div "Tarkhanians, Rafik Upgraded Case 2:25-bk-17378 Chapter Chapter 7 Status Filed D…" at bounding box center [381, 75] width 738 height 44
click at [124, 72] on div "Tarkhanians, Rafik Upgraded Case 2:25-bk-17378 Chapter Chapter 7 Status Filed D…" at bounding box center [381, 75] width 738 height 44
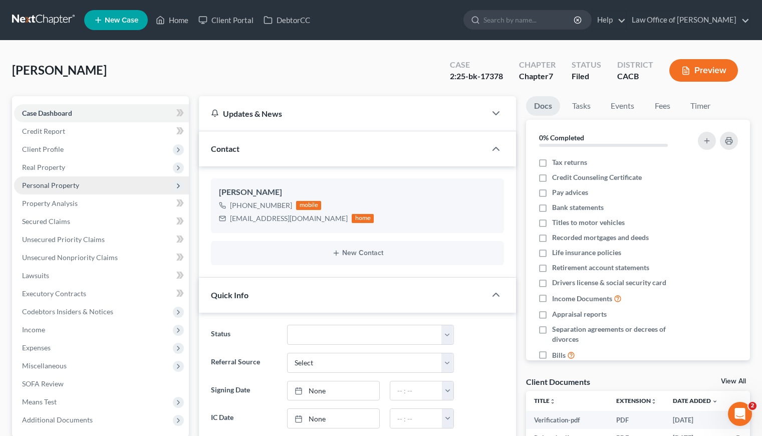
click at [42, 188] on span "Personal Property" at bounding box center [50, 185] width 57 height 9
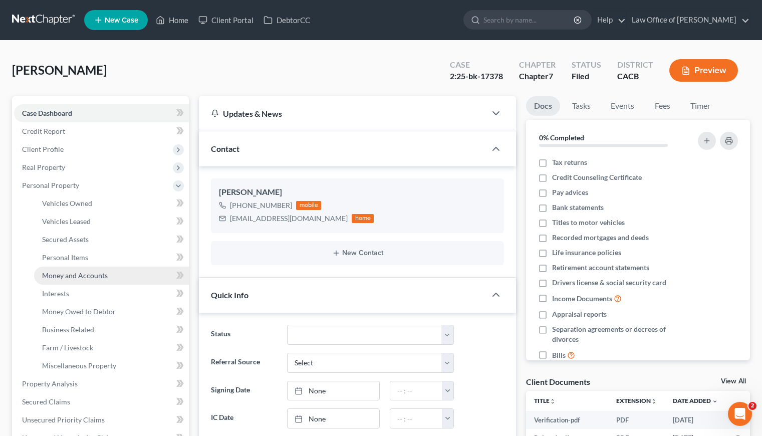
click at [88, 278] on span "Money and Accounts" at bounding box center [75, 275] width 66 height 9
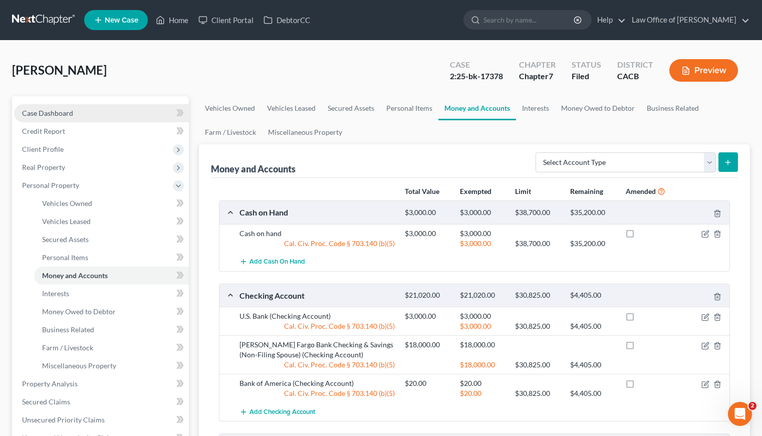
click at [62, 114] on span "Case Dashboard" at bounding box center [47, 113] width 51 height 9
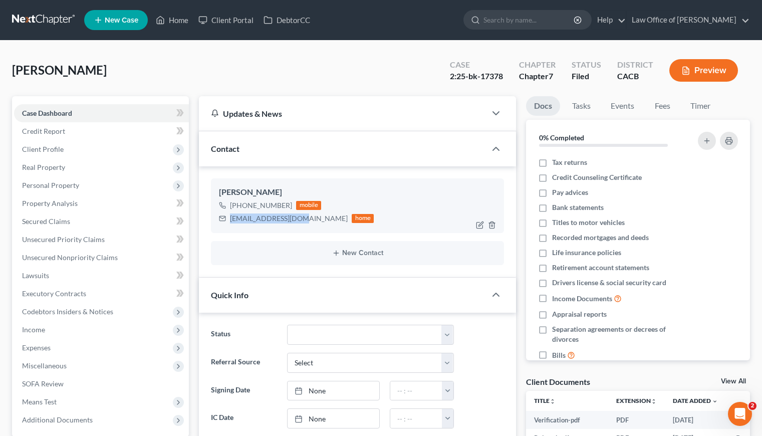
drag, startPoint x: 297, startPoint y: 218, endPoint x: 230, endPoint y: 219, distance: 67.1
click at [230, 219] on div "rafikt538@yahoo.com" at bounding box center [289, 218] width 118 height 10
copy div "rafikt538@yahoo.com"
click at [41, 18] on link at bounding box center [44, 20] width 64 height 18
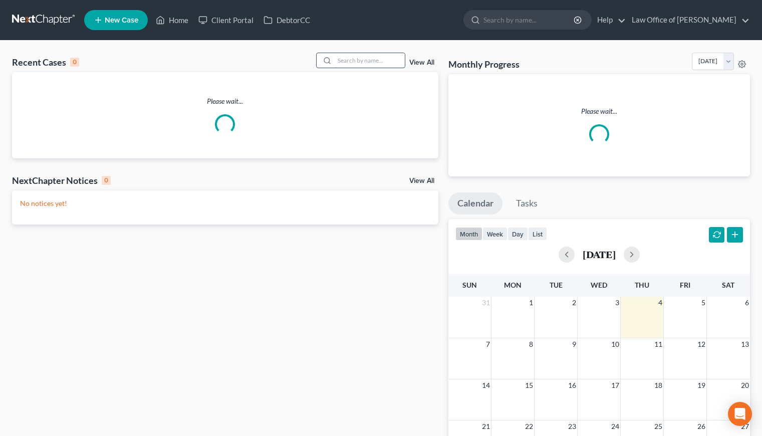
click at [392, 61] on input "search" at bounding box center [370, 60] width 70 height 15
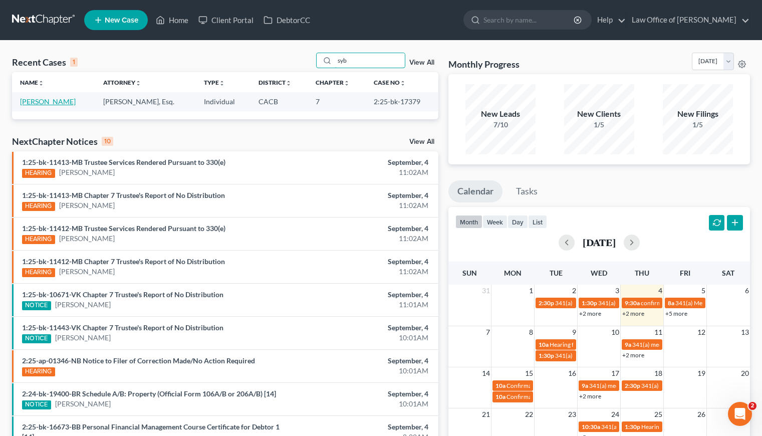
type input "syb"
click at [51, 103] on link "[PERSON_NAME]" at bounding box center [48, 101] width 56 height 9
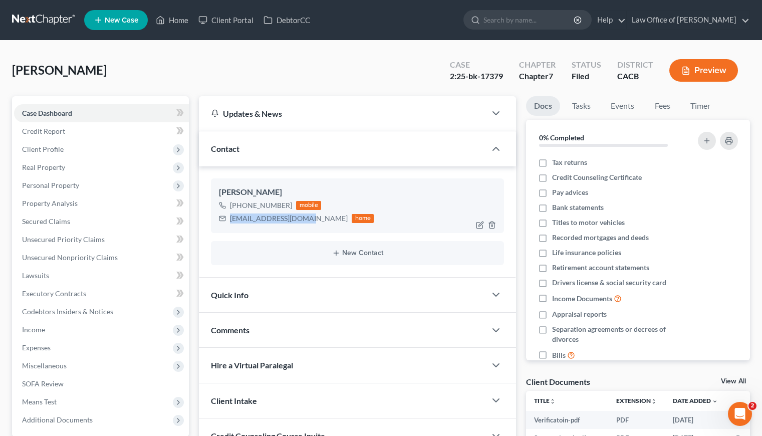
drag, startPoint x: 303, startPoint y: 218, endPoint x: 229, endPoint y: 222, distance: 74.2
click at [229, 222] on div "[EMAIL_ADDRESS][DOMAIN_NAME] home" at bounding box center [296, 218] width 155 height 13
copy div "[EMAIL_ADDRESS][DOMAIN_NAME]"
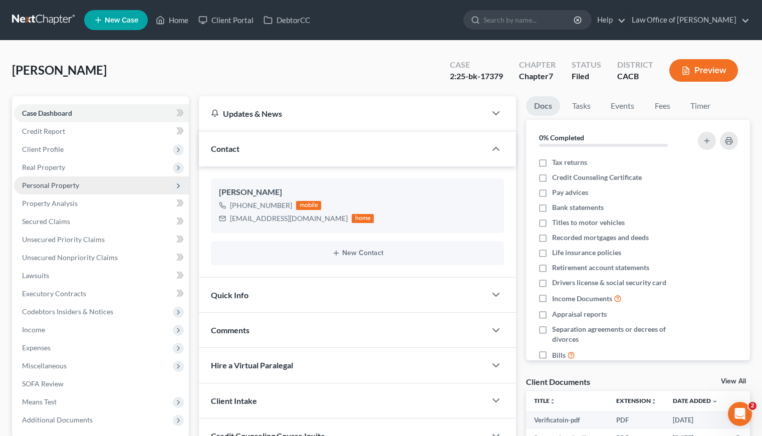
click at [55, 182] on span "Personal Property" at bounding box center [50, 185] width 57 height 9
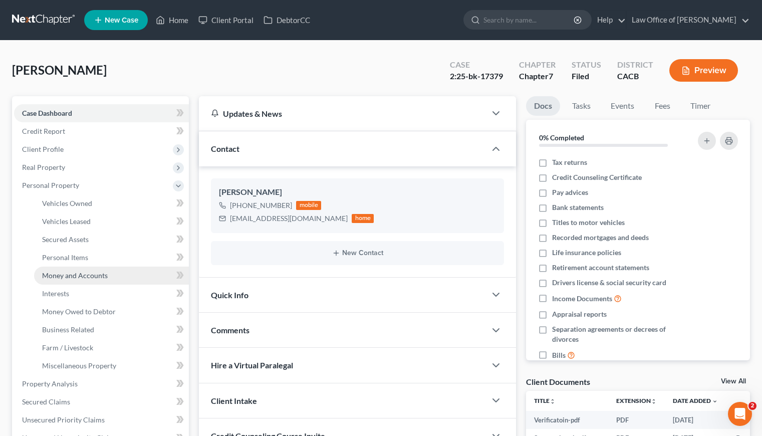
click at [78, 276] on span "Money and Accounts" at bounding box center [75, 275] width 66 height 9
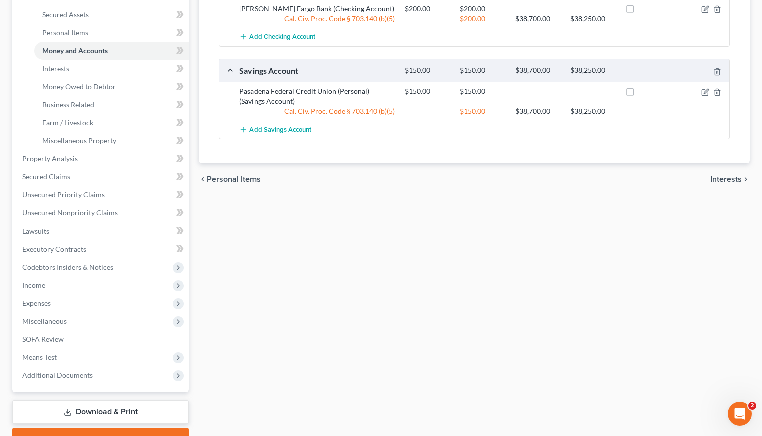
scroll to position [123, 0]
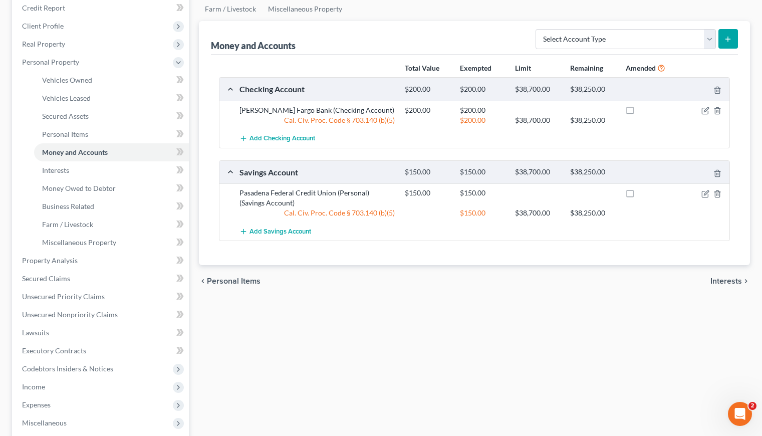
click at [359, 276] on div "chevron_left Personal Items Interests chevron_right" at bounding box center [474, 281] width 551 height 32
click at [449, 320] on div "Vehicles Owned Vehicles Leased Secured Assets Personal Items Money and Accounts…" at bounding box center [474, 262] width 561 height 578
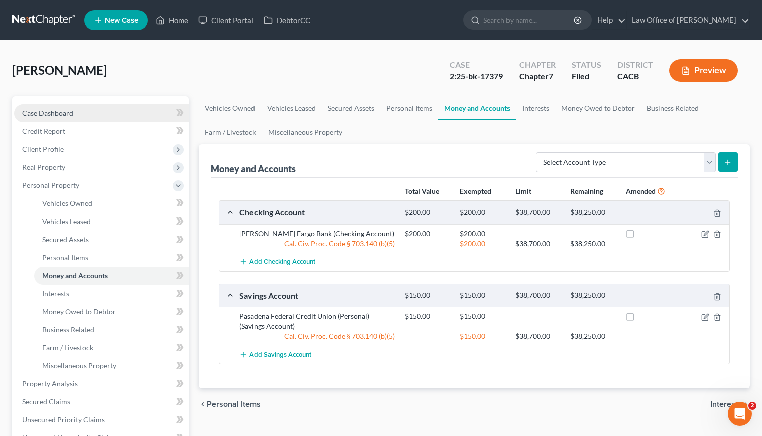
click at [60, 115] on span "Case Dashboard" at bounding box center [47, 113] width 51 height 9
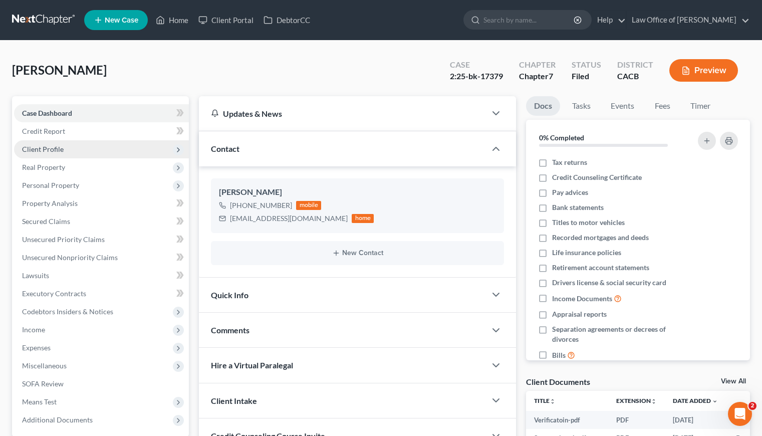
click at [50, 146] on span "Client Profile" at bounding box center [43, 149] width 42 height 9
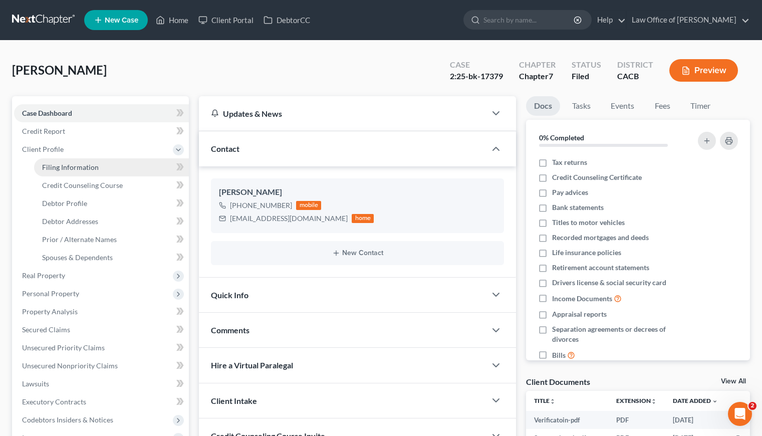
click at [85, 168] on span "Filing Information" at bounding box center [70, 167] width 57 height 9
select select "1"
select select "0"
select select "4"
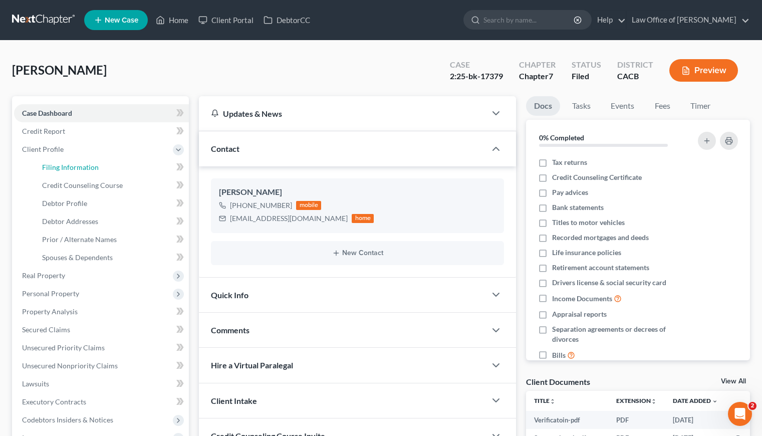
select select "0"
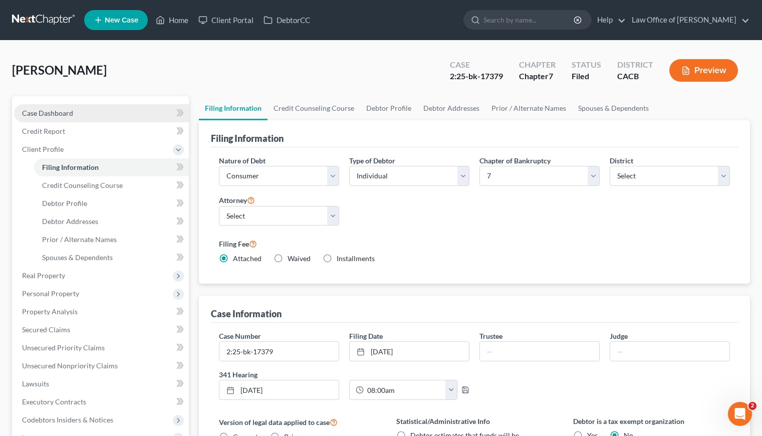
drag, startPoint x: 42, startPoint y: 107, endPoint x: 55, endPoint y: 110, distance: 13.4
click at [42, 107] on link "Case Dashboard" at bounding box center [101, 113] width 175 height 18
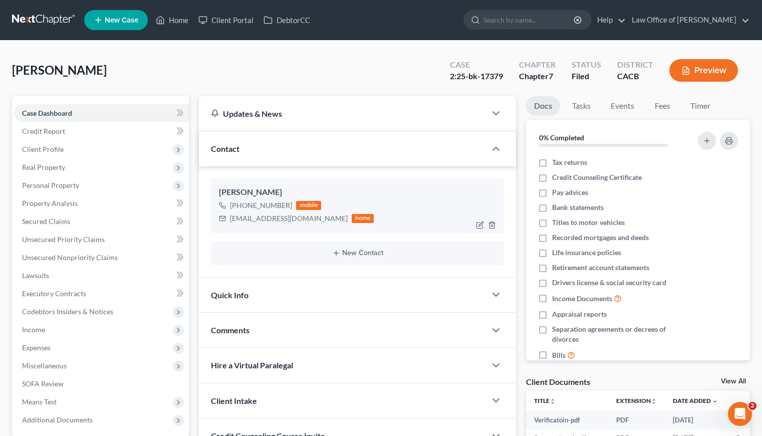
drag, startPoint x: 287, startPoint y: 203, endPoint x: 240, endPoint y: 207, distance: 47.8
click at [240, 207] on div "[PHONE_NUMBER]" at bounding box center [261, 205] width 62 height 10
copy div "[PHONE_NUMBER]"
click at [44, 19] on link at bounding box center [44, 20] width 64 height 18
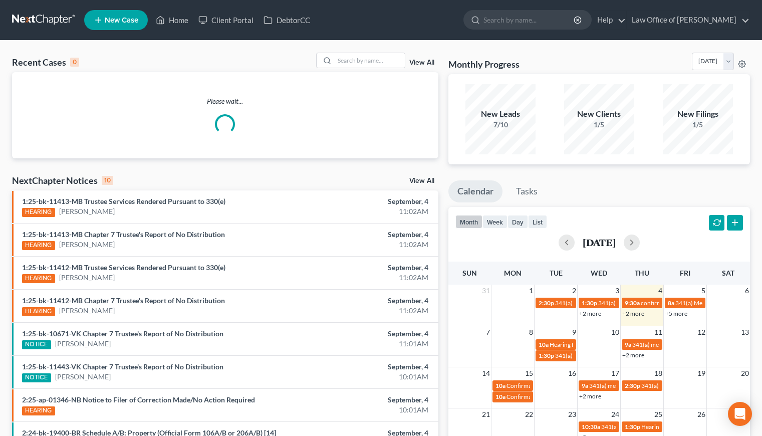
click at [379, 52] on div "Recent Cases 0 View All Please wait... NextChapter Notices 10 View All 1:25-bk-…" at bounding box center [381, 301] width 762 height 520
click at [371, 68] on div at bounding box center [360, 61] width 89 height 16
click at [368, 59] on input "search" at bounding box center [370, 60] width 70 height 15
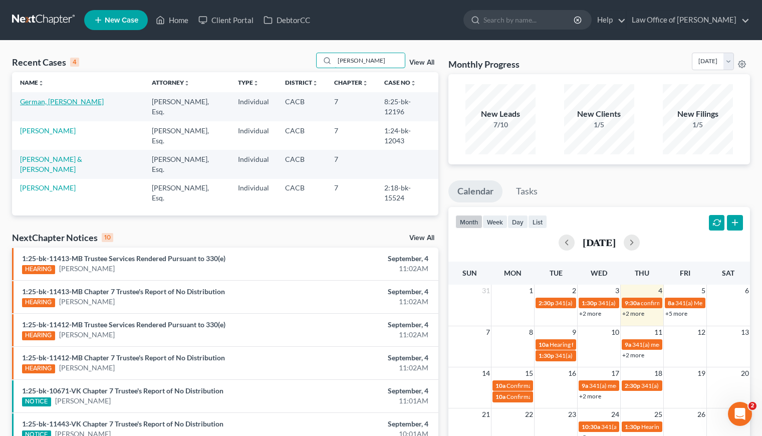
type input "JIM"
click at [42, 101] on link "German, [PERSON_NAME]" at bounding box center [62, 101] width 84 height 9
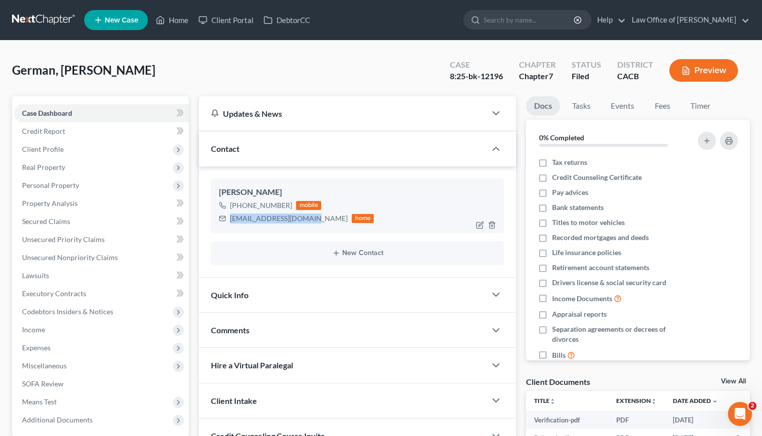
drag, startPoint x: 313, startPoint y: 217, endPoint x: 229, endPoint y: 221, distance: 84.2
click at [229, 221] on div "jimmy7german@gmail.com home" at bounding box center [296, 218] width 155 height 13
copy div "jimmy7german@gmail.com"
drag, startPoint x: 289, startPoint y: 205, endPoint x: 239, endPoint y: 207, distance: 50.6
click at [239, 207] on div "+1 (949) 338-3455 mobile" at bounding box center [296, 205] width 155 height 13
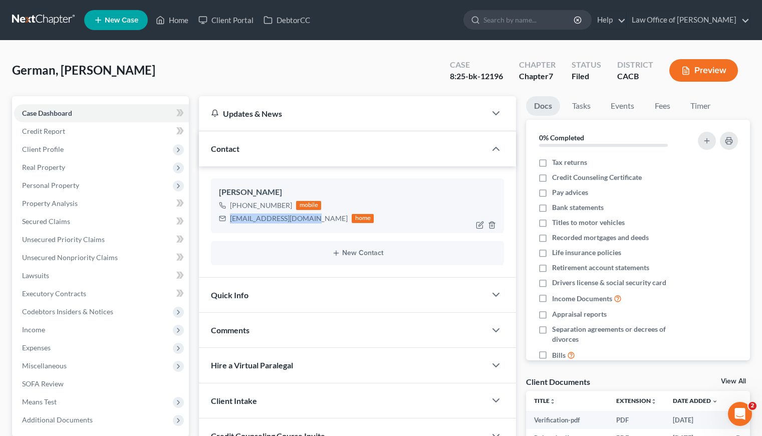
copy div "(949) 338-3455"
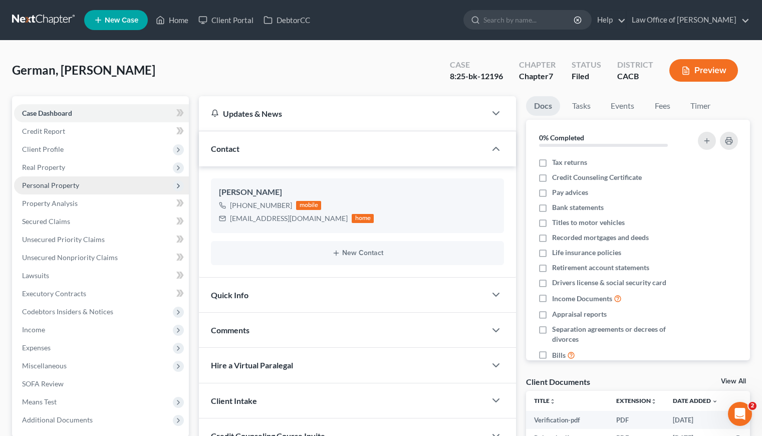
click at [57, 185] on span "Personal Property" at bounding box center [50, 185] width 57 height 9
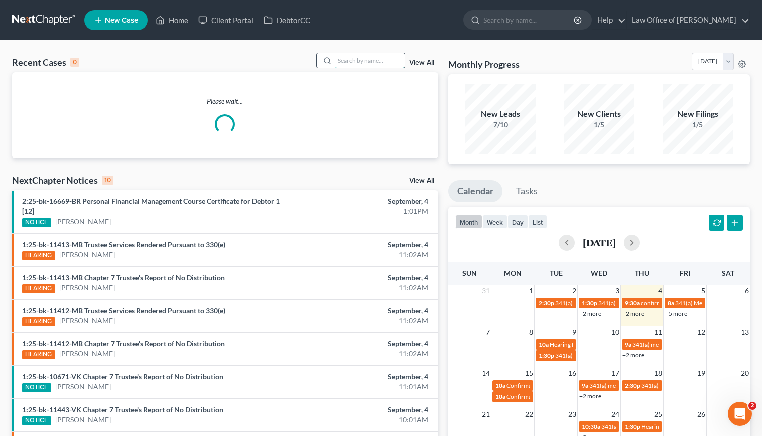
click at [352, 61] on input "search" at bounding box center [370, 60] width 70 height 15
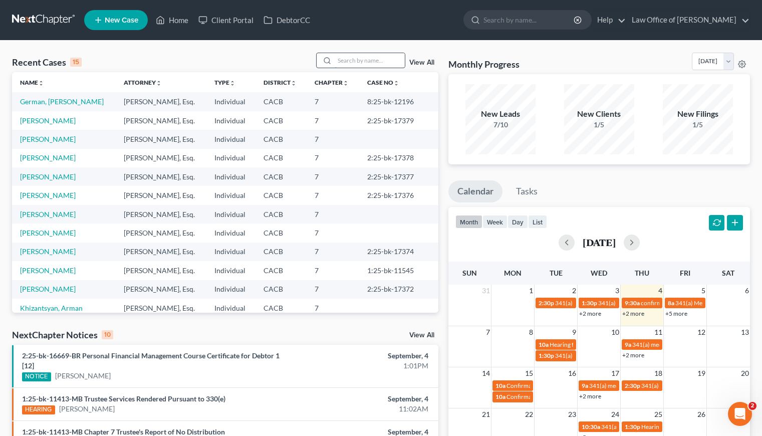
click at [366, 61] on input "search" at bounding box center [370, 60] width 70 height 15
click at [172, 49] on div "Recent Cases 15 View All Name unfold_more expand_more expand_less Attorney unfo…" at bounding box center [381, 382] width 762 height 682
click at [216, 54] on div "Recent Cases 15 View All" at bounding box center [225, 63] width 426 height 20
click at [193, 55] on div "Recent Cases 15 View All" at bounding box center [225, 63] width 426 height 20
drag, startPoint x: 152, startPoint y: 52, endPoint x: 80, endPoint y: 56, distance: 72.2
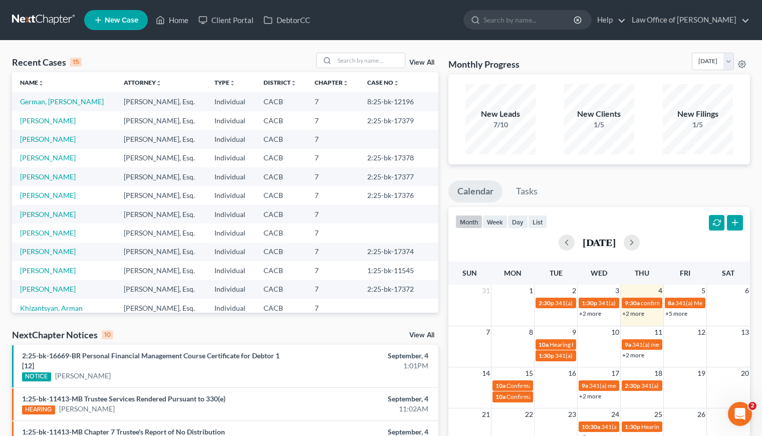
click at [80, 56] on div "Recent Cases 15 View All" at bounding box center [225, 63] width 426 height 20
drag, startPoint x: 65, startPoint y: 62, endPoint x: 24, endPoint y: 63, distance: 41.1
click at [24, 63] on div "Recent Cases 15" at bounding box center [47, 62] width 70 height 12
click at [137, 61] on div "Recent Cases 15 View All" at bounding box center [225, 63] width 426 height 20
drag, startPoint x: 63, startPoint y: 64, endPoint x: 13, endPoint y: 63, distance: 50.1
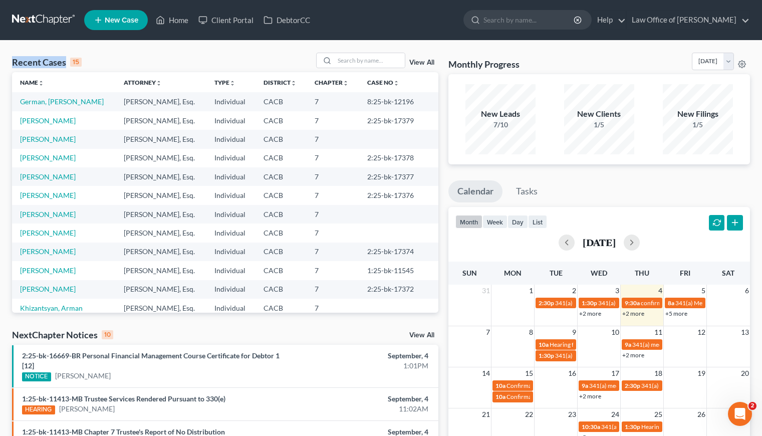
click at [13, 63] on div "Recent Cases 15" at bounding box center [47, 62] width 70 height 12
click at [143, 58] on div "Recent Cases 15 View All" at bounding box center [225, 63] width 426 height 20
drag, startPoint x: 66, startPoint y: 64, endPoint x: 48, endPoint y: 63, distance: 18.1
click at [13, 66] on div "Recent Cases 15" at bounding box center [47, 62] width 70 height 12
click at [130, 58] on div "Recent Cases 15 View All" at bounding box center [225, 63] width 426 height 20
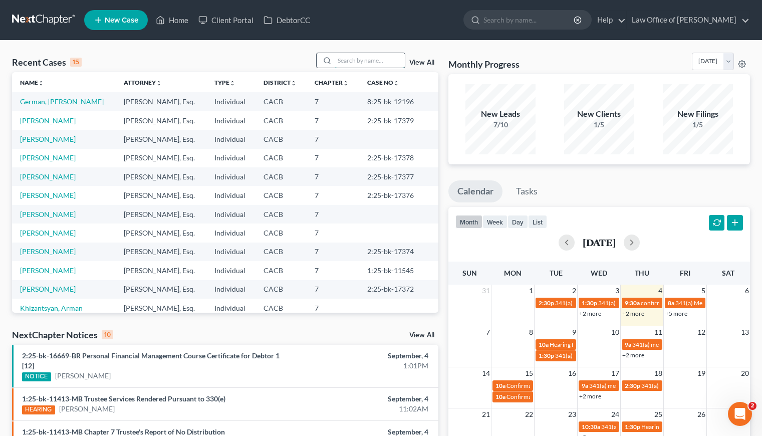
click at [356, 60] on input "search" at bounding box center [370, 60] width 70 height 15
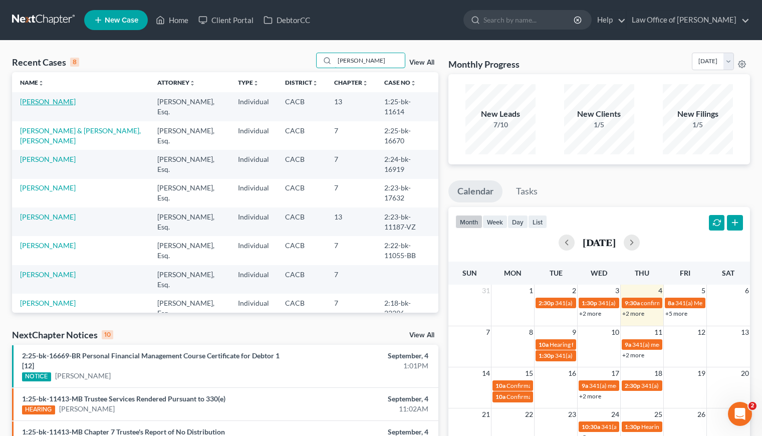
type input "[PERSON_NAME]"
click at [42, 103] on link "[PERSON_NAME]" at bounding box center [48, 101] width 56 height 9
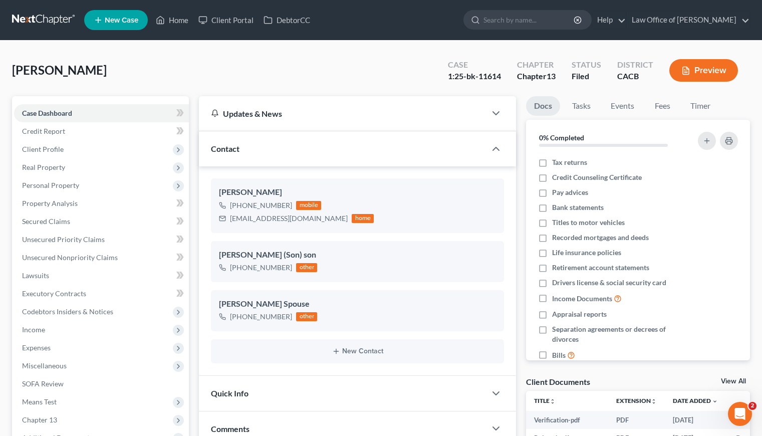
click at [299, 72] on div "[PERSON_NAME] Upgraded Case 1:25-bk-11614 Chapter Chapter 13 Status Filed Distr…" at bounding box center [381, 75] width 738 height 44
drag, startPoint x: 326, startPoint y: 219, endPoint x: 230, endPoint y: 220, distance: 96.2
click at [230, 220] on div "[EMAIL_ADDRESS][DOMAIN_NAME]" at bounding box center [289, 218] width 118 height 10
copy div "[EMAIL_ADDRESS][DOMAIN_NAME]"
click at [237, 65] on div "Sargsyan, Armine Upgraded Case 1:25-bk-11614 Chapter Chapter 13 Status Filed Di…" at bounding box center [381, 75] width 738 height 44
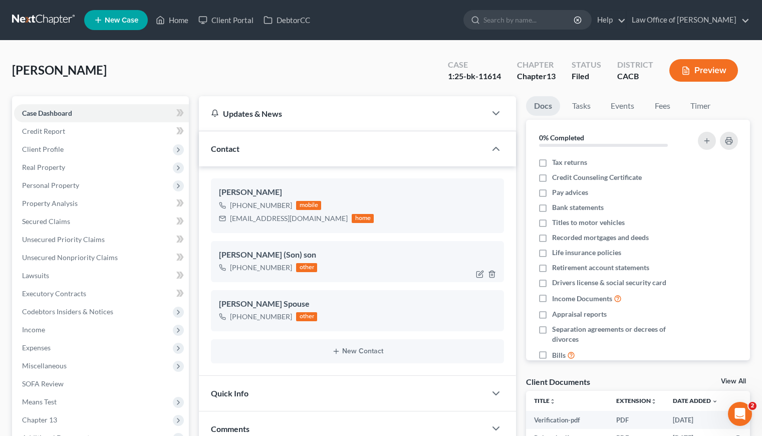
drag, startPoint x: 288, startPoint y: 268, endPoint x: 239, endPoint y: 268, distance: 49.6
click at [239, 268] on div "+1 (707) 641-4141 other" at bounding box center [268, 267] width 98 height 13
copy div "(707) 641-4141"
click at [359, 53] on div "Sargsyan, Armine Upgraded Case 1:25-bk-11614 Chapter Chapter 13 Status Filed Di…" at bounding box center [381, 75] width 738 height 44
drag, startPoint x: 328, startPoint y: 219, endPoint x: 231, endPoint y: 221, distance: 96.7
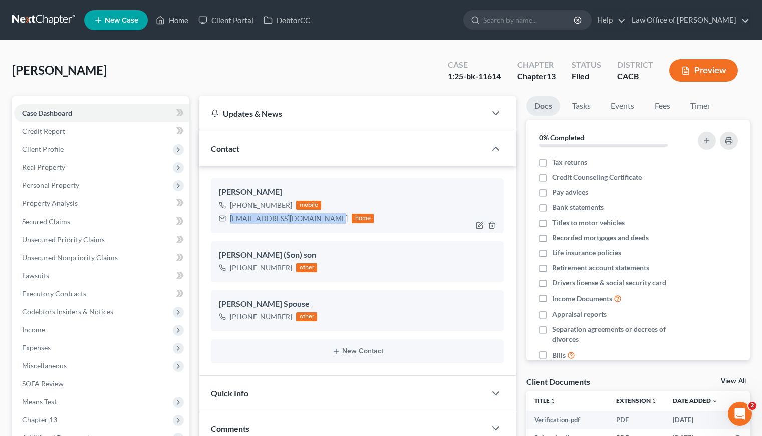
click at [231, 221] on div "arminesargsyan395@gmail.com home" at bounding box center [296, 218] width 155 height 13
click at [299, 68] on div "Sargsyan, Armine Upgraded Case 1:25-bk-11614 Chapter Chapter 13 Status Filed Di…" at bounding box center [381, 75] width 738 height 44
click at [44, 15] on link at bounding box center [44, 20] width 64 height 18
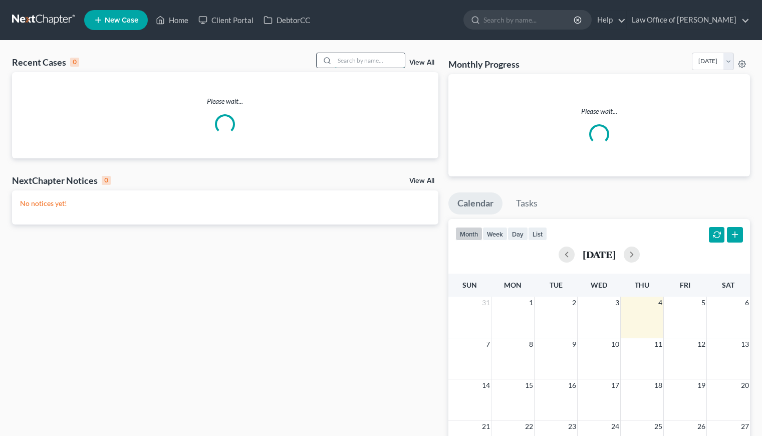
click at [358, 60] on input "search" at bounding box center [370, 60] width 70 height 15
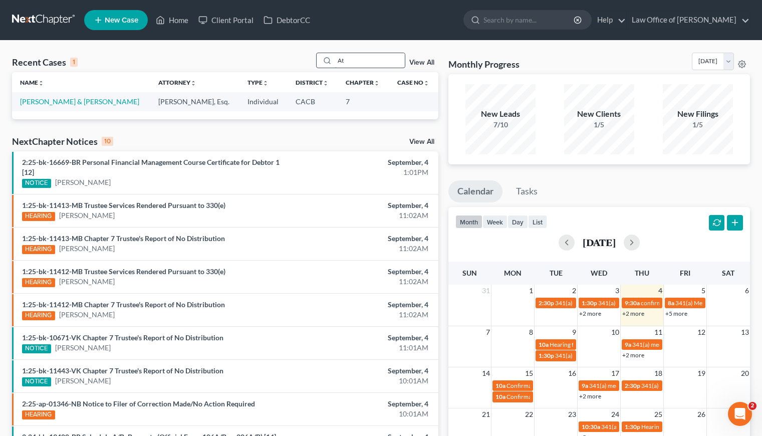
type input "A"
